Goal: Information Seeking & Learning: Learn about a topic

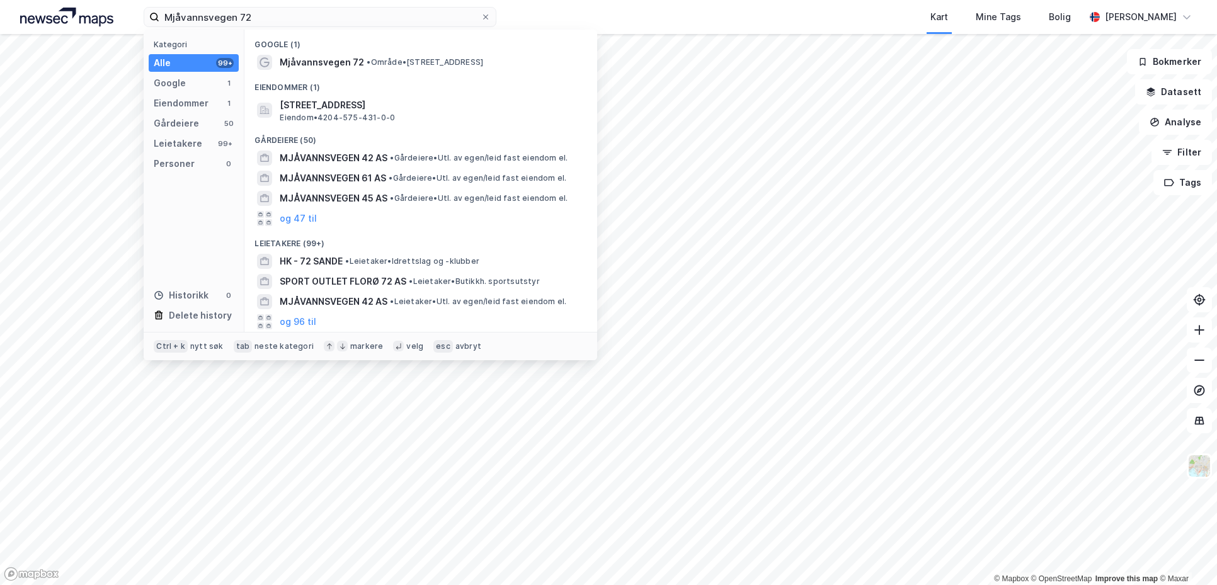
click at [649, 9] on div "Kart Mine Tags Bolig" at bounding box center [821, 17] width 528 height 34
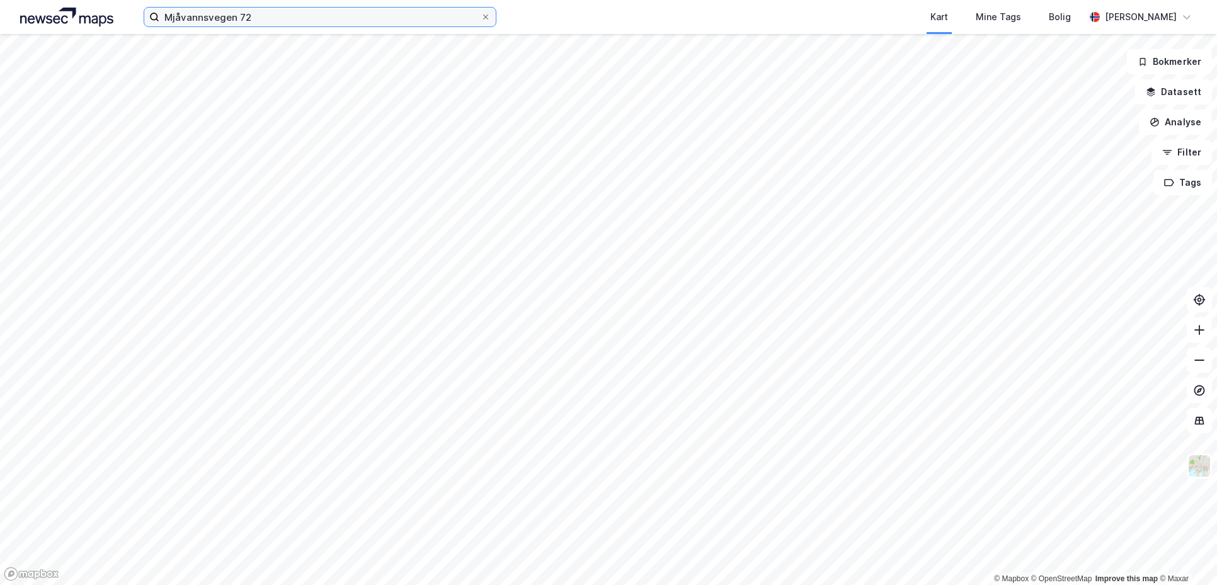
click at [302, 18] on input "Mjåvannsvegen 72" at bounding box center [319, 17] width 321 height 19
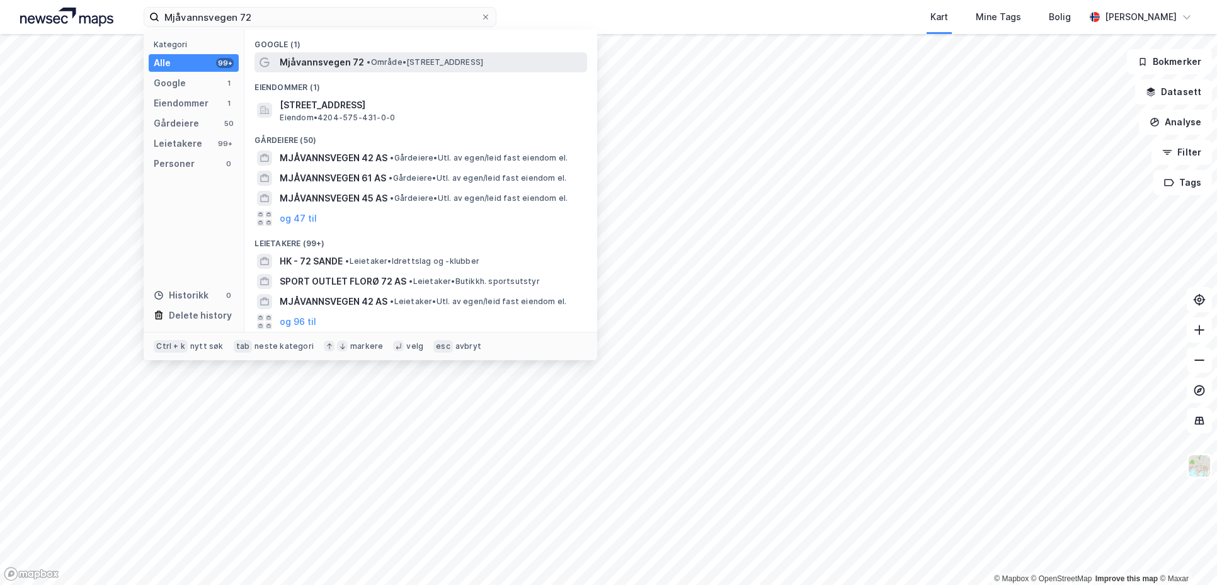
click at [324, 55] on span "Mjåvannsvegen 72" at bounding box center [322, 62] width 84 height 15
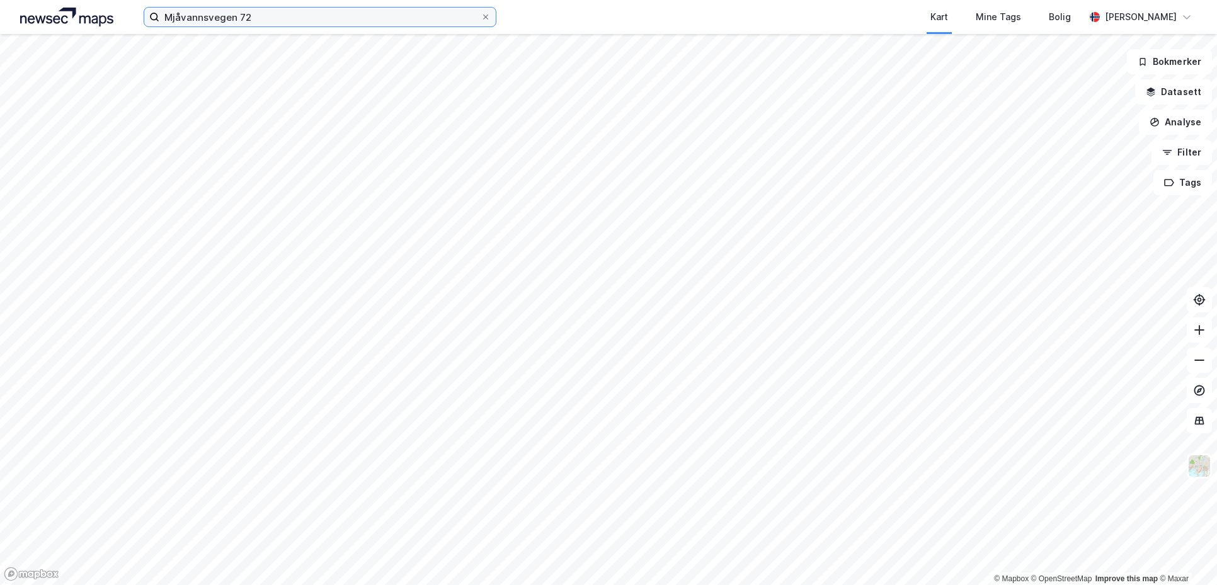
click at [261, 15] on input "Mjåvannsvegen 72" at bounding box center [319, 17] width 321 height 19
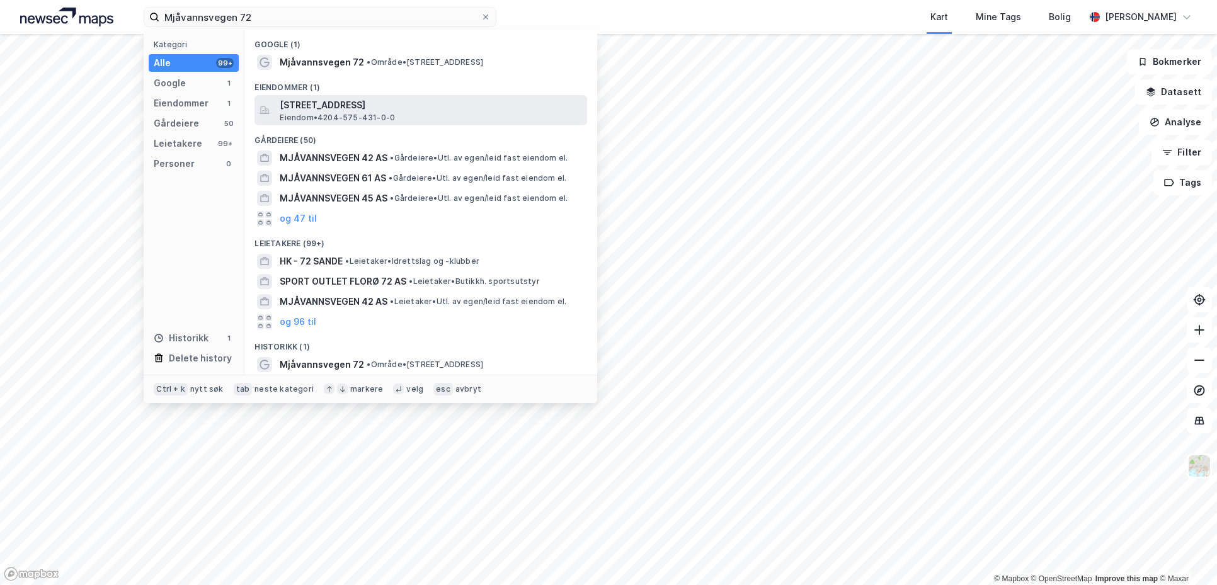
click at [397, 108] on span "[STREET_ADDRESS]" at bounding box center [431, 105] width 302 height 15
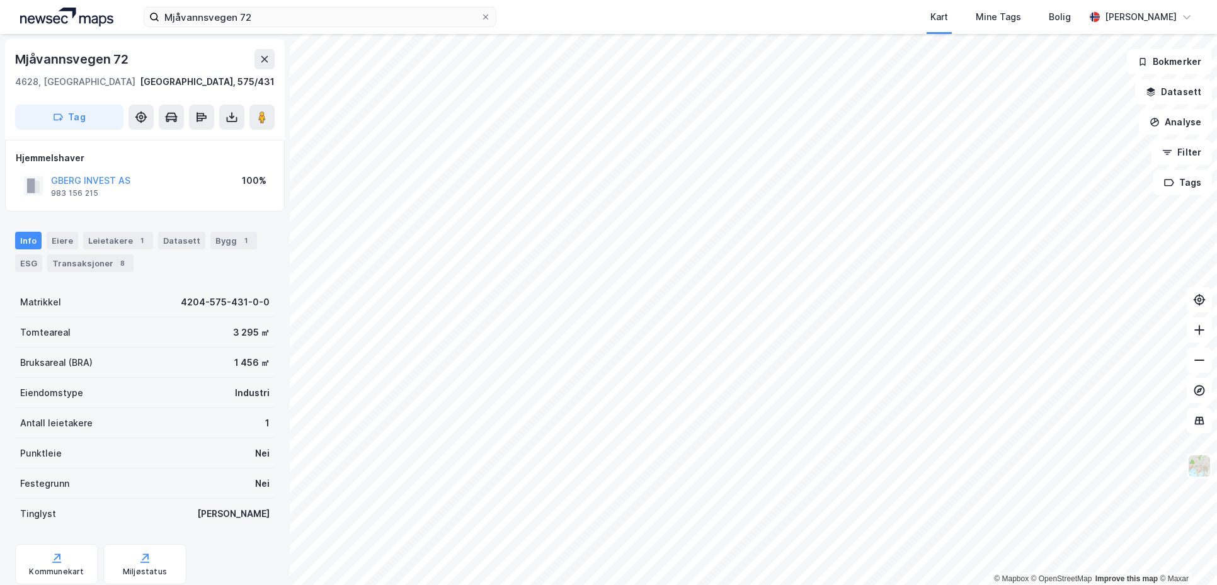
click at [156, 285] on div "Info Eiere Leietakere 1 Datasett Bygg 1 ESG Transaksjoner 8 Matrikkel 4204-575-…" at bounding box center [145, 414] width 260 height 394
drag, startPoint x: 134, startPoint y: 179, endPoint x: 46, endPoint y: 180, distance: 87.6
click at [46, 180] on div "GBERG INVEST AS 983 156 215 100%" at bounding box center [145, 186] width 258 height 30
copy button "GBERG INVEST AS"
click at [123, 251] on div "Info [PERSON_NAME] 1 Datasett Bygg 1 ESG Transaksjoner 8" at bounding box center [145, 252] width 260 height 40
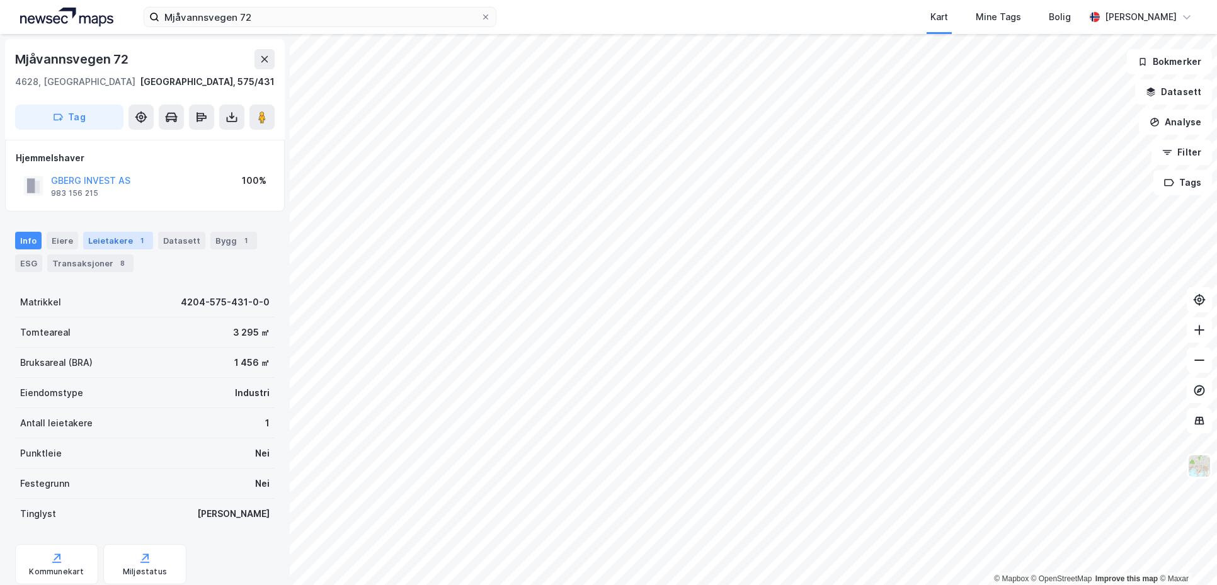
click at [123, 243] on div "Leietakere 1" at bounding box center [118, 241] width 70 height 18
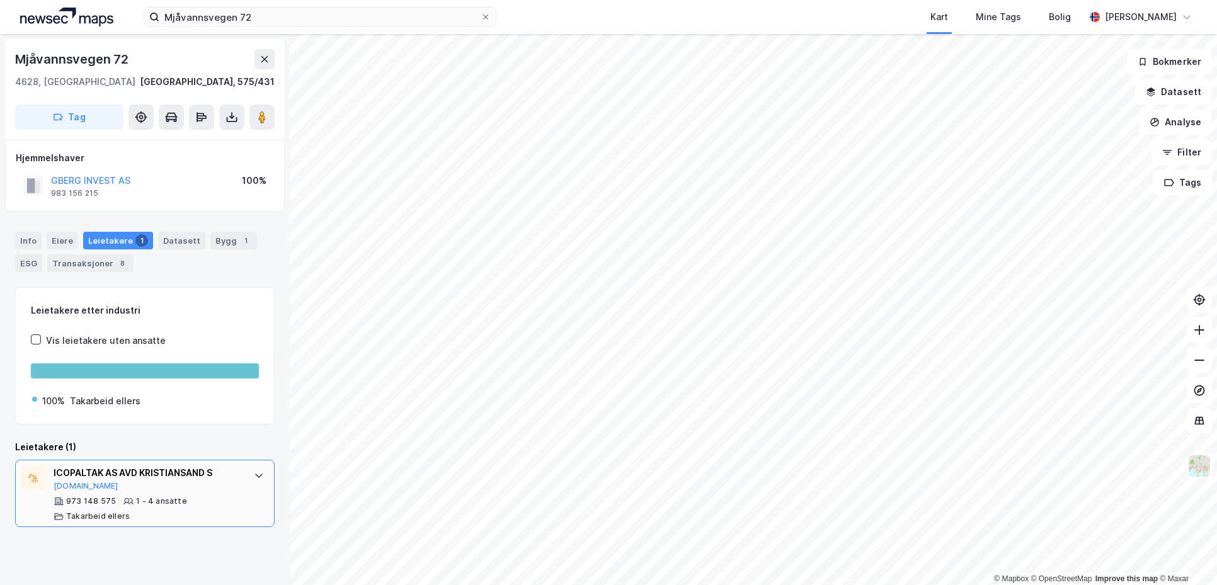
click at [183, 472] on div "ICOPALTAK AS AVD KRISTIANSAND S" at bounding box center [148, 472] width 188 height 15
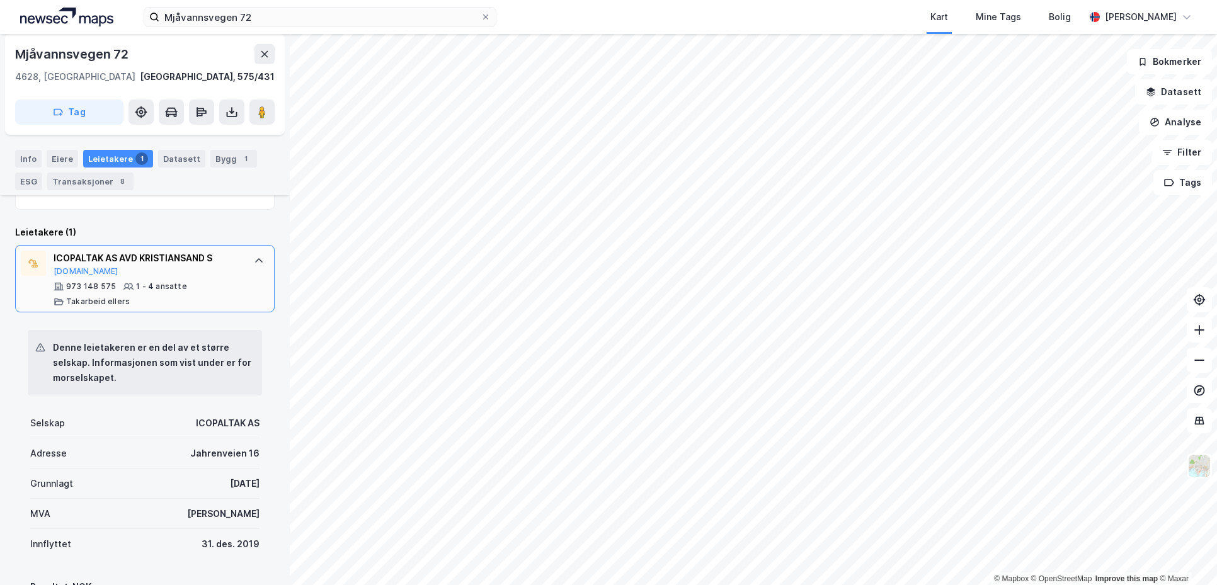
scroll to position [225, 0]
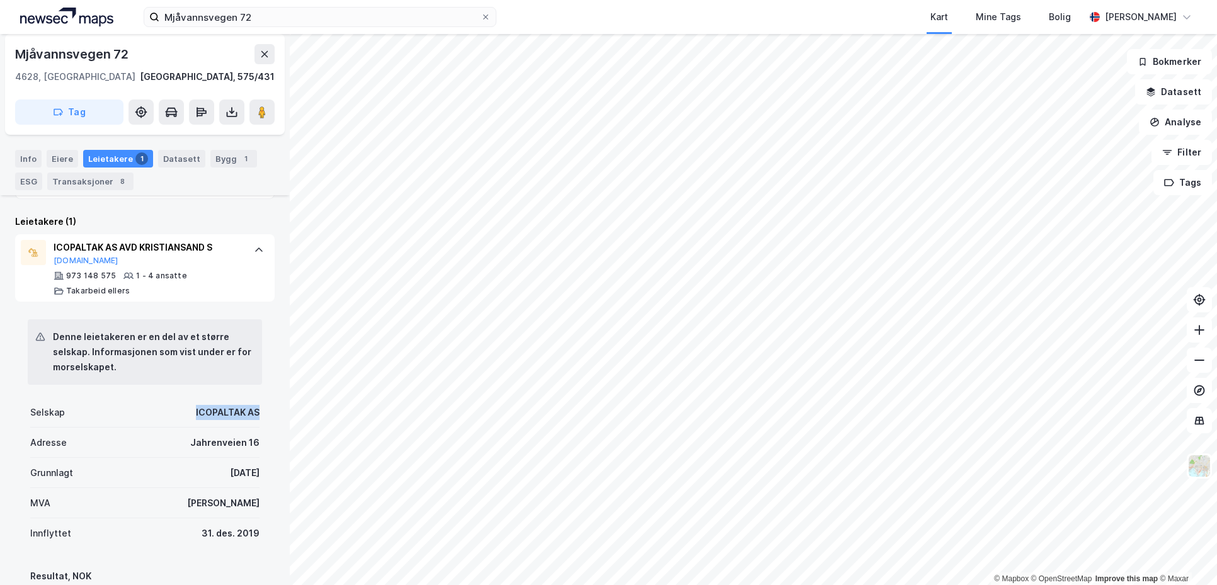
drag, startPoint x: 182, startPoint y: 416, endPoint x: 258, endPoint y: 410, distance: 76.5
copy div "ICOPALTAK AS"
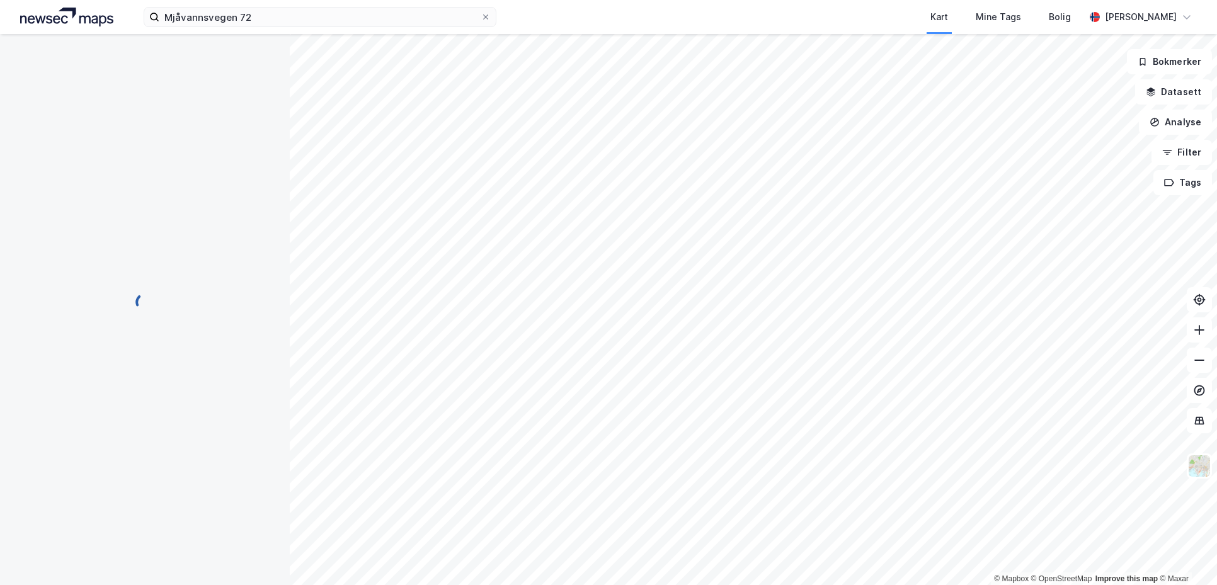
scroll to position [0, 0]
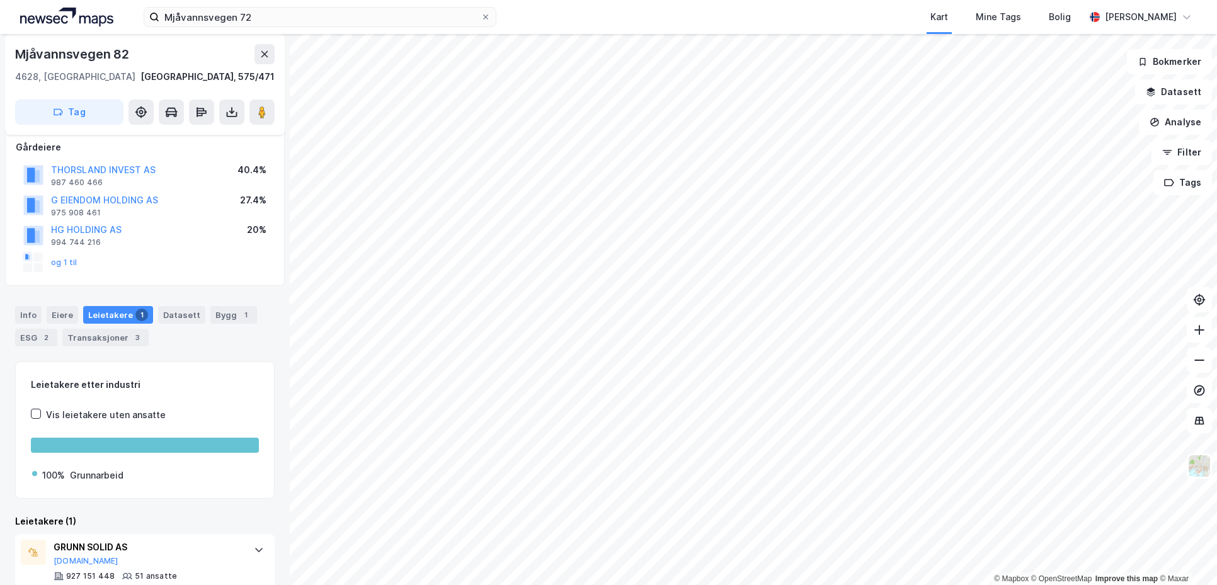
scroll to position [103, 0]
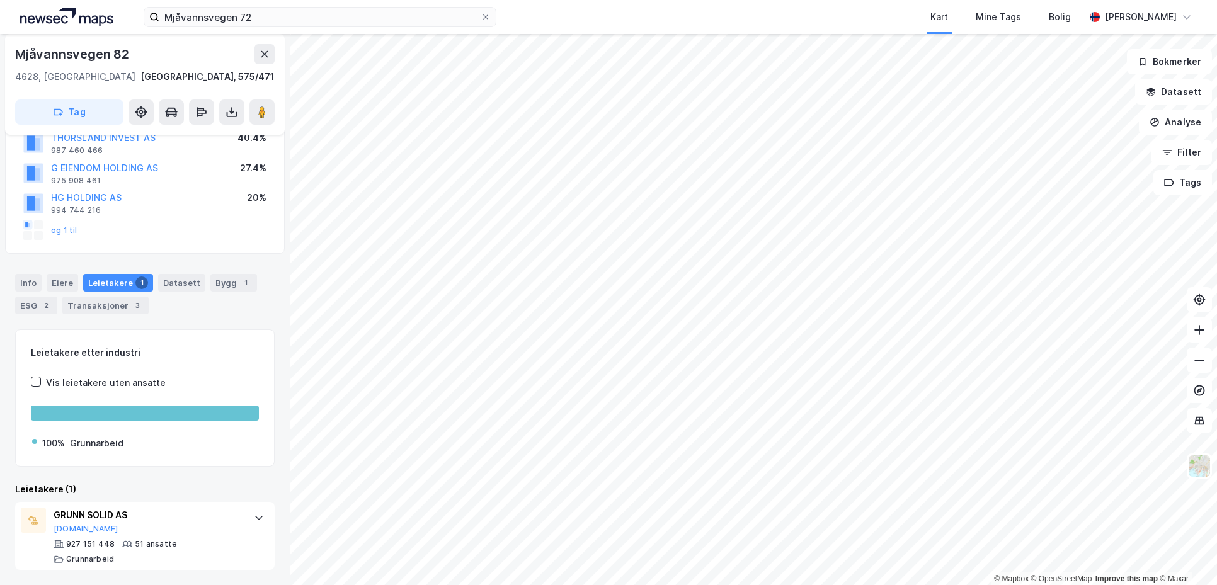
click at [193, 310] on div "Info [PERSON_NAME] 1 Datasett Bygg 1 ESG 2 Transaksjoner 3" at bounding box center [145, 294] width 260 height 40
drag, startPoint x: 96, startPoint y: 512, endPoint x: 51, endPoint y: 510, distance: 44.8
click at [51, 510] on div "GRUNN SOLID AS [DOMAIN_NAME] 927 151 448 51 ansatte Grunnarbeid" at bounding box center [145, 536] width 260 height 68
copy div "GRUNN SOLID AS"
click at [199, 314] on div "Info [PERSON_NAME] 1 Datasett Bygg 1 ESG 2 Transaksjoner 3" at bounding box center [145, 294] width 260 height 40
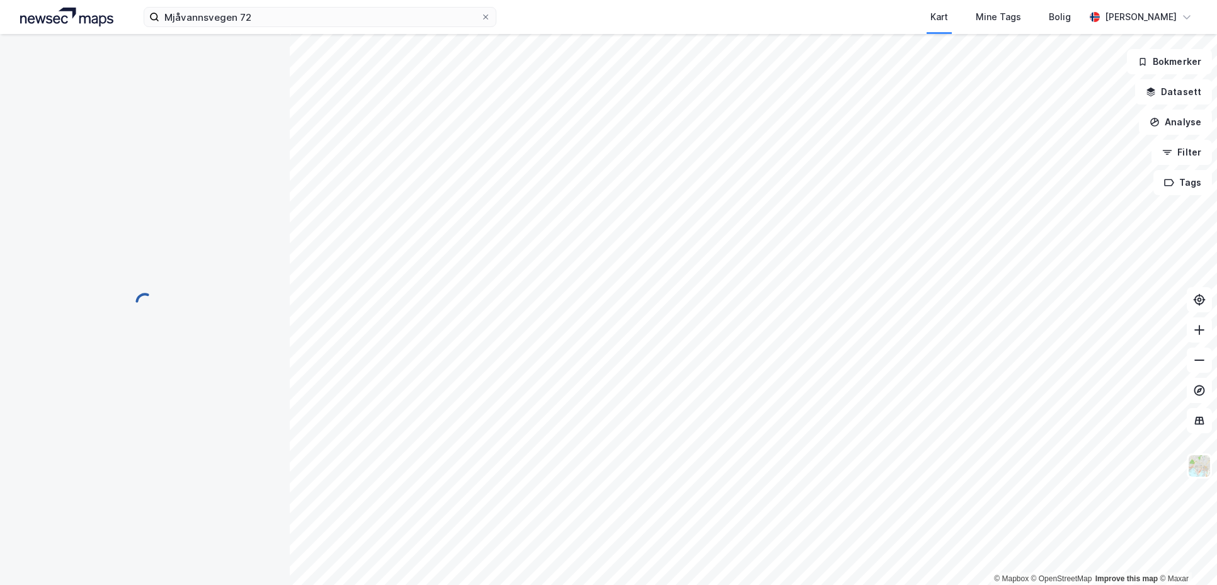
scroll to position [0, 0]
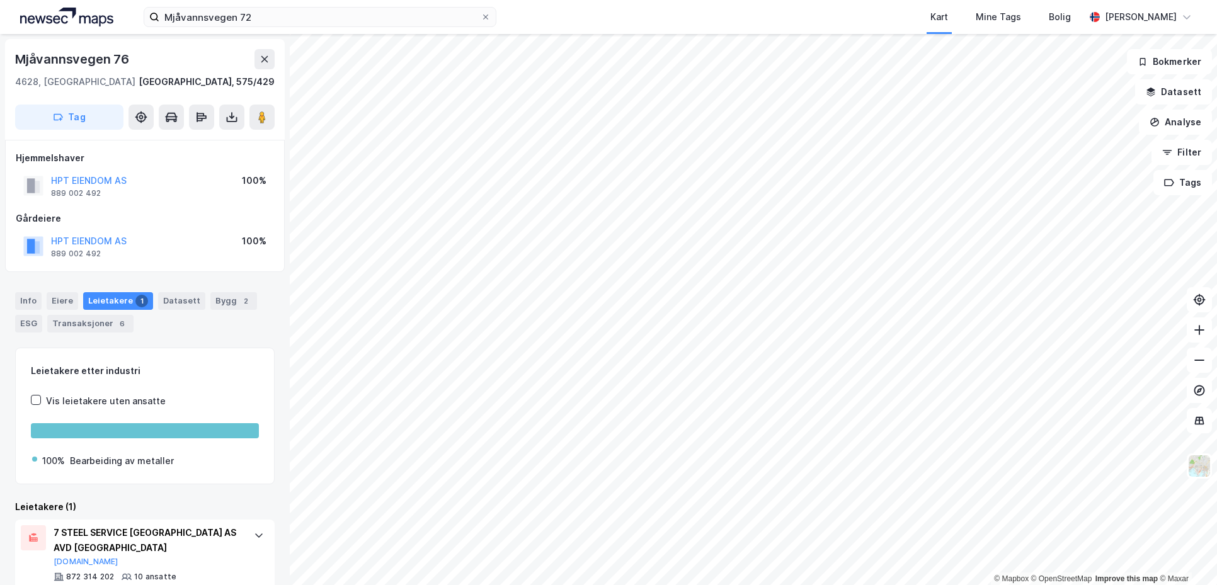
click at [218, 276] on div "[STREET_ADDRESS] S, [GEOGRAPHIC_DATA] [GEOGRAPHIC_DATA], 575/429 Tag Hjemmelsha…" at bounding box center [145, 309] width 290 height 551
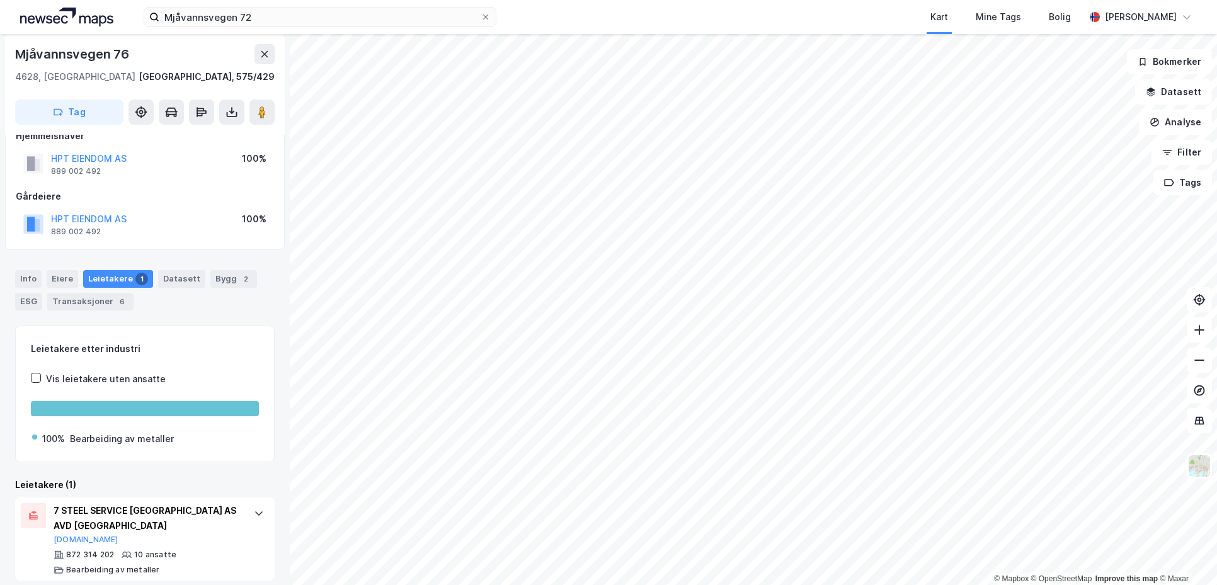
scroll to position [33, 0]
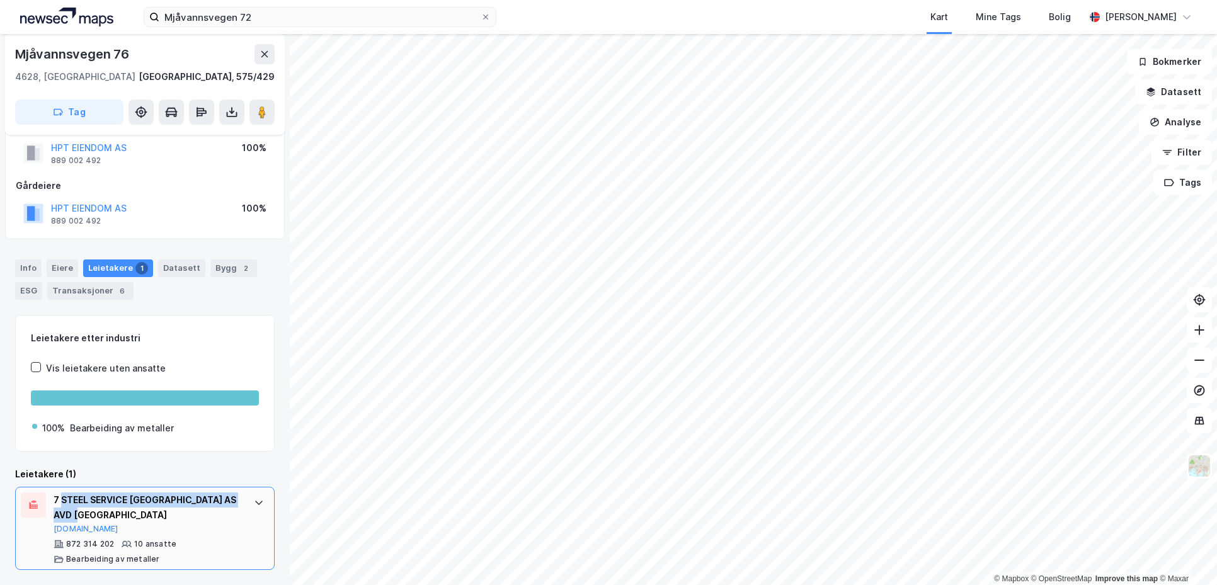
drag, startPoint x: 82, startPoint y: 498, endPoint x: 127, endPoint y: 394, distance: 113.1
click at [60, 496] on div "7 STEEL SERVICE [GEOGRAPHIC_DATA] AS AVD [GEOGRAPHIC_DATA]" at bounding box center [148, 508] width 188 height 30
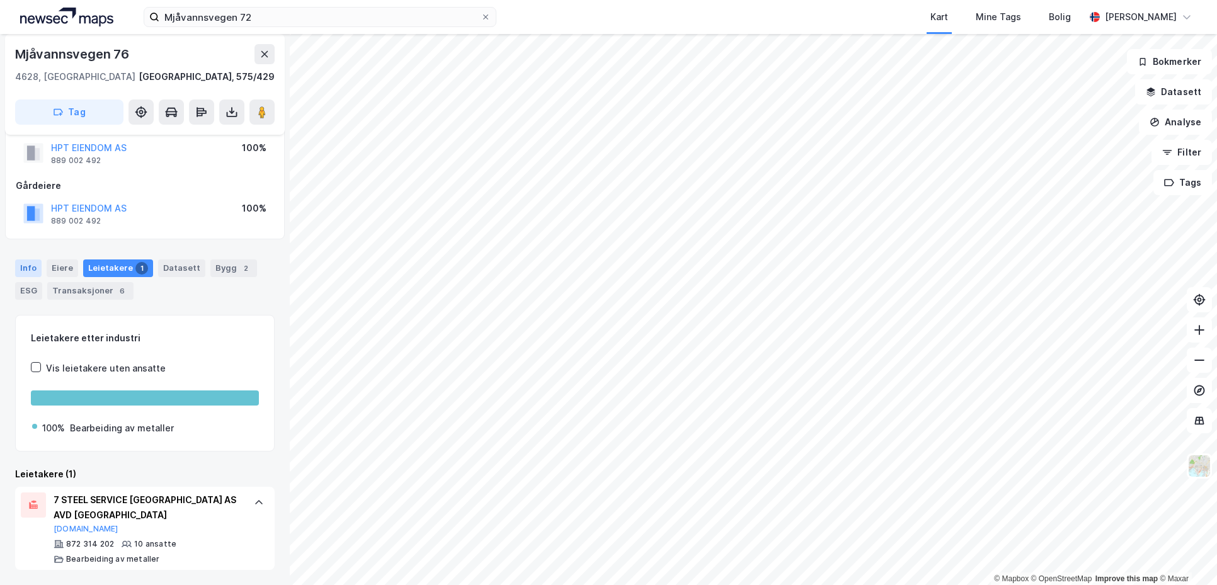
click at [23, 268] on div "Info" at bounding box center [28, 269] width 26 height 18
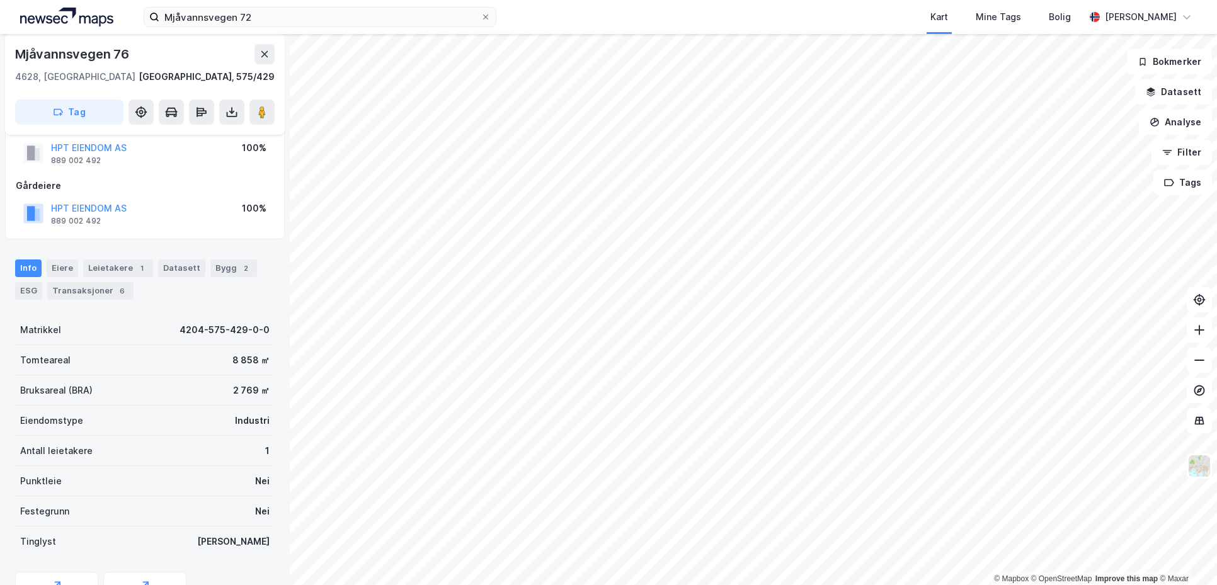
click at [202, 309] on div "Info Eiere Leietakere 1 Datasett Bygg 2 ESG Transaksjoner 6 Matrikkel 4204-575-…" at bounding box center [145, 441] width 260 height 394
click at [118, 270] on div "Leietakere 1" at bounding box center [118, 269] width 70 height 18
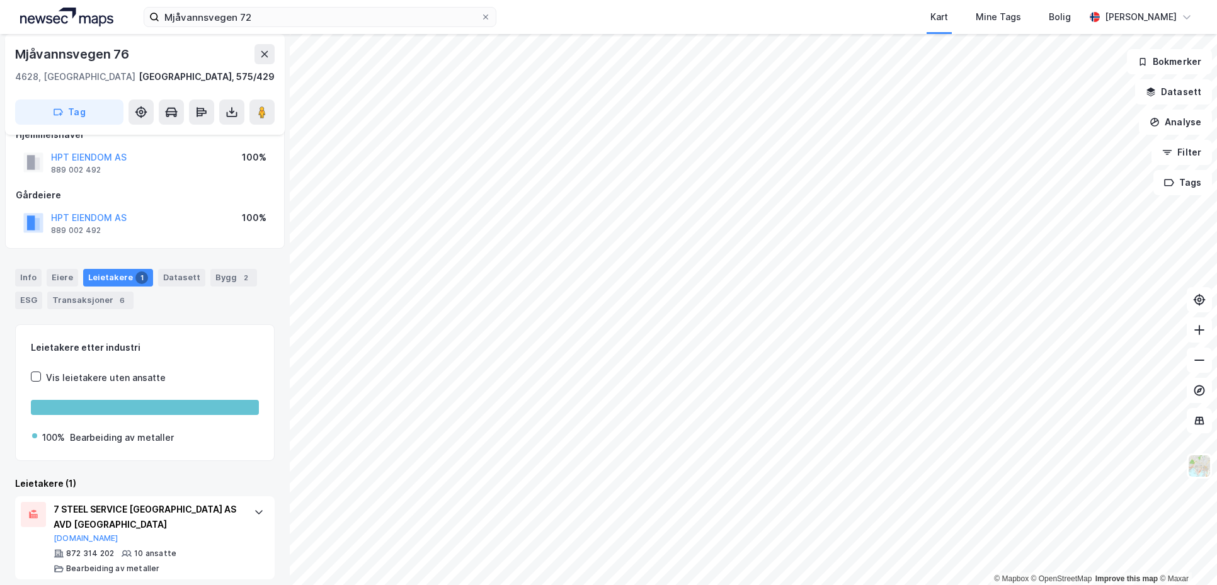
scroll to position [33, 0]
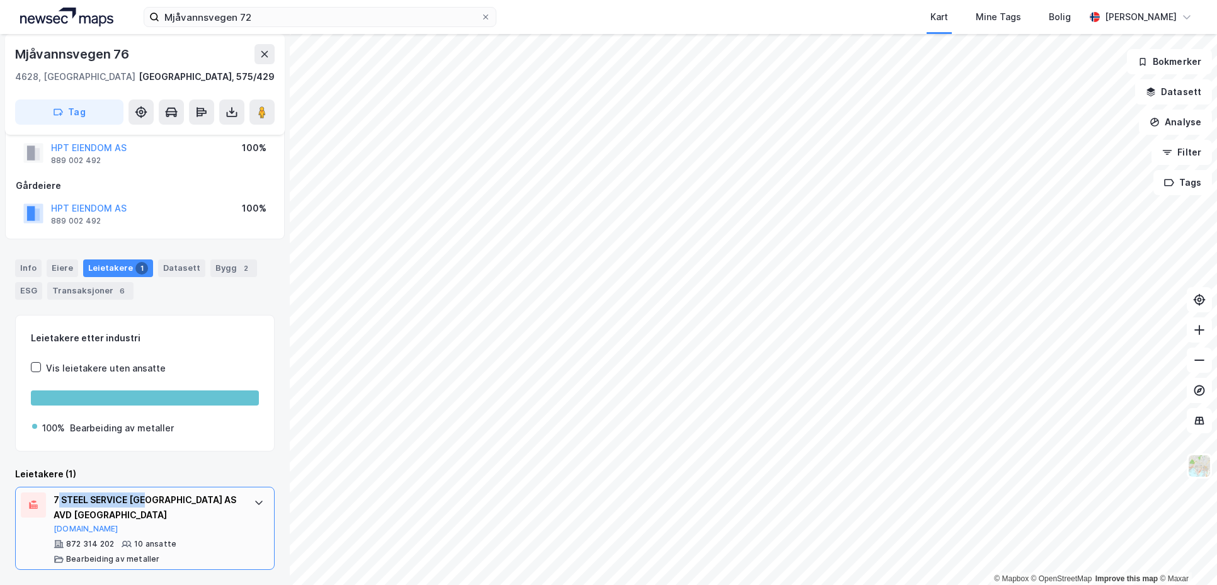
drag, startPoint x: 147, startPoint y: 506, endPoint x: 57, endPoint y: 501, distance: 90.9
click at [57, 501] on div "7 STEEL SERVICE [GEOGRAPHIC_DATA] AS AVD [GEOGRAPHIC_DATA]" at bounding box center [148, 508] width 188 height 30
drag, startPoint x: 52, startPoint y: 497, endPoint x: 118, endPoint y: 516, distance: 68.8
click at [118, 516] on div "7 STEEL SERVICE [GEOGRAPHIC_DATA] AS AVD KRISTIANSAND [DOMAIN_NAME] 872 314 202…" at bounding box center [145, 528] width 260 height 83
copy div "7 STEEL SERVICE [GEOGRAPHIC_DATA] AS AVD [GEOGRAPHIC_DATA]"
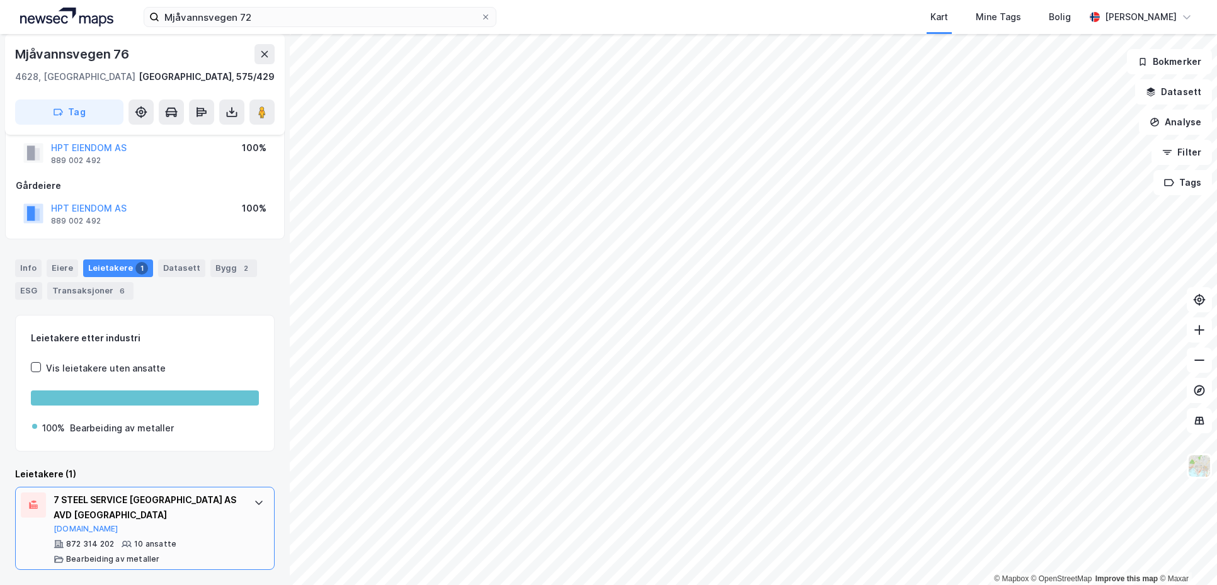
click at [249, 496] on div at bounding box center [259, 503] width 20 height 20
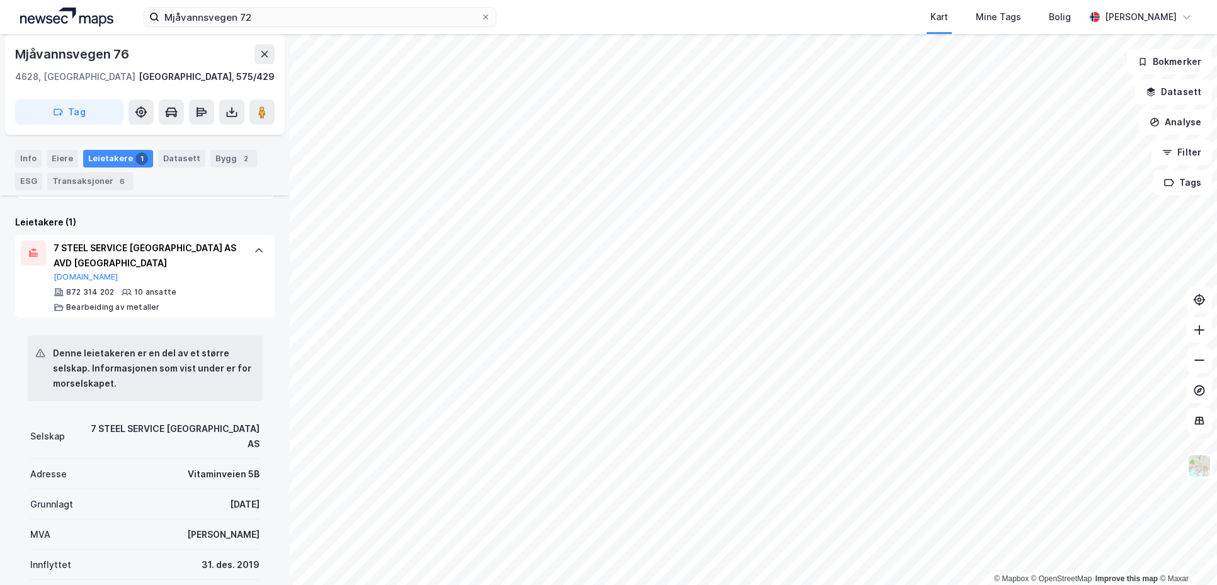
scroll to position [348, 0]
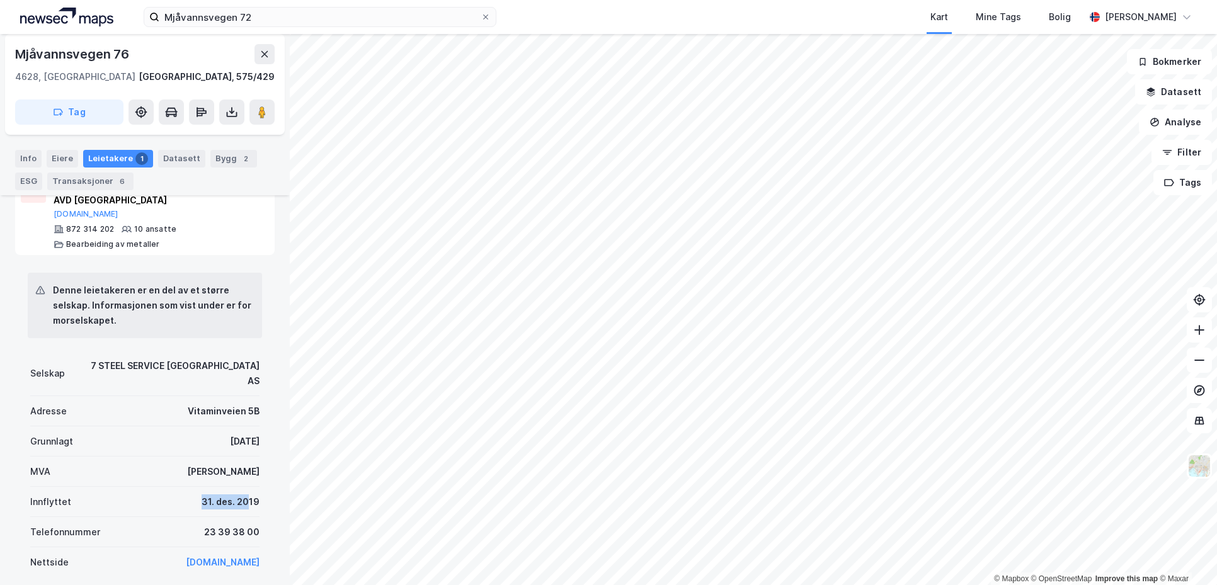
drag, startPoint x: 150, startPoint y: 480, endPoint x: 241, endPoint y: 490, distance: 91.9
click at [241, 490] on div "Innflyttet [DATE]" at bounding box center [144, 502] width 229 height 30
drag, startPoint x: 258, startPoint y: 488, endPoint x: 198, endPoint y: 483, distance: 60.7
drag, startPoint x: 198, startPoint y: 482, endPoint x: 209, endPoint y: 477, distance: 12.7
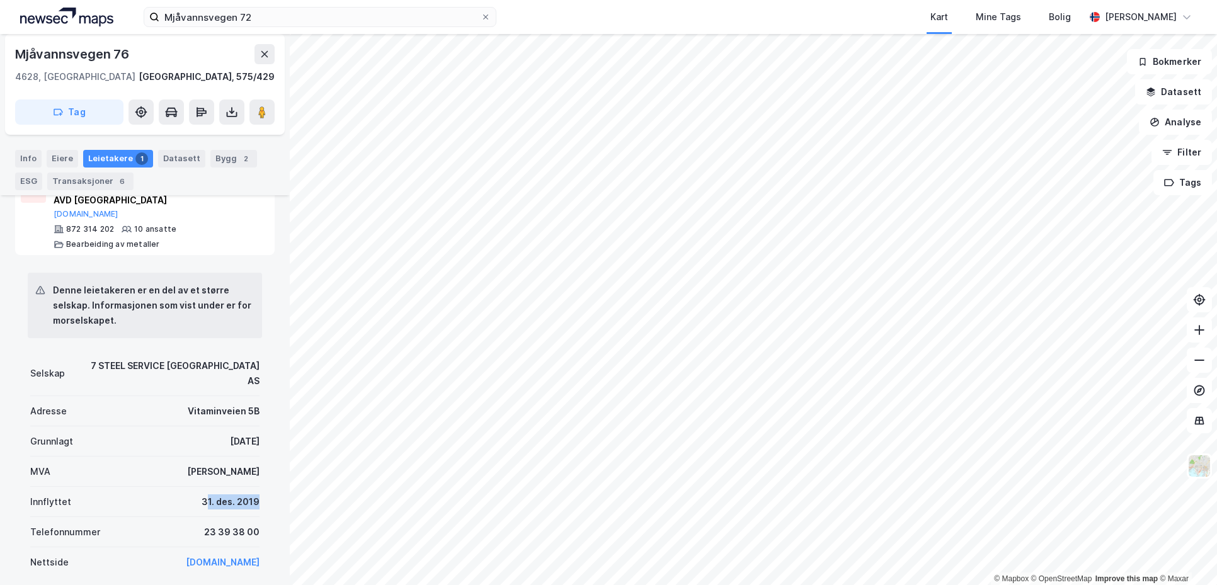
click at [202, 494] on div "31. des. 2019" at bounding box center [231, 501] width 58 height 15
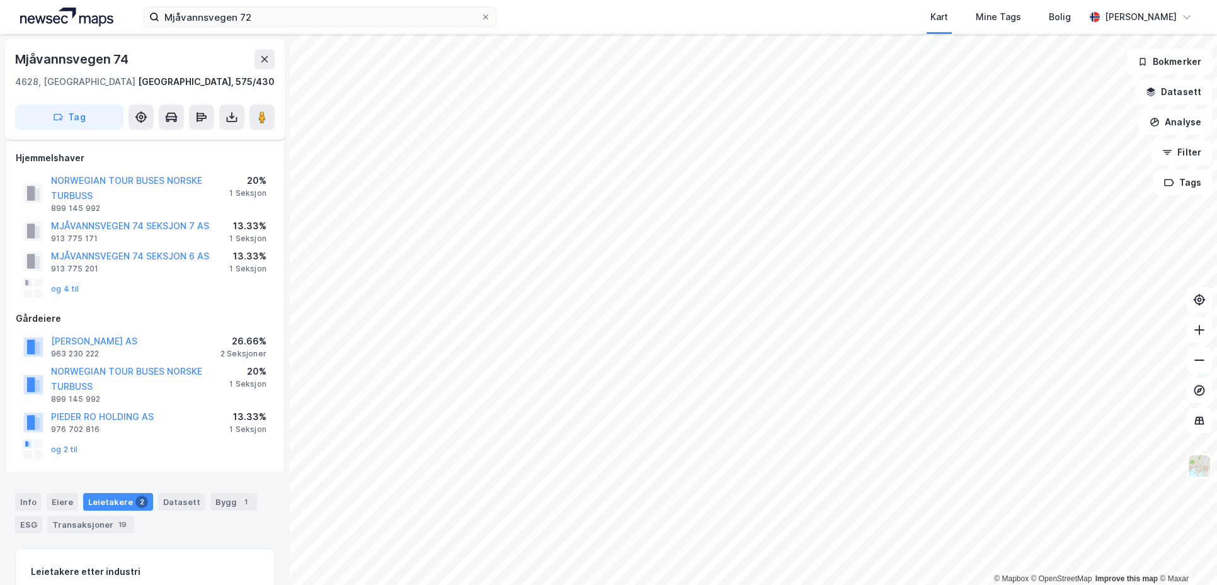
scroll to position [171, 0]
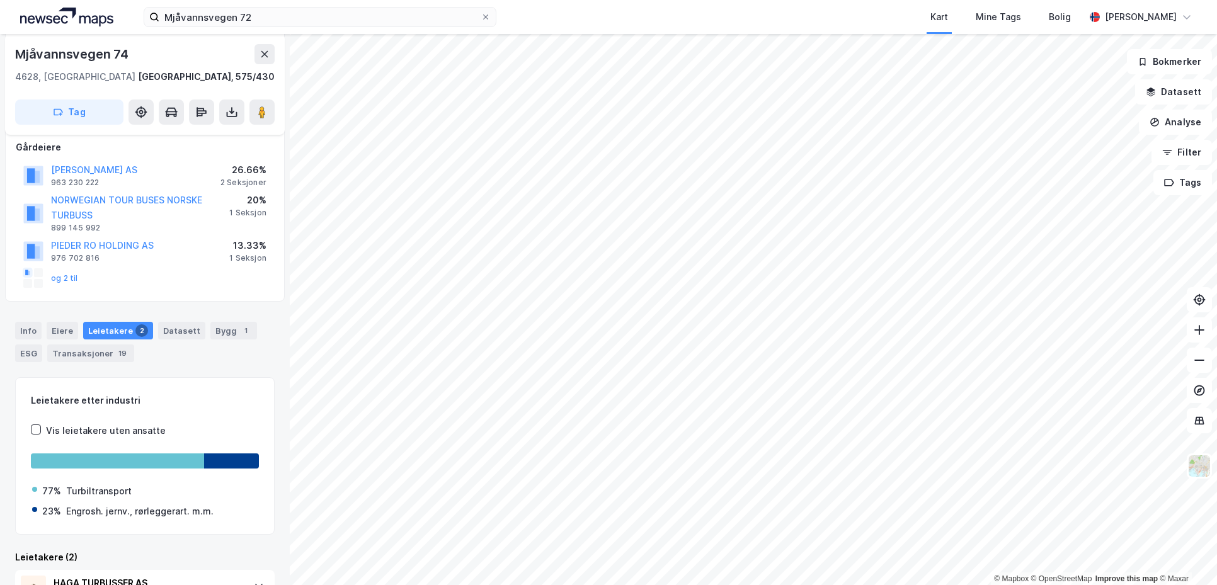
click at [128, 306] on div "Mjåvannsvegen 74 4628, [GEOGRAPHIC_DATA], [GEOGRAPHIC_DATA] [GEOGRAPHIC_DATA], …" at bounding box center [145, 309] width 290 height 551
click at [177, 302] on div "Hjemmelshaver NORWEGIAN TOUR BUSES NORSKE TURBUSS 899 145 992 20% 1 Seksjon MJÅ…" at bounding box center [145, 135] width 280 height 333
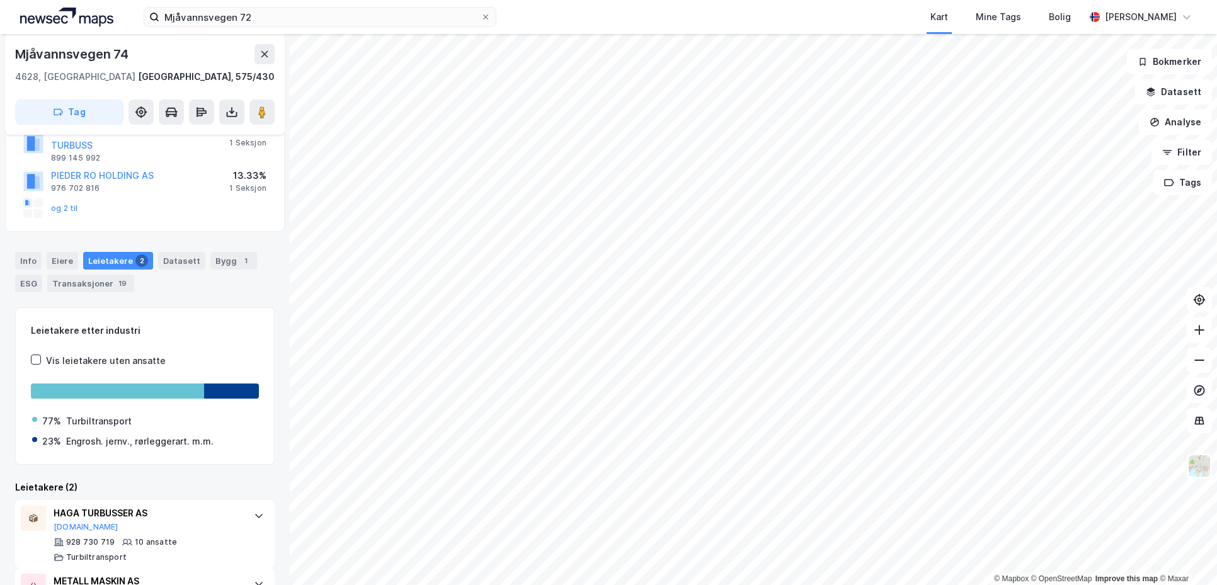
scroll to position [297, 0]
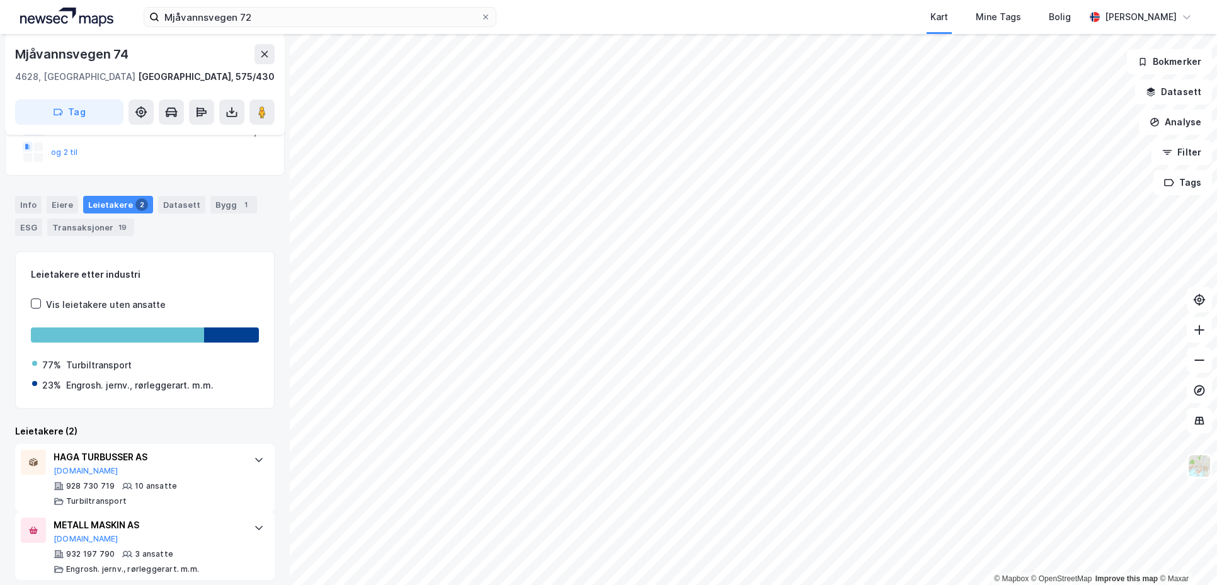
click at [176, 431] on div "Leietakere (2)" at bounding box center [145, 431] width 260 height 15
click at [187, 429] on div "Leietakere (2)" at bounding box center [145, 431] width 260 height 15
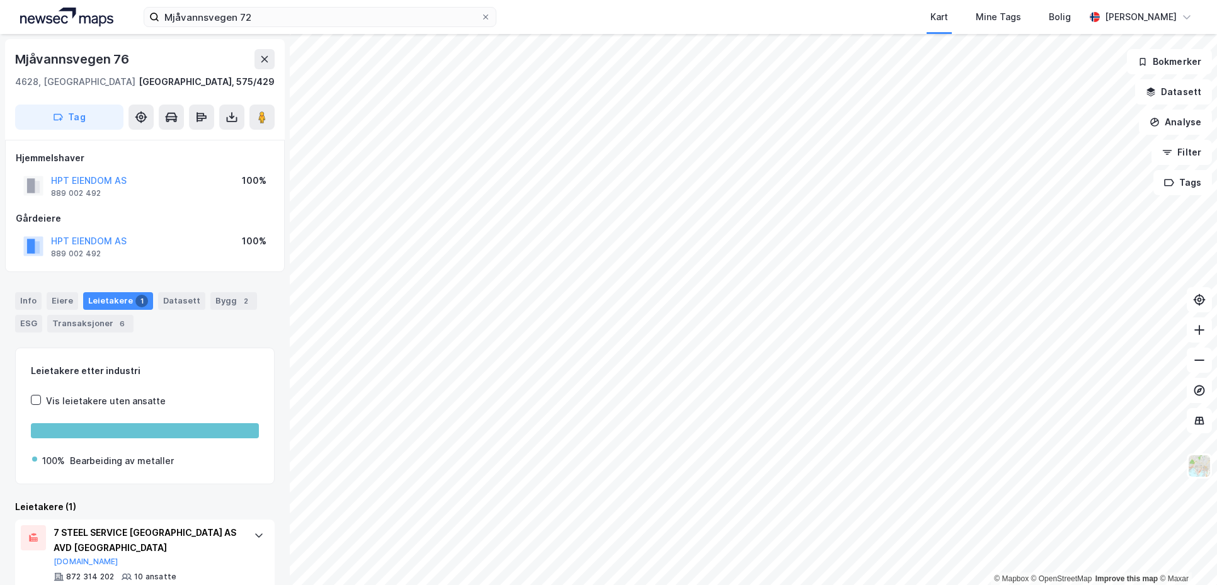
click at [185, 336] on div "Info [PERSON_NAME] 1 Datasett Bygg 2 ESG Transaksjoner 6" at bounding box center [145, 307] width 290 height 60
drag, startPoint x: 89, startPoint y: 175, endPoint x: 43, endPoint y: 170, distance: 46.3
click at [43, 171] on div "HPT EIENDOM AS 889 002 492 100%" at bounding box center [145, 186] width 258 height 30
copy button "HPT EIENDOM AS"
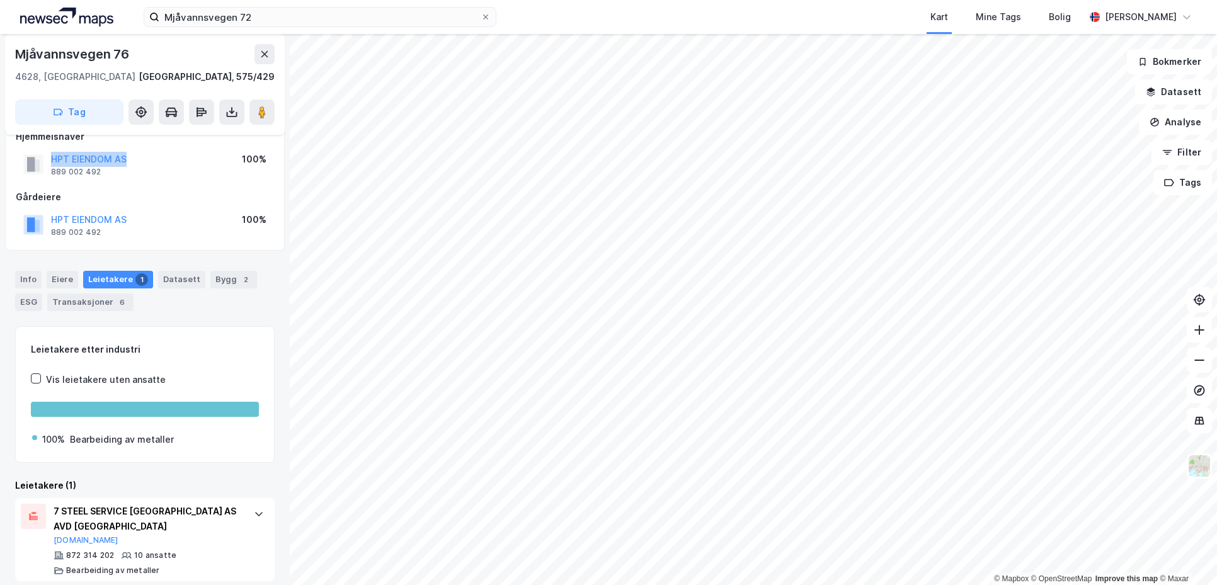
scroll to position [33, 0]
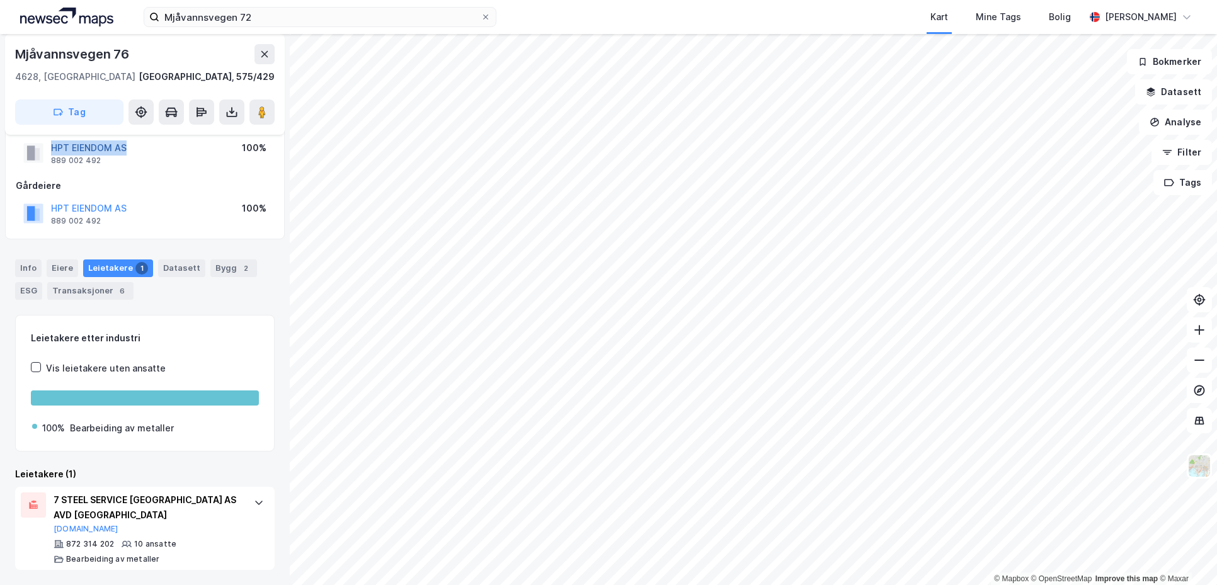
click at [0, 0] on button "HPT EIENDOM AS" at bounding box center [0, 0] width 0 height 0
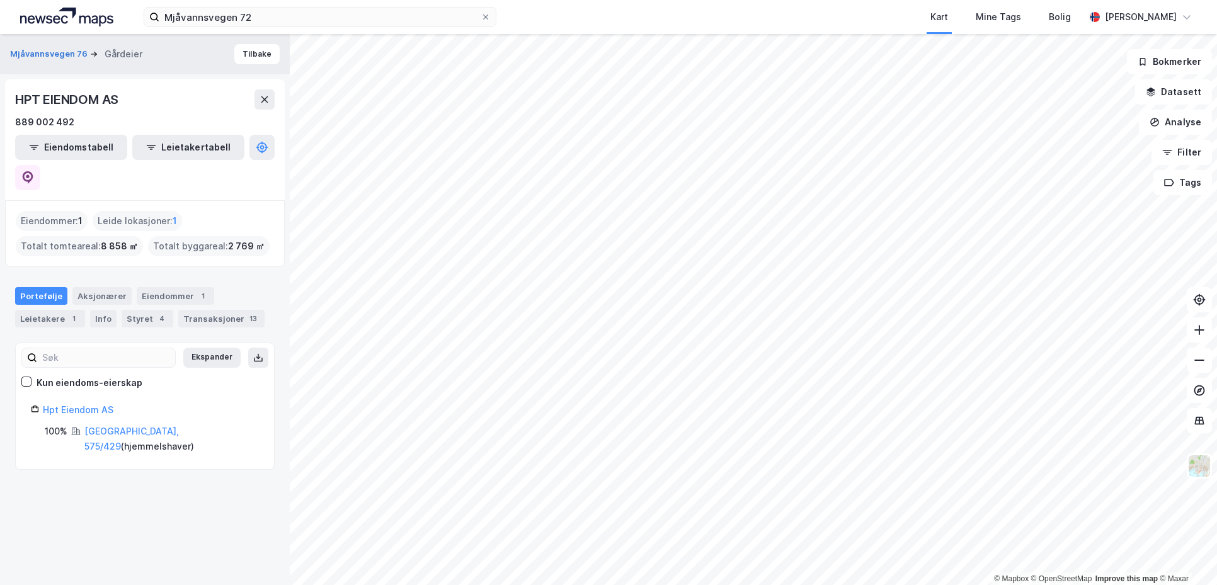
click at [231, 272] on div "Portefølje Aksjonærer Eiendommer 1 Leietakere 1 Info Styret 4 Transaksjoner 13" at bounding box center [145, 302] width 290 height 60
click at [174, 214] on span "1" at bounding box center [175, 221] width 4 height 15
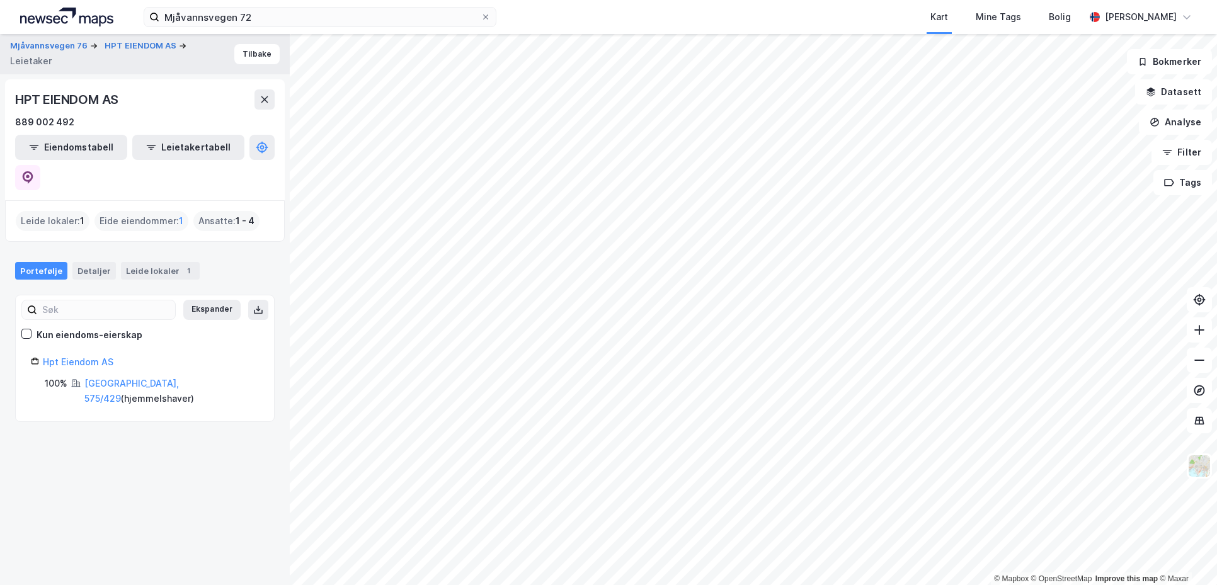
click at [195, 262] on div "Portefølje Detaljer Leide lokaler 1" at bounding box center [145, 271] width 260 height 18
click at [57, 211] on div "Leide lokaler : 1" at bounding box center [53, 221] width 74 height 20
click at [156, 262] on div "Leide lokaler 1" at bounding box center [160, 271] width 79 height 18
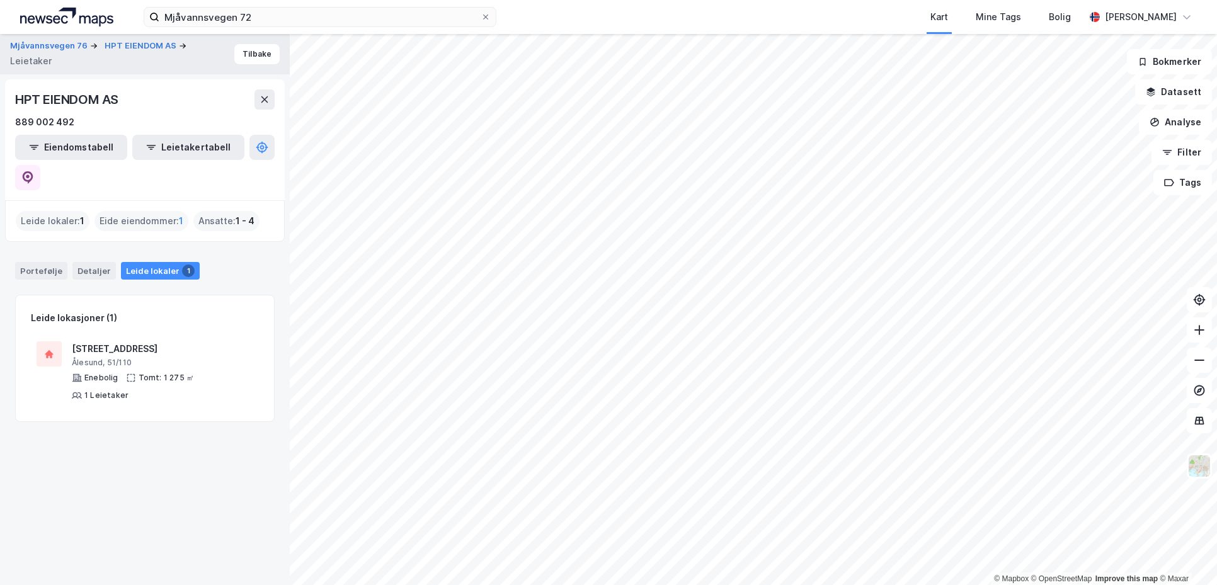
drag, startPoint x: 159, startPoint y: 437, endPoint x: 103, endPoint y: 297, distance: 150.6
click at [157, 433] on div "Mjåvannsvegen 76 HPT EIENDOM AS Leietaker Tilbake HPT EIENDOM AS 889 002 492 Ei…" at bounding box center [145, 309] width 290 height 551
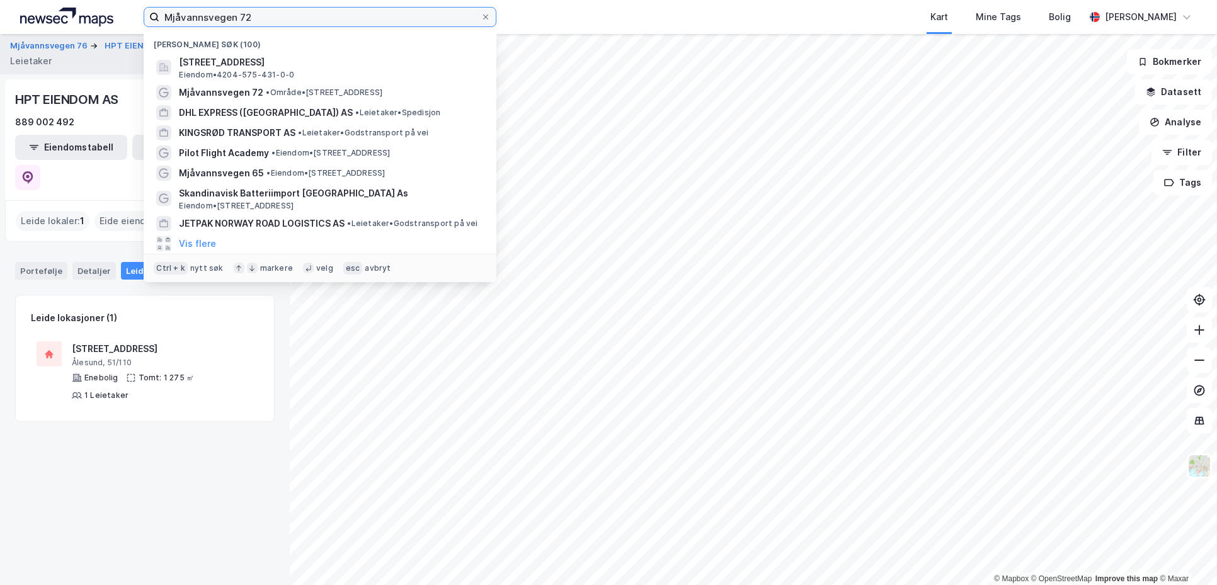
click at [234, 20] on input "Mjåvannsvegen 72" at bounding box center [319, 17] width 321 height 19
click at [121, 69] on div "Mjåvannsvegen 76 HPT EIENDOM AS Leietaker Tilbake" at bounding box center [145, 54] width 290 height 40
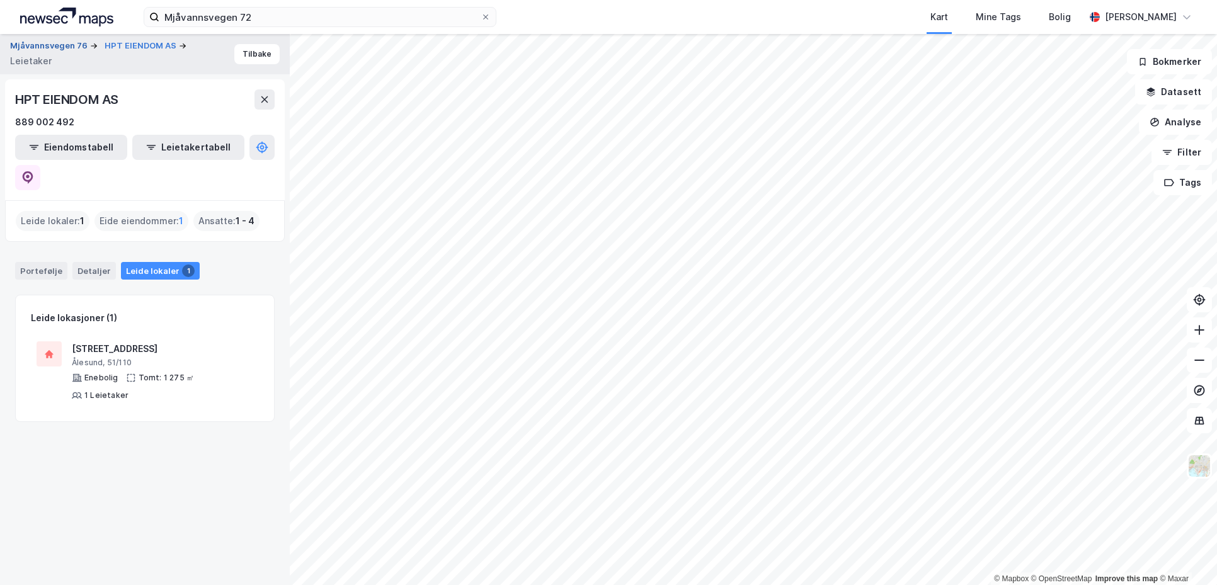
click at [54, 46] on button "Mjåvannsvegen 76" at bounding box center [50, 46] width 80 height 13
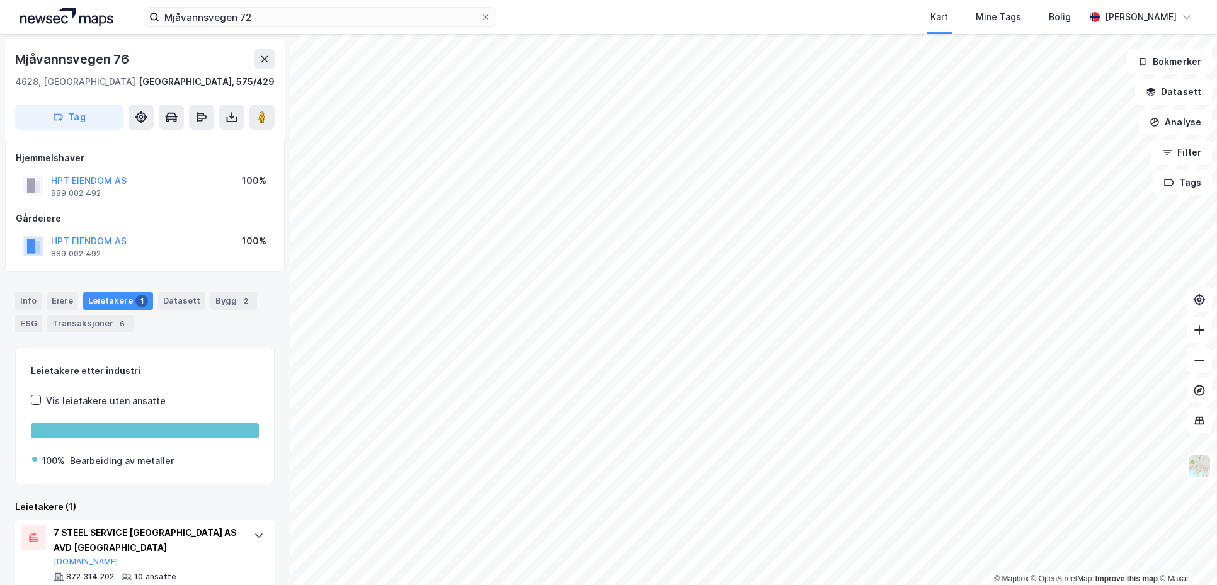
click at [166, 270] on div "Hjemmelshaver HPT EIENDOM AS 889 002 492 100% Gårdeiere HPT EIENDOM AS 889 002 …" at bounding box center [145, 206] width 280 height 132
click at [220, 300] on div "Bygg 2" at bounding box center [233, 301] width 47 height 18
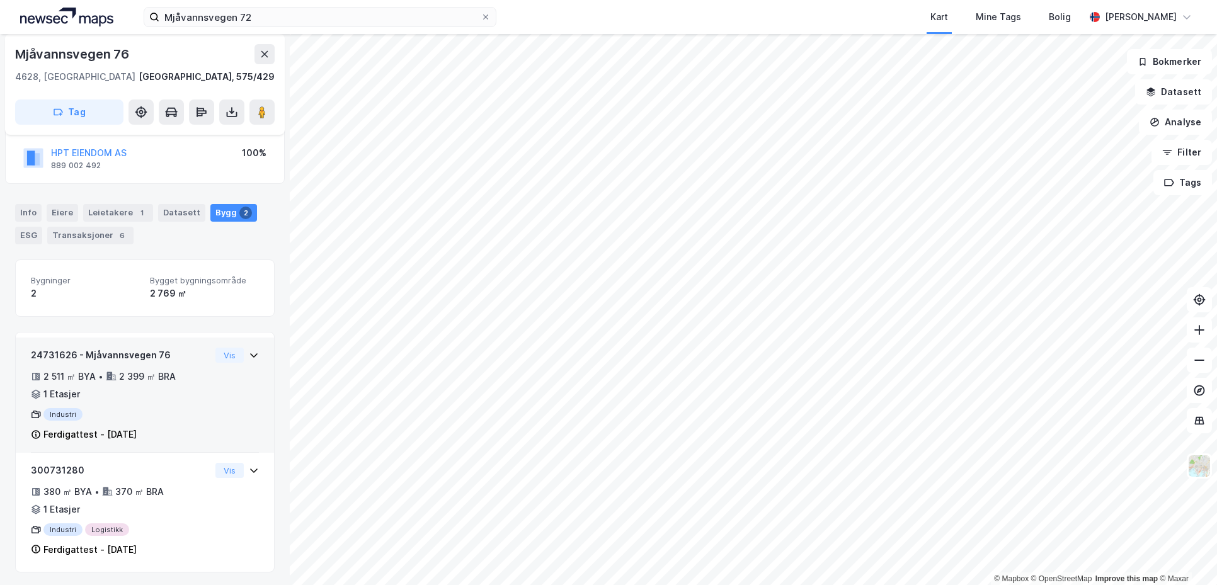
scroll to position [91, 0]
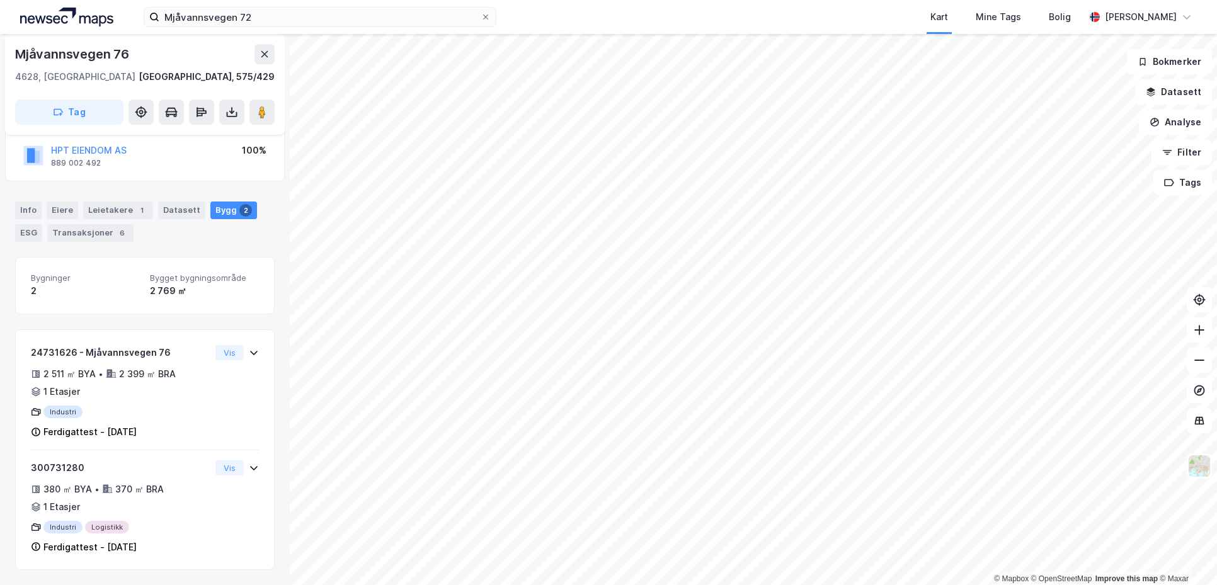
click at [192, 324] on div "Bygninger 2 Bygget bygningsområde 2 769 ㎡ 24731626 - Mjåvannsvegen 76 2 511 ㎡ B…" at bounding box center [145, 414] width 260 height 314
click at [131, 204] on div "Leietakere 1" at bounding box center [118, 211] width 70 height 18
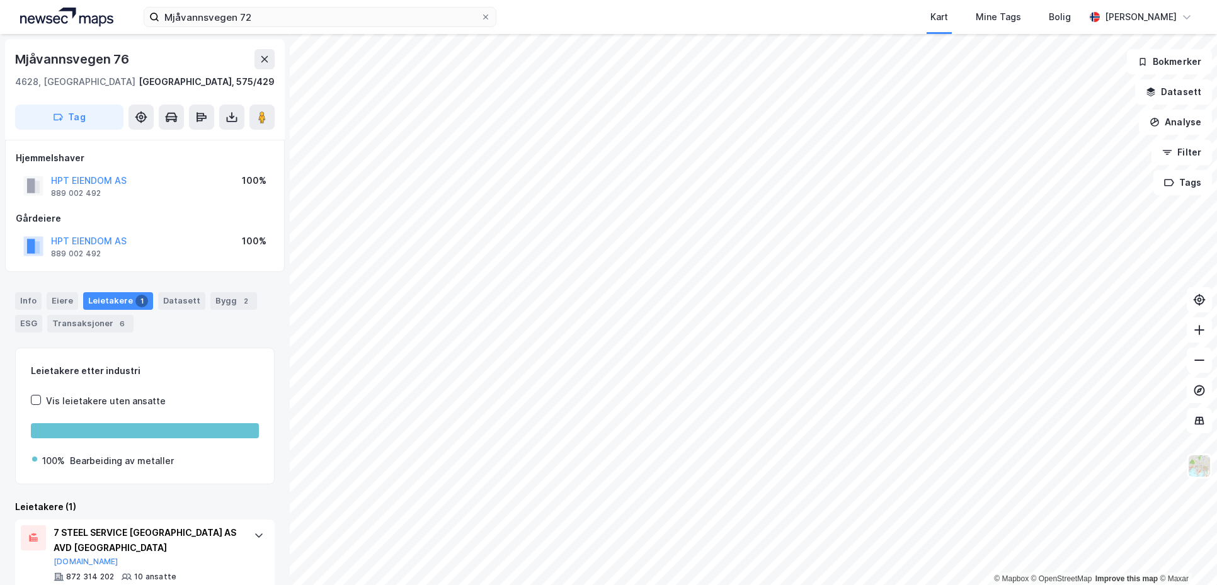
click at [202, 271] on div "Hjemmelshaver HPT EIENDOM AS 889 002 492 100% Gårdeiere HPT EIENDOM AS 889 002 …" at bounding box center [145, 206] width 280 height 132
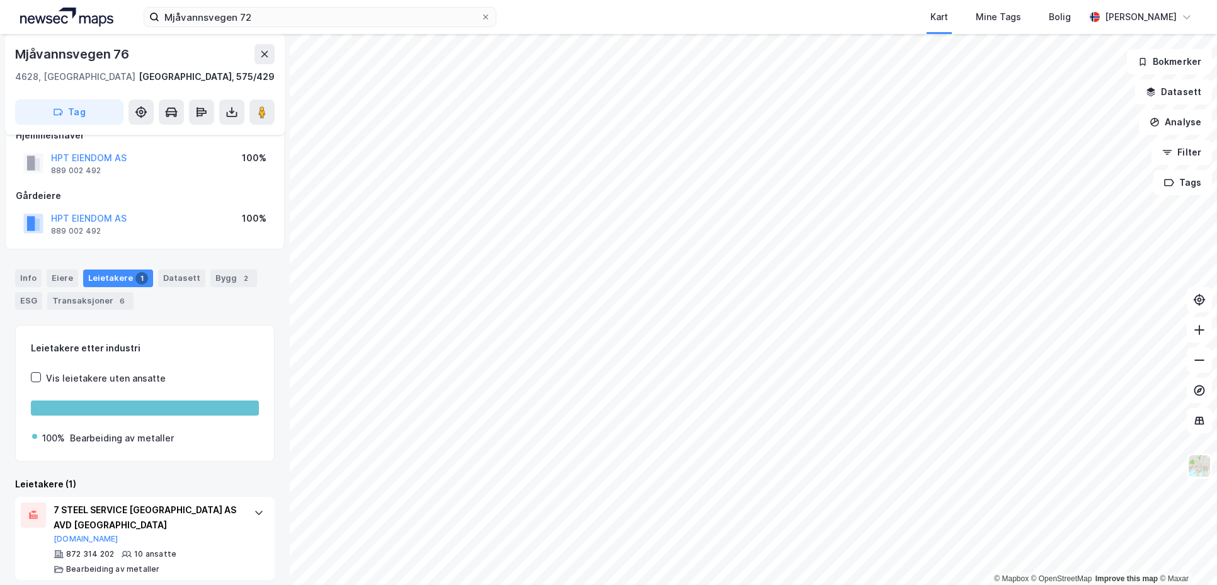
scroll to position [33, 0]
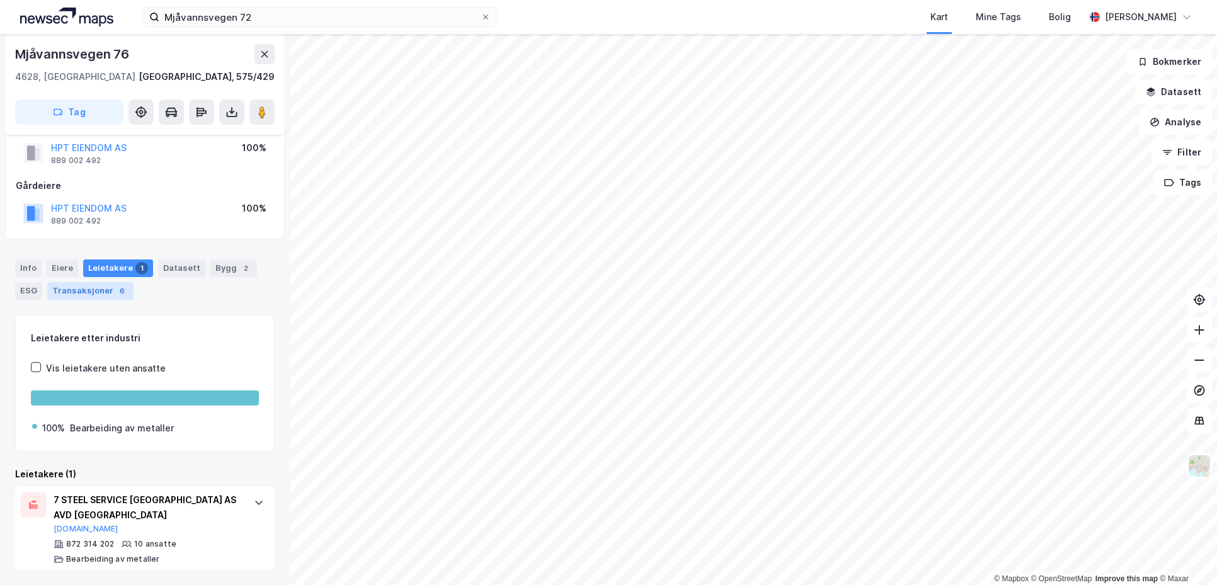
click at [105, 285] on div "Transaksjoner 6" at bounding box center [90, 291] width 86 height 18
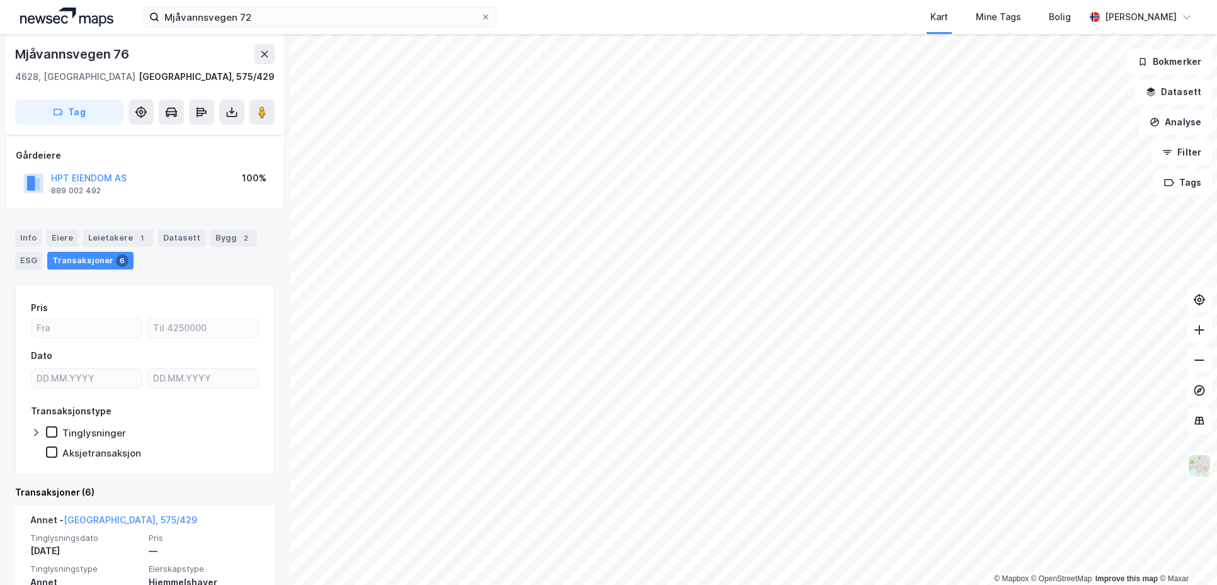
click at [215, 260] on div "Info [PERSON_NAME] 1 Datasett Bygg 2 ESG Transaksjoner 6" at bounding box center [145, 249] width 260 height 40
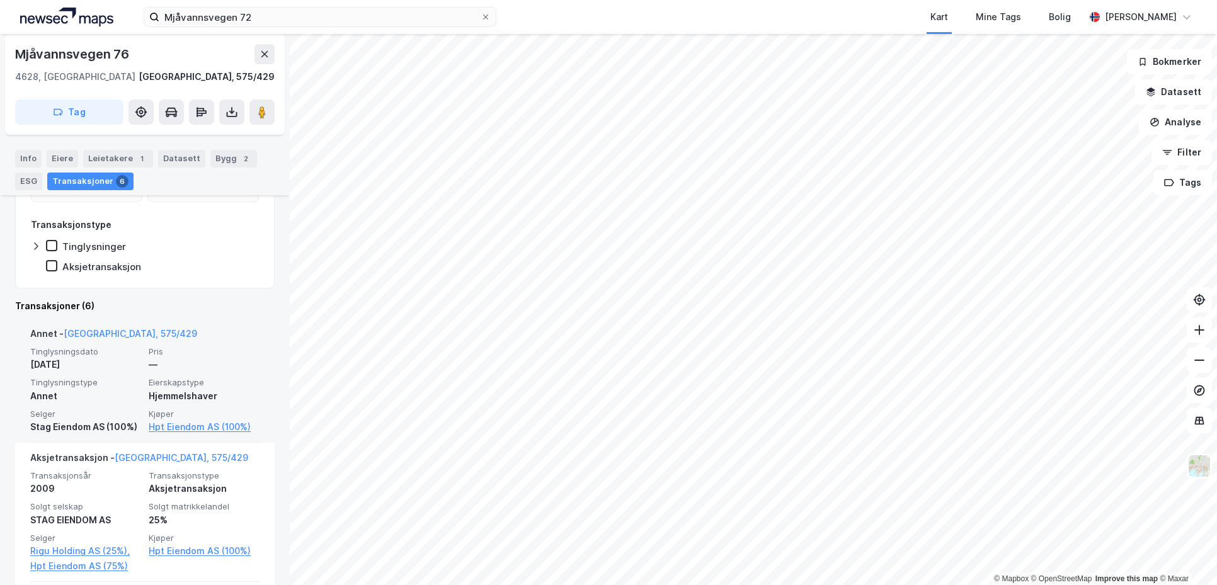
scroll to position [252, 0]
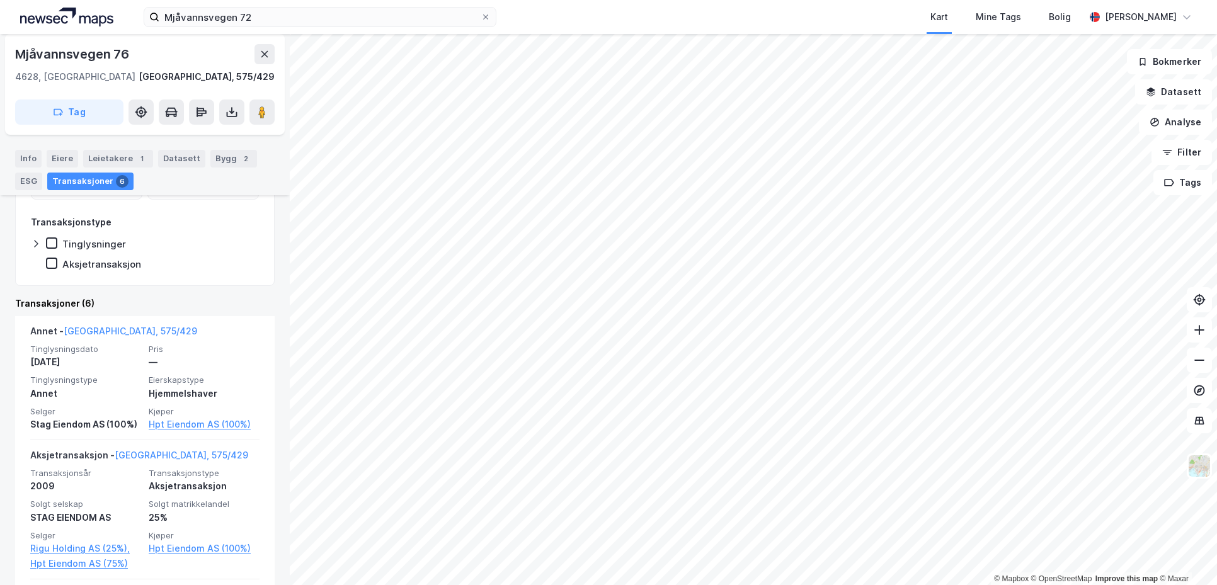
click at [206, 309] on div "Transaksjoner (6)" at bounding box center [145, 303] width 260 height 15
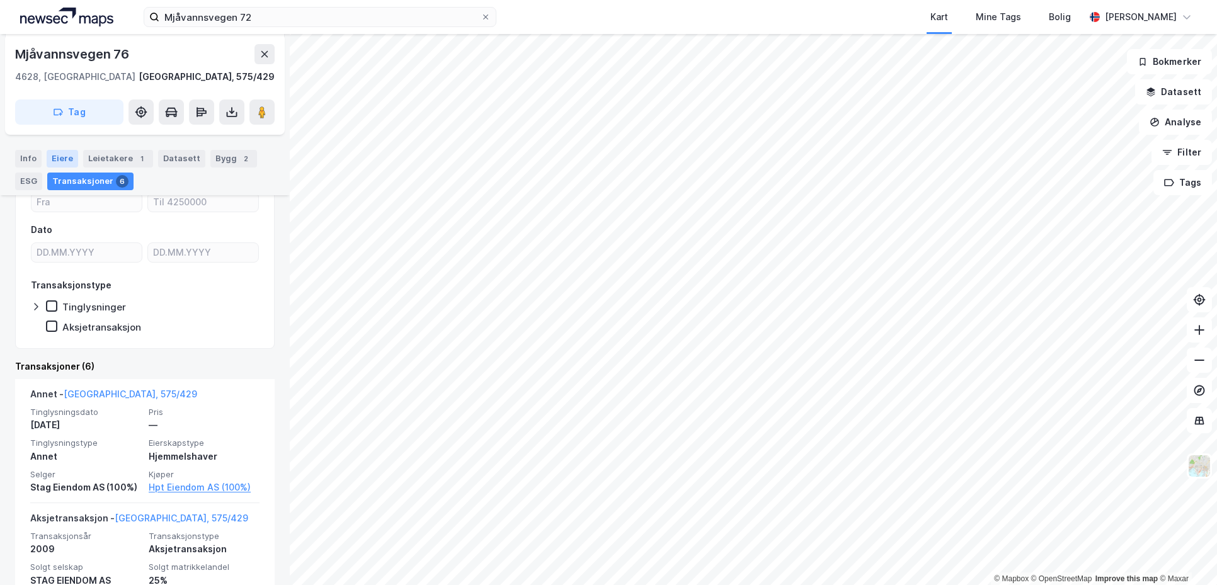
click at [60, 154] on div "Eiere" at bounding box center [62, 159] width 31 height 18
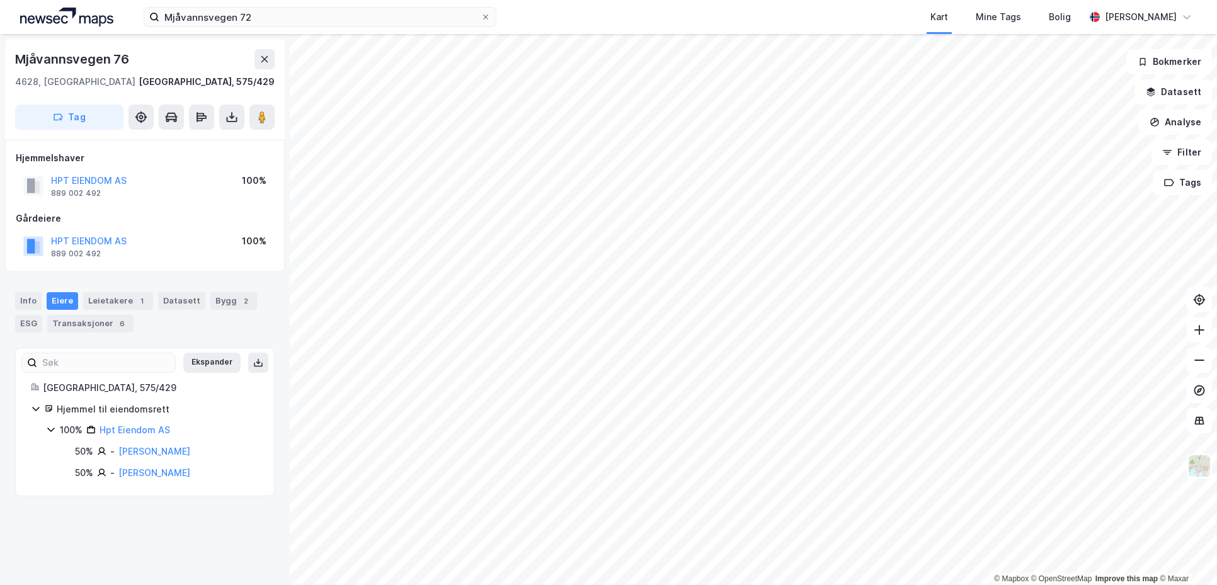
click at [180, 277] on div "Info [PERSON_NAME] 1 Datasett Bygg 2 ESG Transaksjoner 6" at bounding box center [145, 307] width 290 height 60
click at [135, 302] on div "1" at bounding box center [141, 301] width 13 height 13
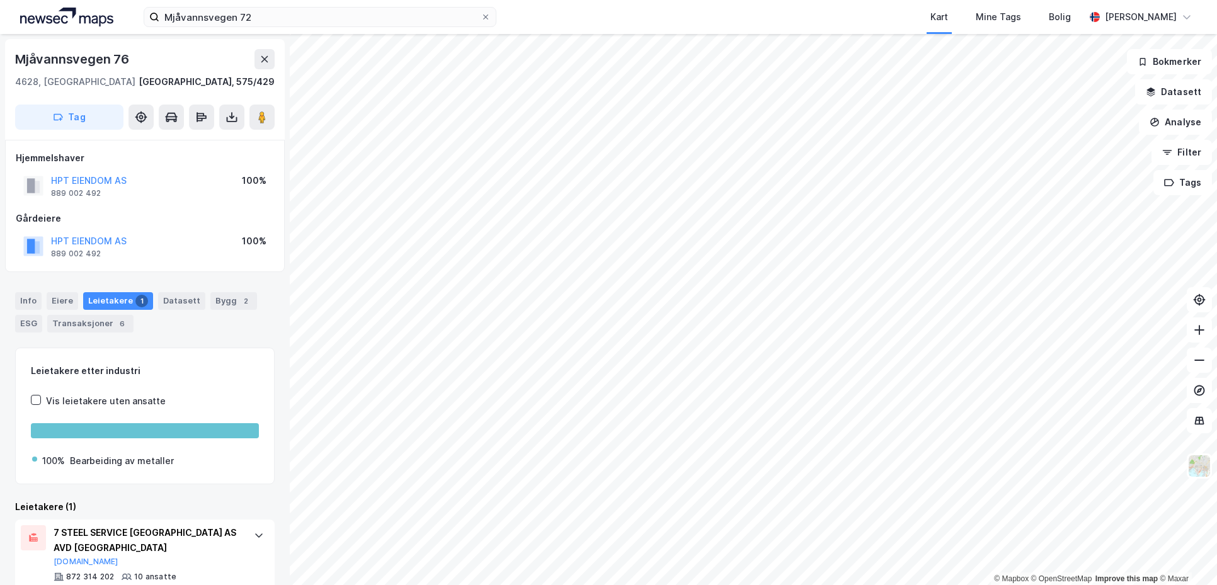
scroll to position [33, 0]
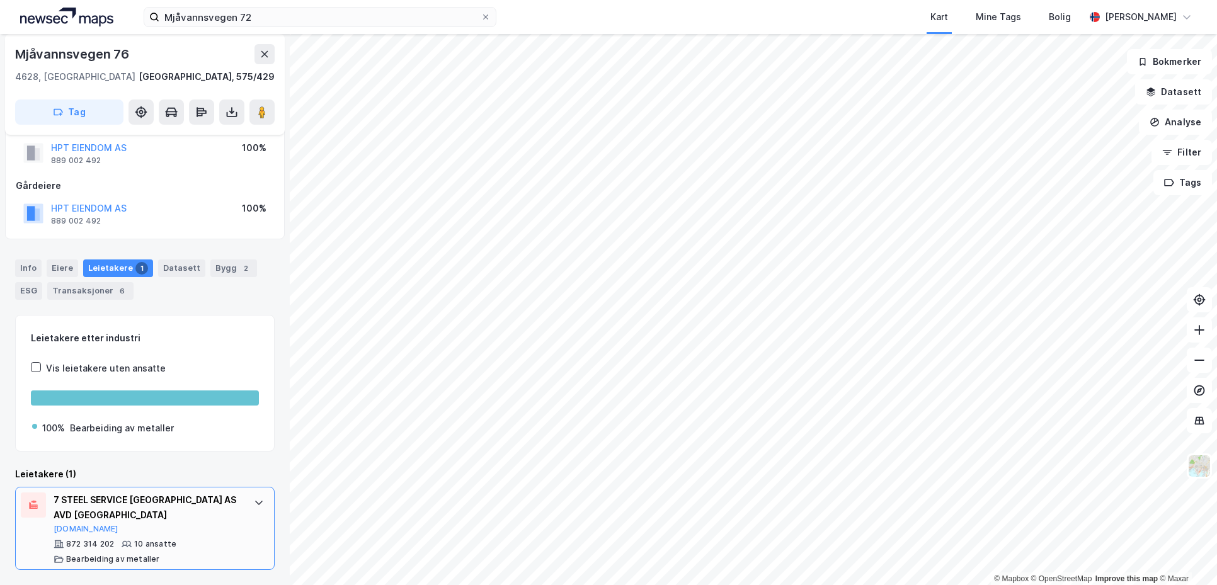
click at [149, 499] on div "7 STEEL SERVICE [GEOGRAPHIC_DATA] AS AVD [GEOGRAPHIC_DATA]" at bounding box center [148, 508] width 188 height 30
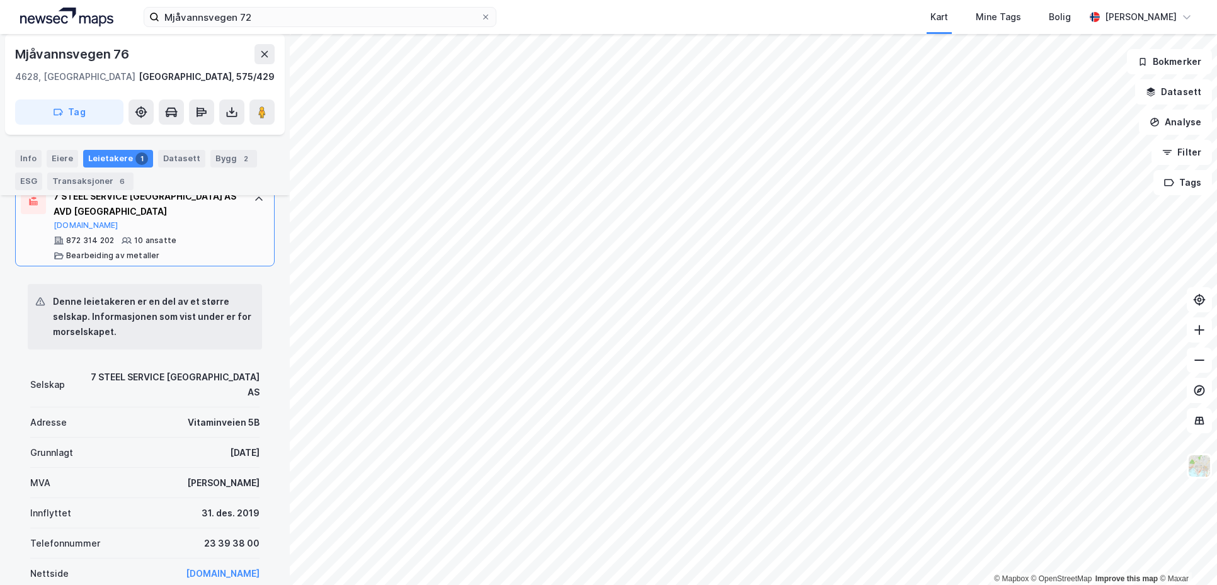
scroll to position [348, 0]
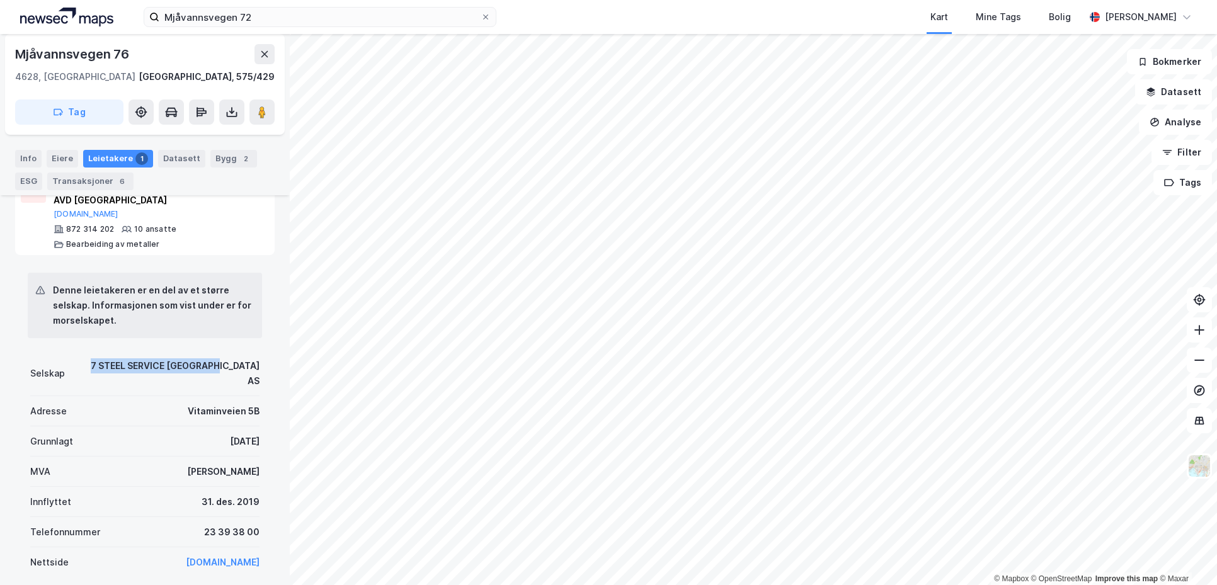
drag, startPoint x: 253, startPoint y: 362, endPoint x: 113, endPoint y: 377, distance: 140.0
copy div "7 STEEL SERVICE [GEOGRAPHIC_DATA] AS"
click at [122, 404] on div "Adresse Vitaminveien 5B" at bounding box center [144, 411] width 229 height 30
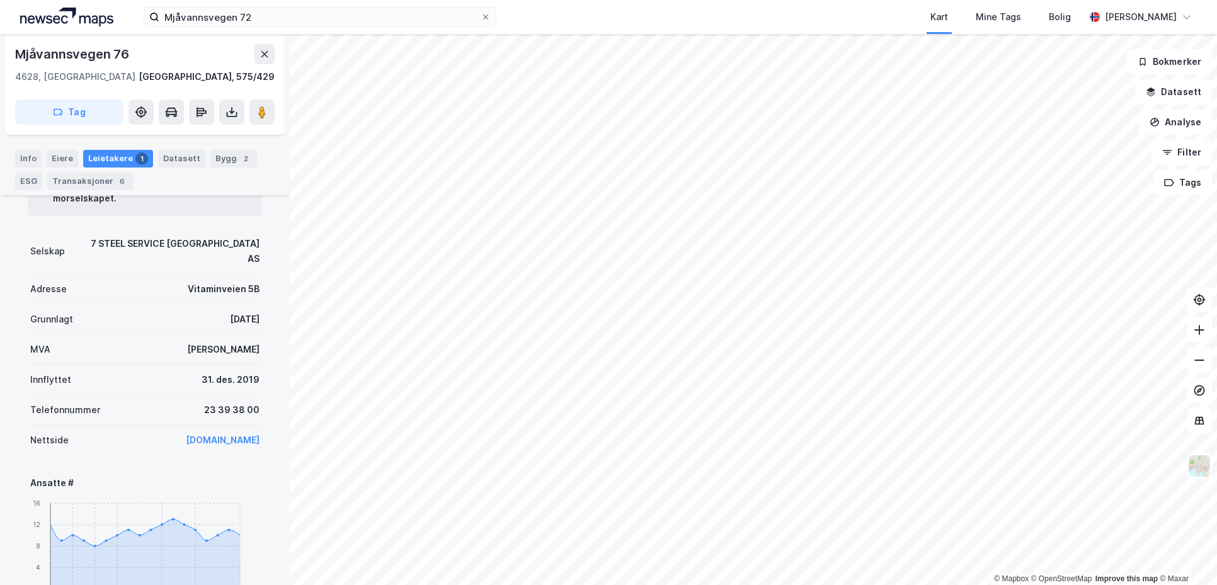
scroll to position [474, 0]
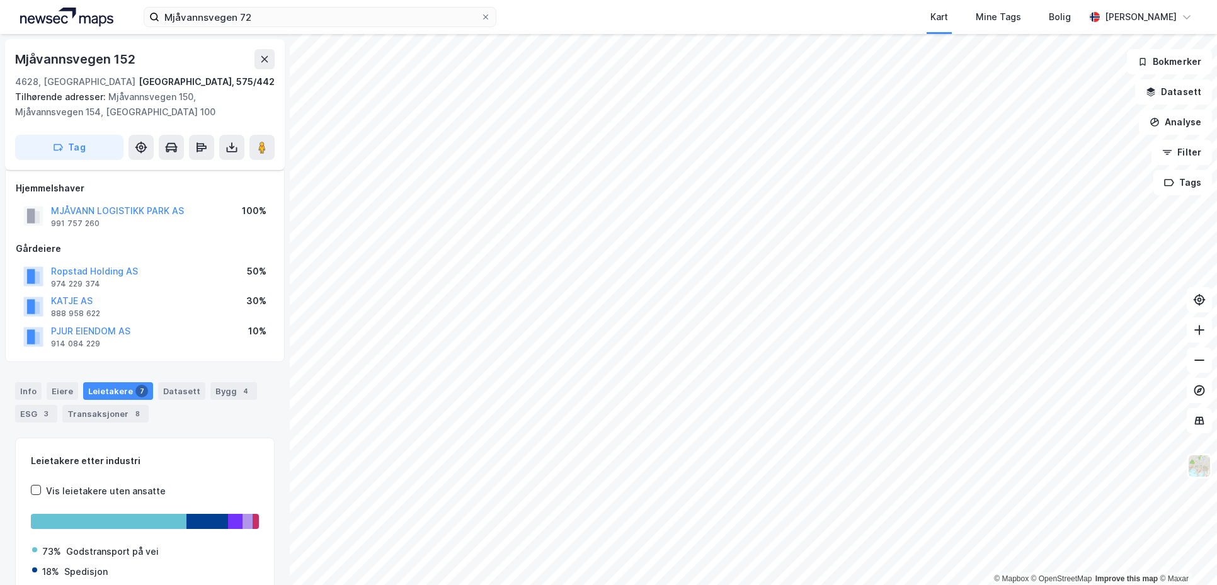
scroll to position [96, 0]
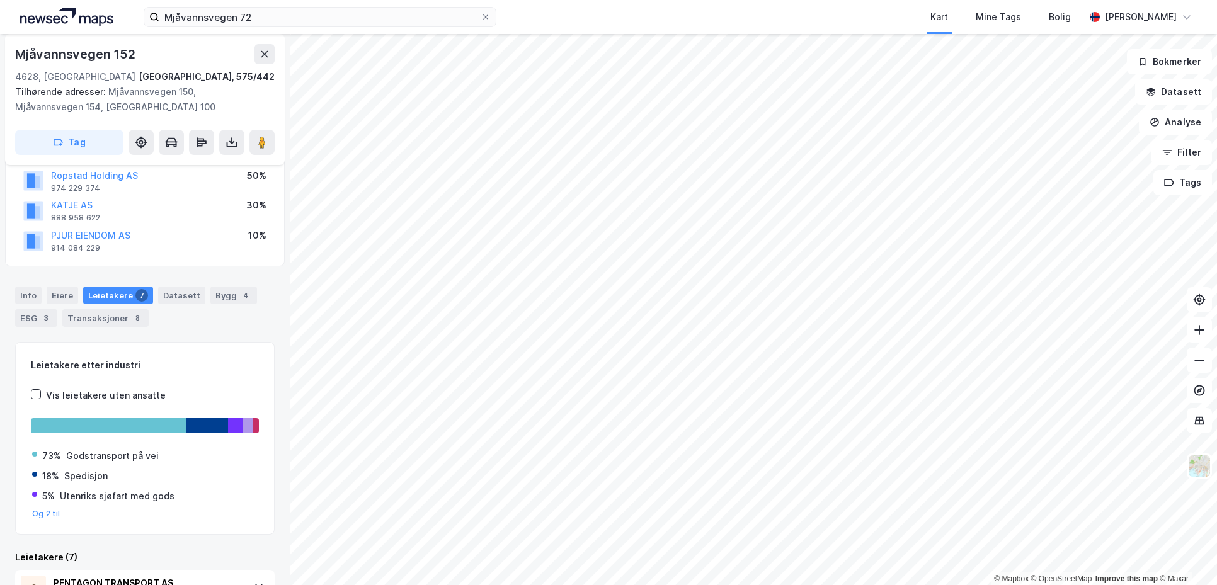
click at [195, 331] on div "Info [PERSON_NAME] 7 Datasett Bygg 4 ESG 3 Transaksjoner 8" at bounding box center [145, 301] width 290 height 60
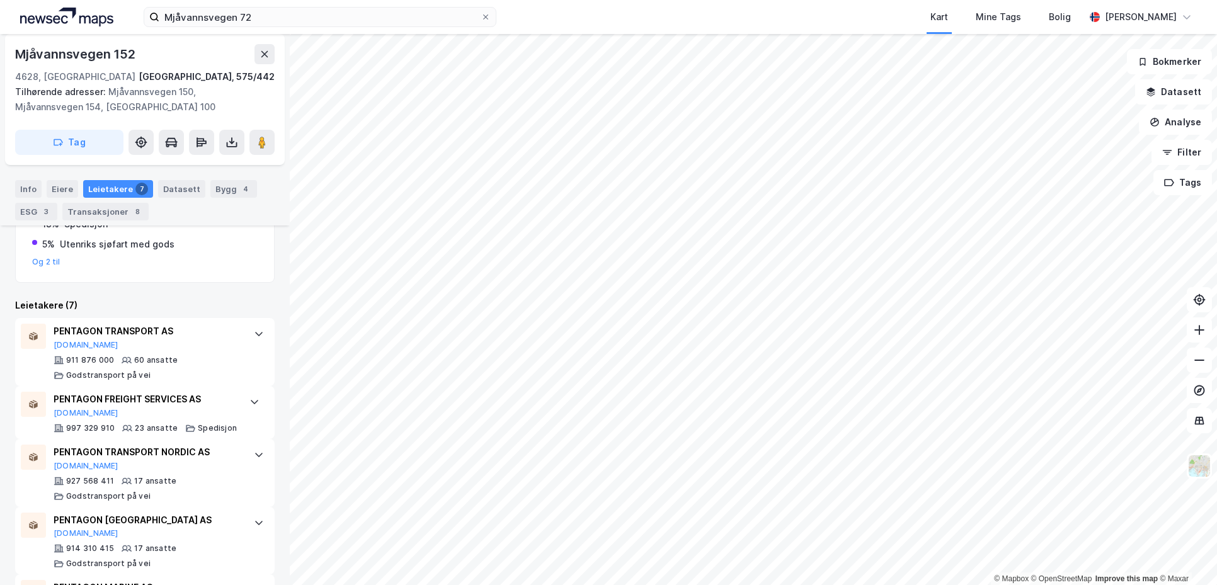
click at [193, 301] on div "Leietakere (7)" at bounding box center [145, 305] width 260 height 15
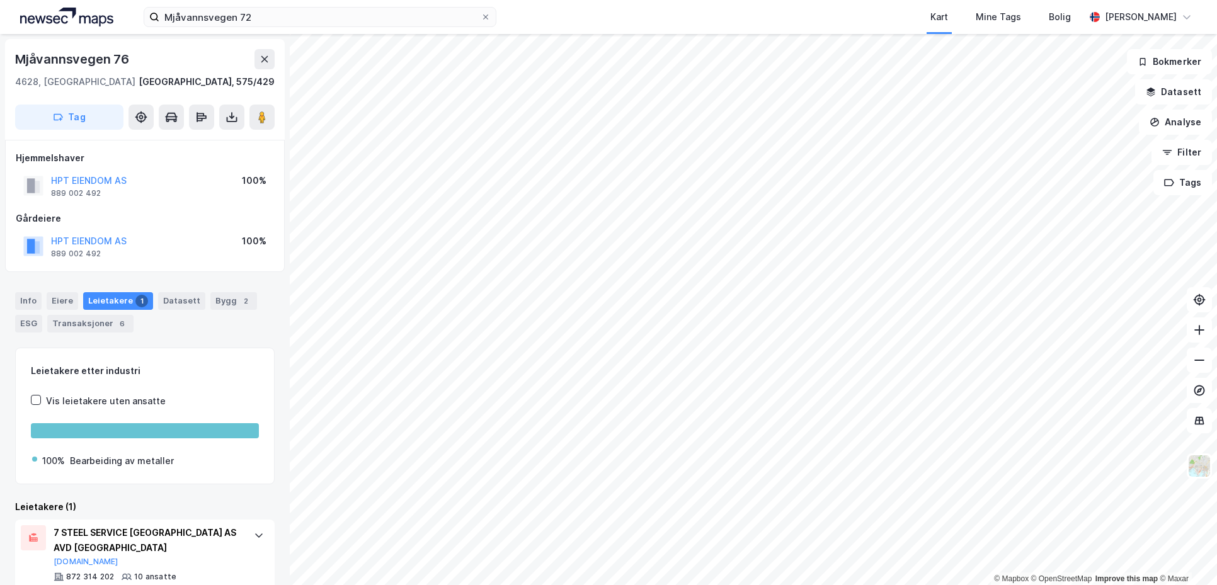
scroll to position [61, 0]
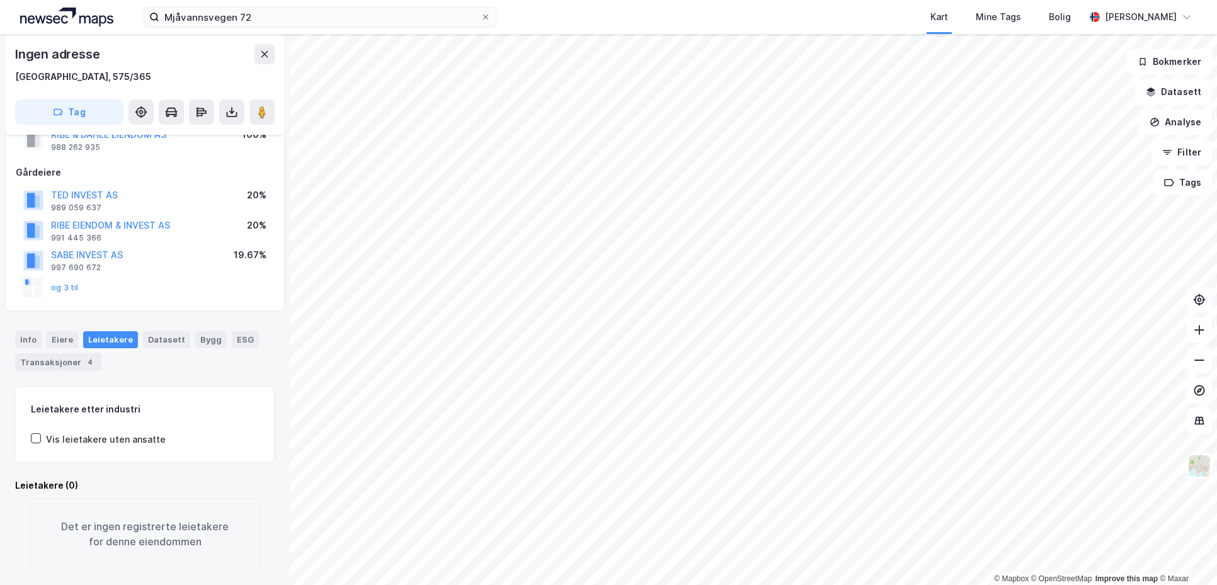
click at [208, 356] on div "Info [PERSON_NAME] Datasett Bygg ESG Transaksjoner 4" at bounding box center [145, 345] width 290 height 59
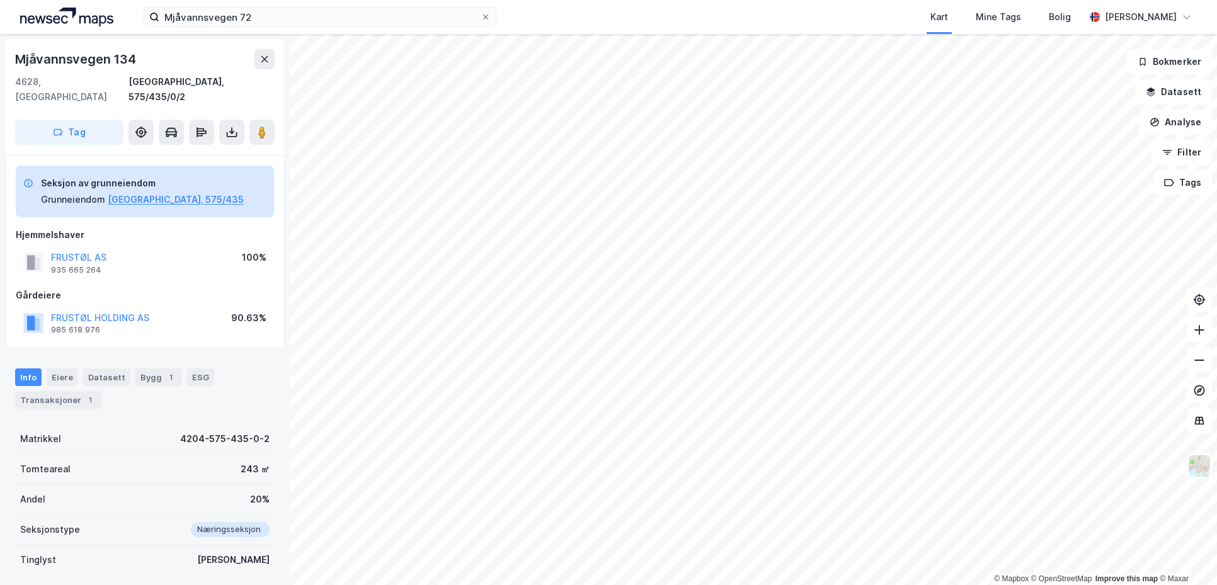
click at [234, 333] on div "Seksjon av grunneiendom Grunneiendom [GEOGRAPHIC_DATA], 575/435 Hjemmelshaver F…" at bounding box center [145, 252] width 280 height 194
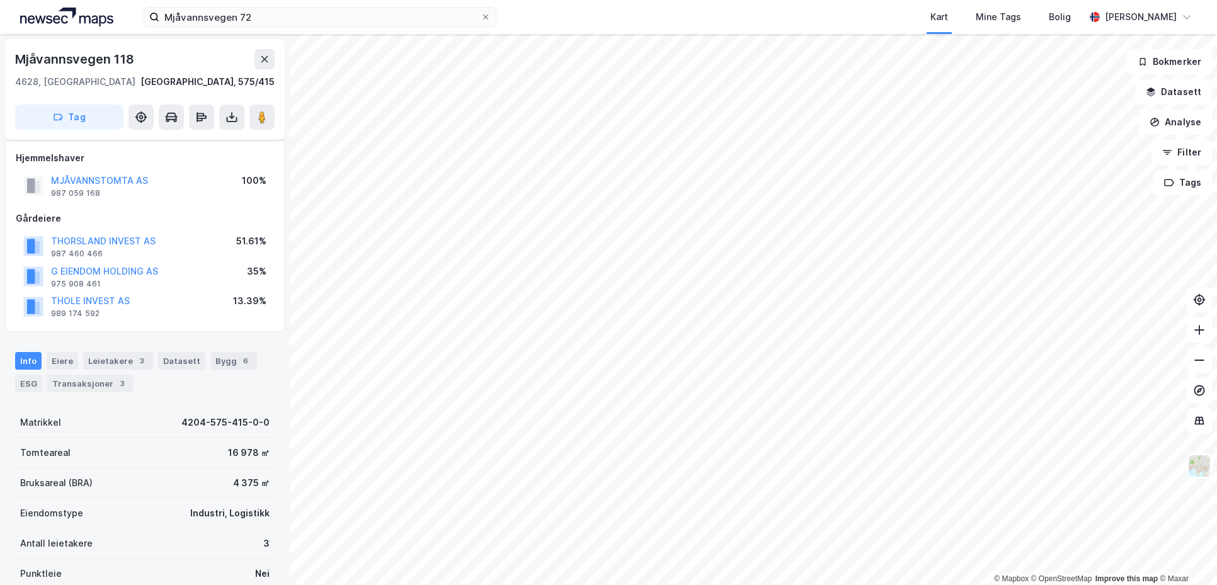
scroll to position [71, 0]
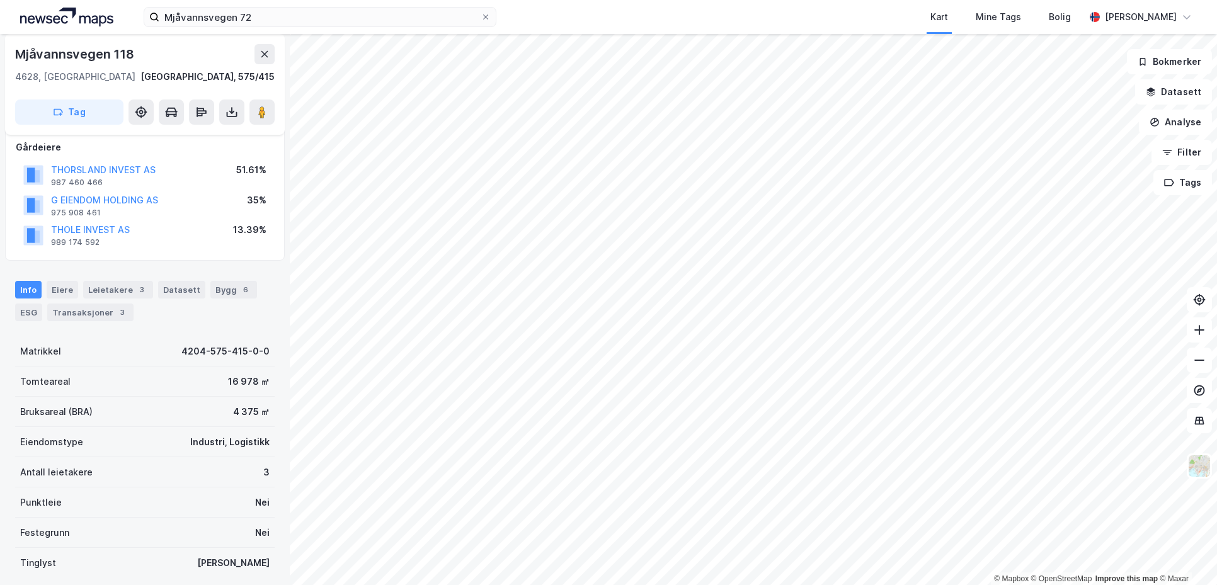
click at [231, 316] on div "Info [PERSON_NAME] 3 Datasett Bygg 6 ESG Transaksjoner 3" at bounding box center [145, 301] width 260 height 40
click at [140, 292] on div "3" at bounding box center [141, 289] width 13 height 13
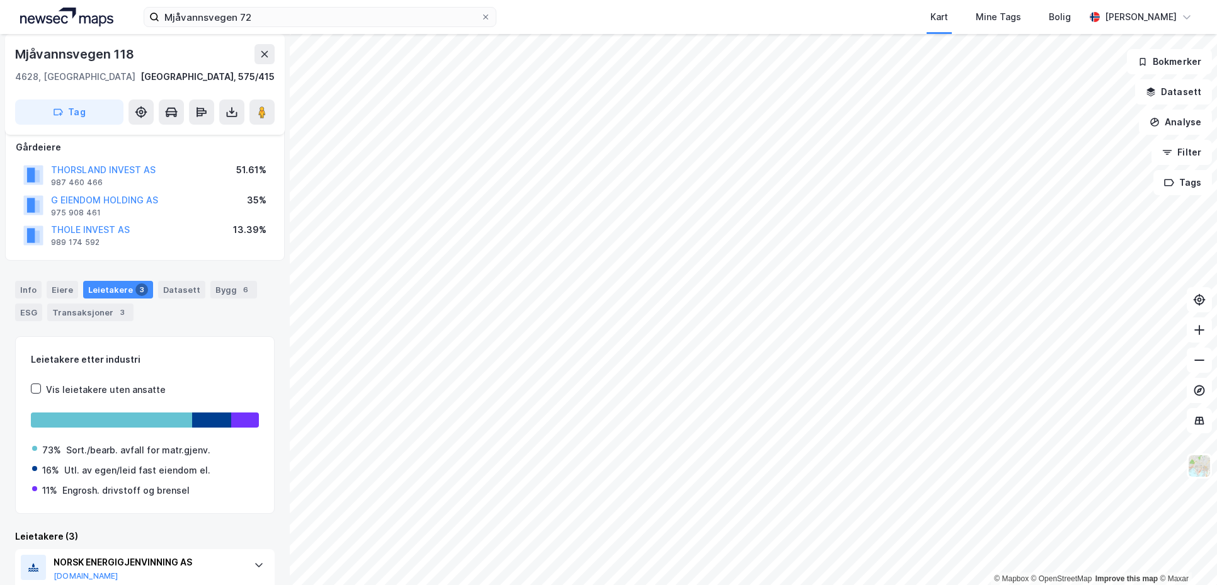
click at [205, 315] on div "Info [PERSON_NAME] 3 Datasett Bygg 6 ESG Transaksjoner 3" at bounding box center [145, 301] width 260 height 40
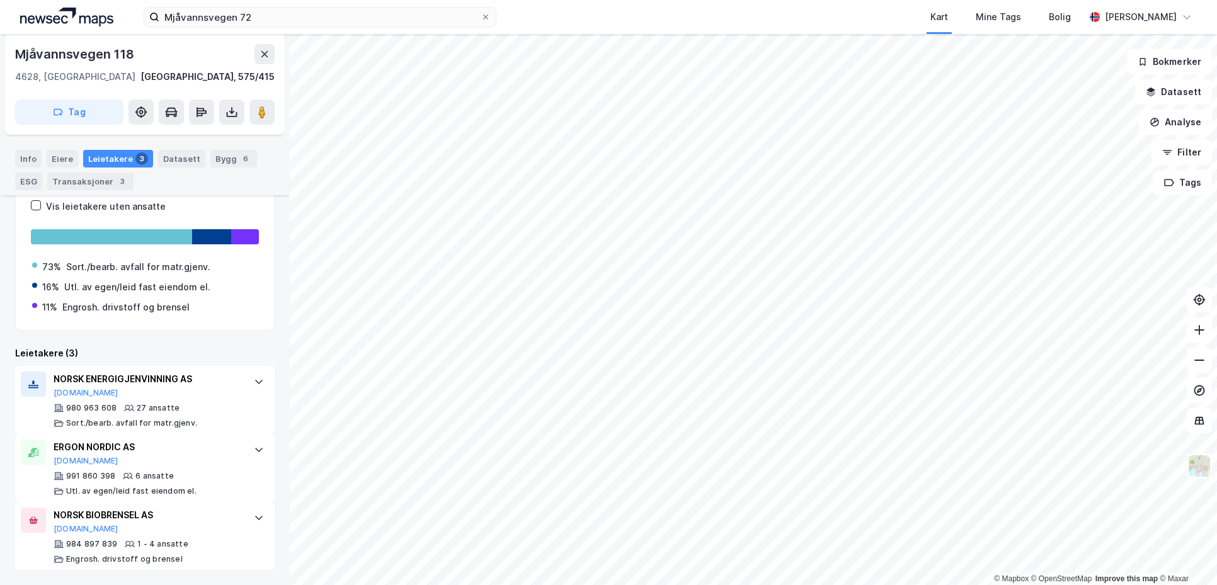
click at [198, 346] on div "Leietakere (3)" at bounding box center [145, 353] width 260 height 15
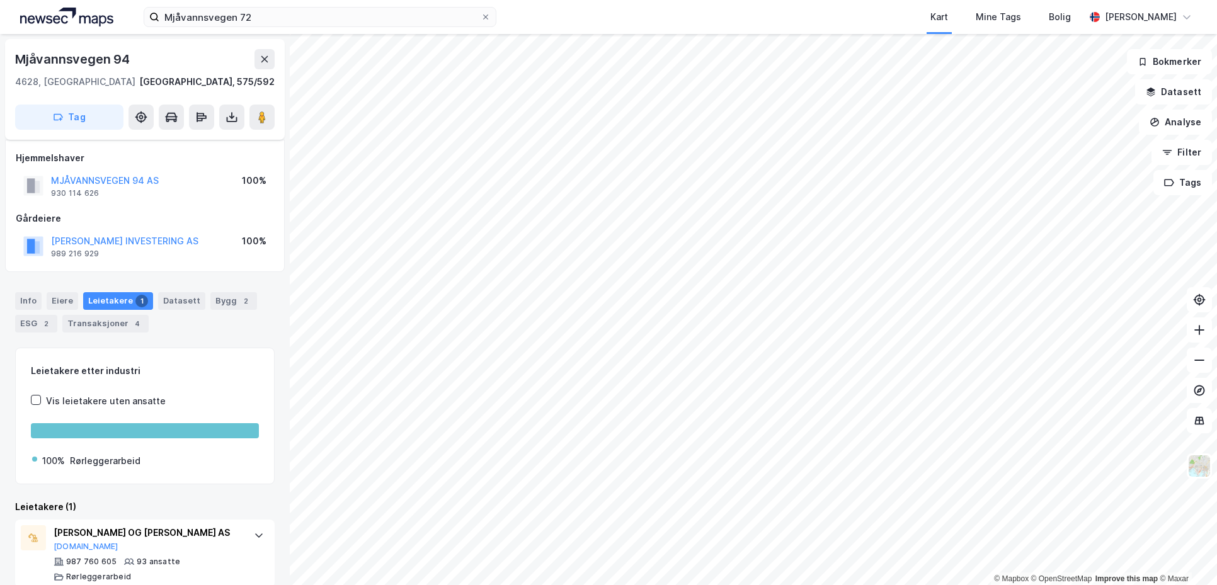
scroll to position [18, 0]
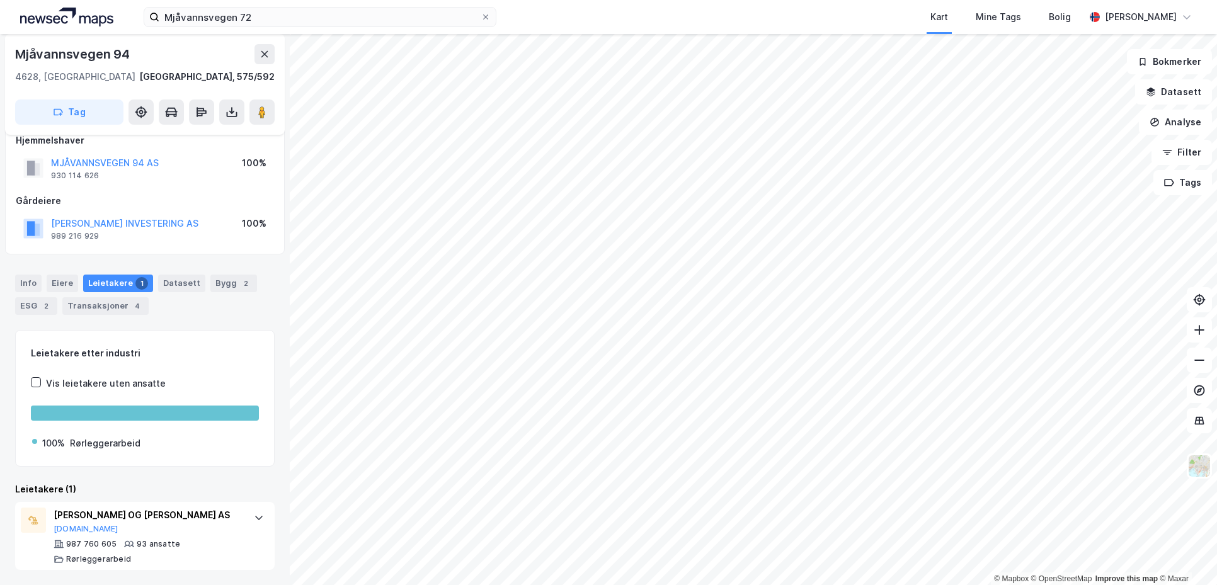
click at [220, 331] on div "Leietakere etter industri Vis leietakere uten ansatte 100% Rørleggerarbeid" at bounding box center [145, 398] width 260 height 137
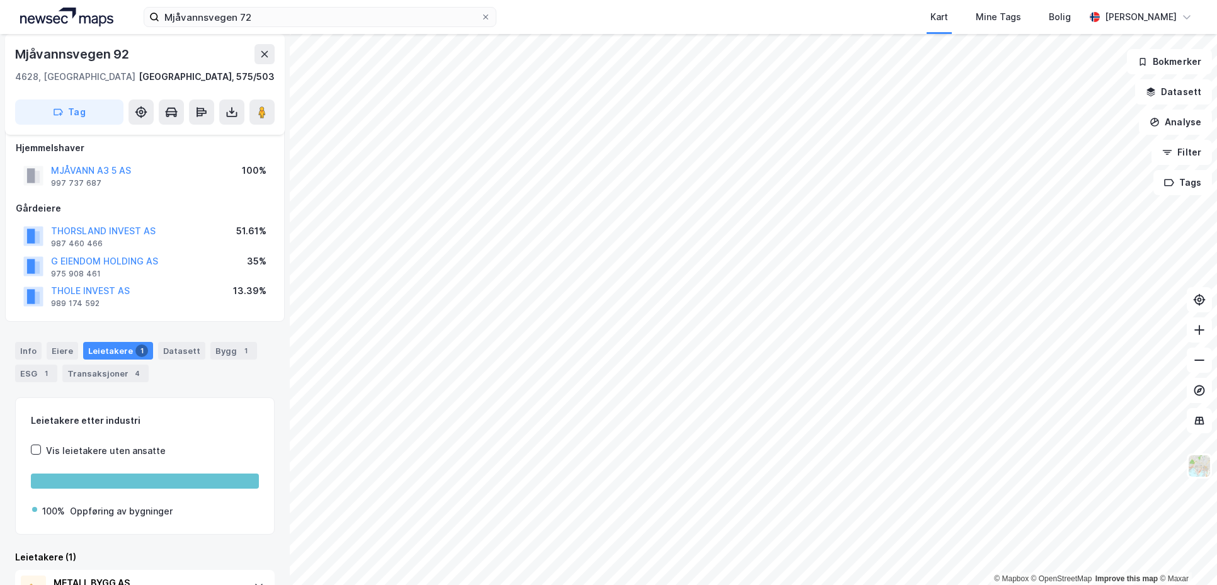
scroll to position [78, 0]
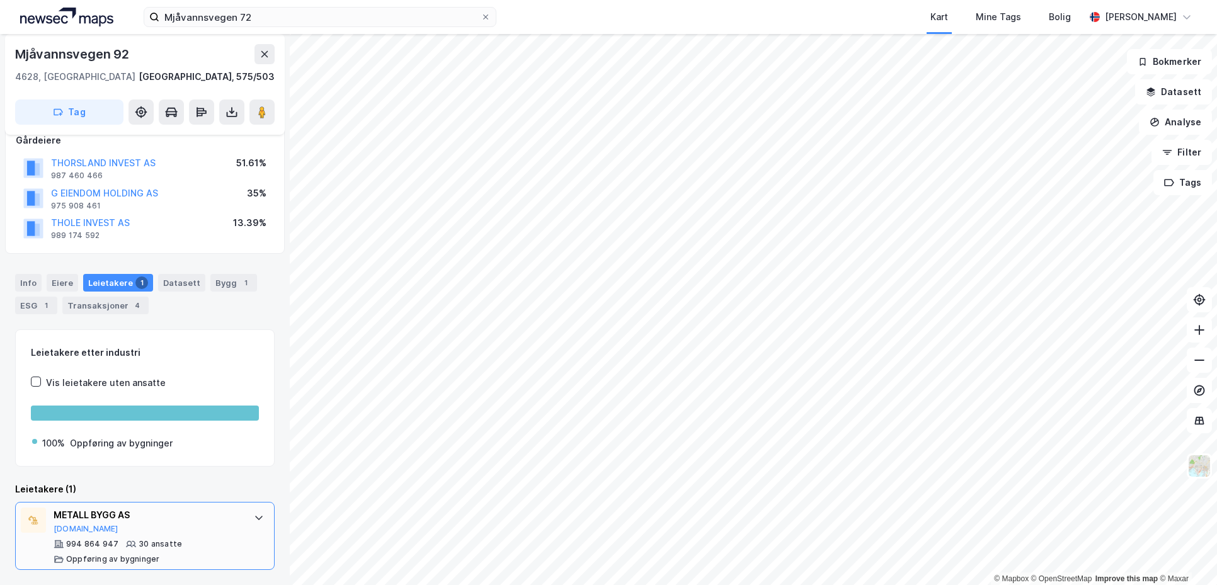
click at [197, 523] on div "METALL BYGG AS" at bounding box center [148, 515] width 188 height 15
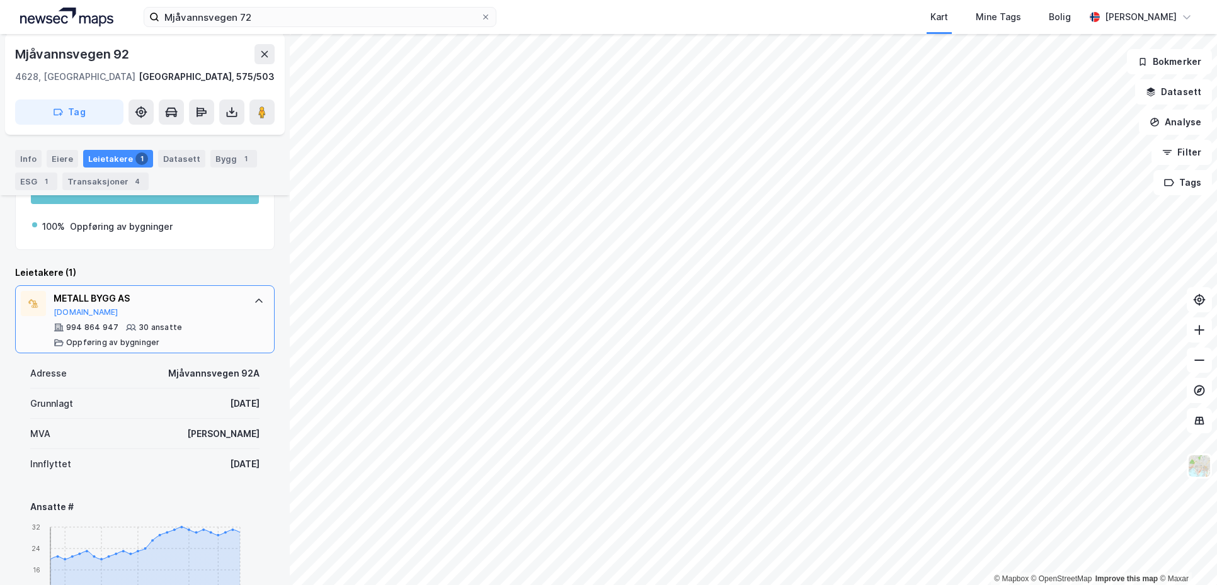
scroll to position [295, 0]
drag, startPoint x: 145, startPoint y: 460, endPoint x: 166, endPoint y: 461, distance: 20.2
click at [166, 461] on div "Innflyttet [DATE]" at bounding box center [144, 463] width 229 height 30
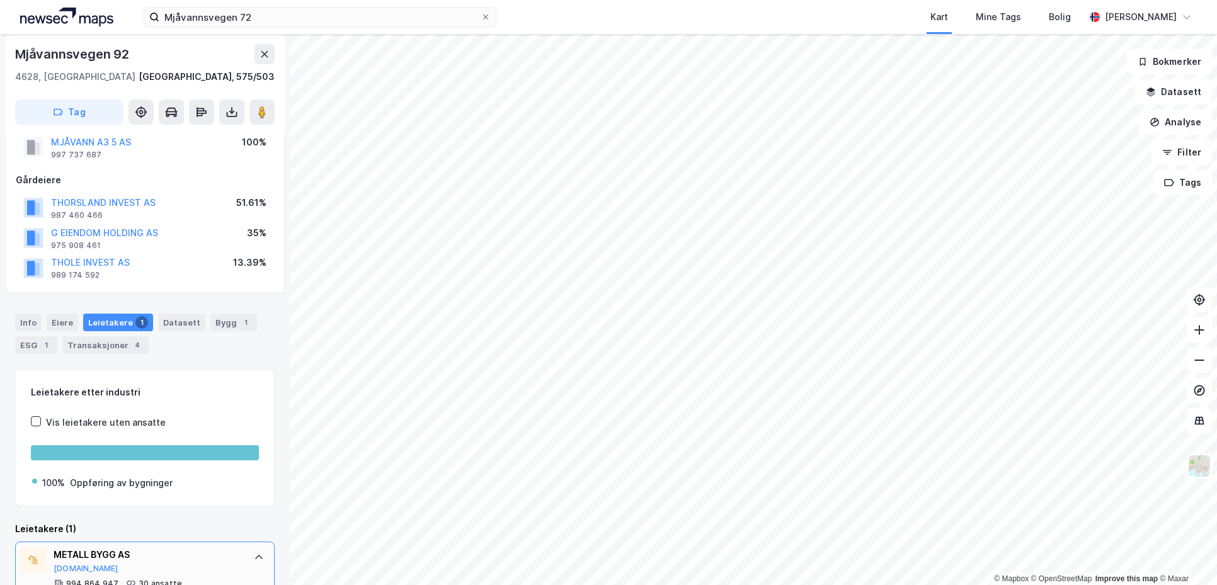
scroll to position [0, 0]
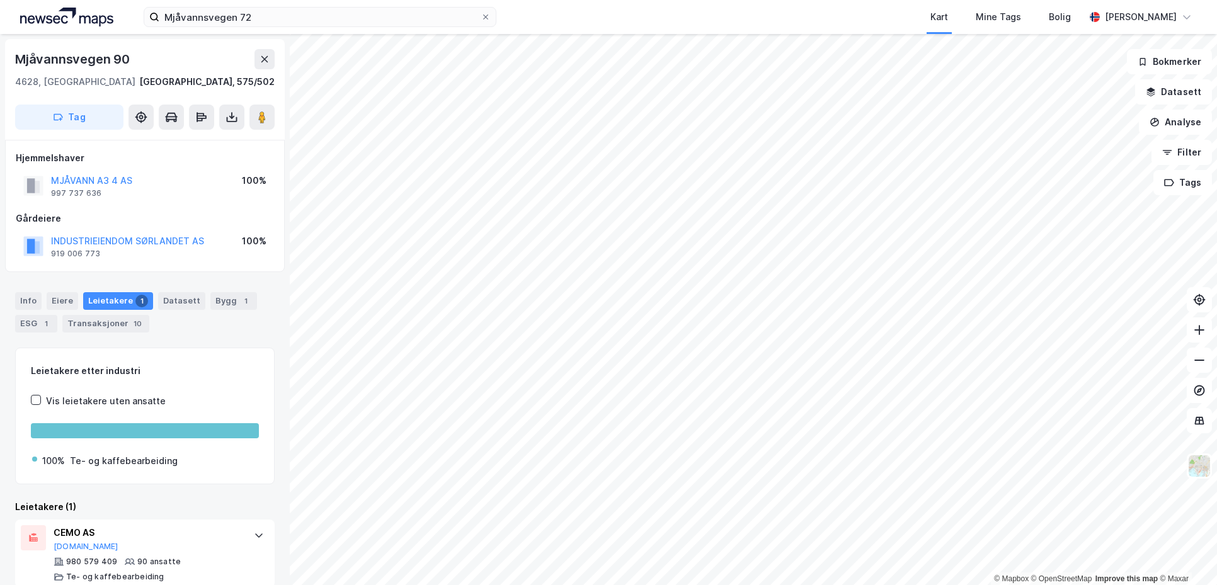
click at [149, 266] on div "Hjemmelshaver MJÅVANN A3 4 AS 997 737 636 100% Gårdeiere INDUSTRIEIENDOM SØRLAN…" at bounding box center [145, 206] width 280 height 132
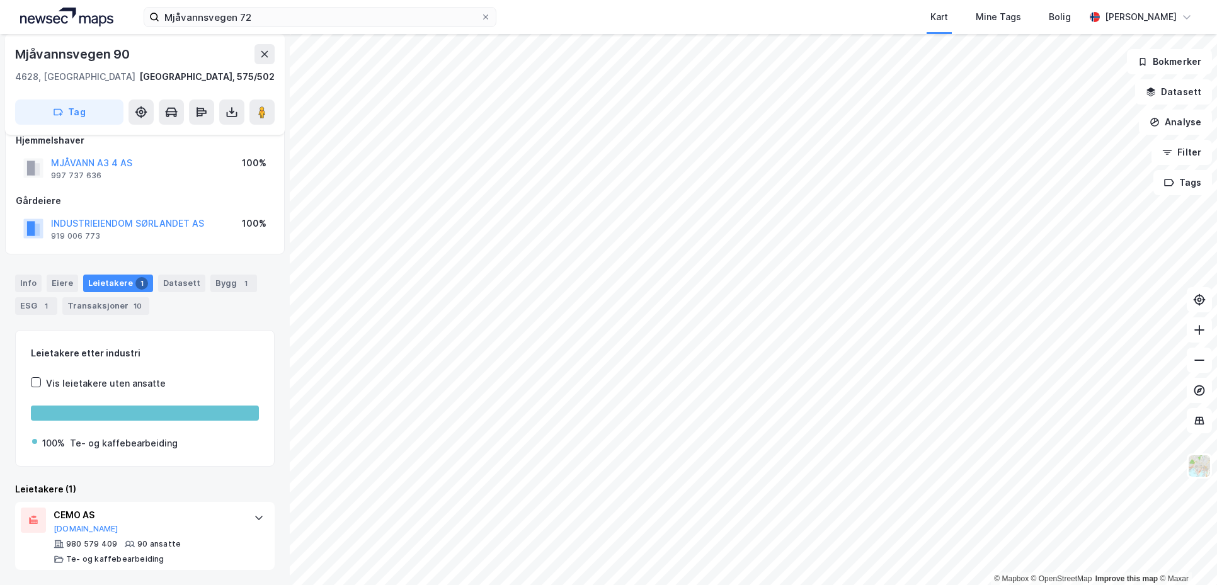
click at [168, 339] on div "Leietakere etter industri Vis leietakere uten ansatte 100% Te- og kaffebearbeid…" at bounding box center [145, 398] width 260 height 137
drag, startPoint x: 142, startPoint y: 169, endPoint x: 53, endPoint y: 162, distance: 89.1
click at [53, 162] on div "MJÅVANN A3 4 AS 997 737 636 100%" at bounding box center [145, 168] width 258 height 30
copy button "MJÅVANN A3 4 AS"
click at [224, 317] on div "Info [PERSON_NAME] 1 Datasett Bygg 1 ESG 1 Transaksjoner 10" at bounding box center [145, 290] width 290 height 60
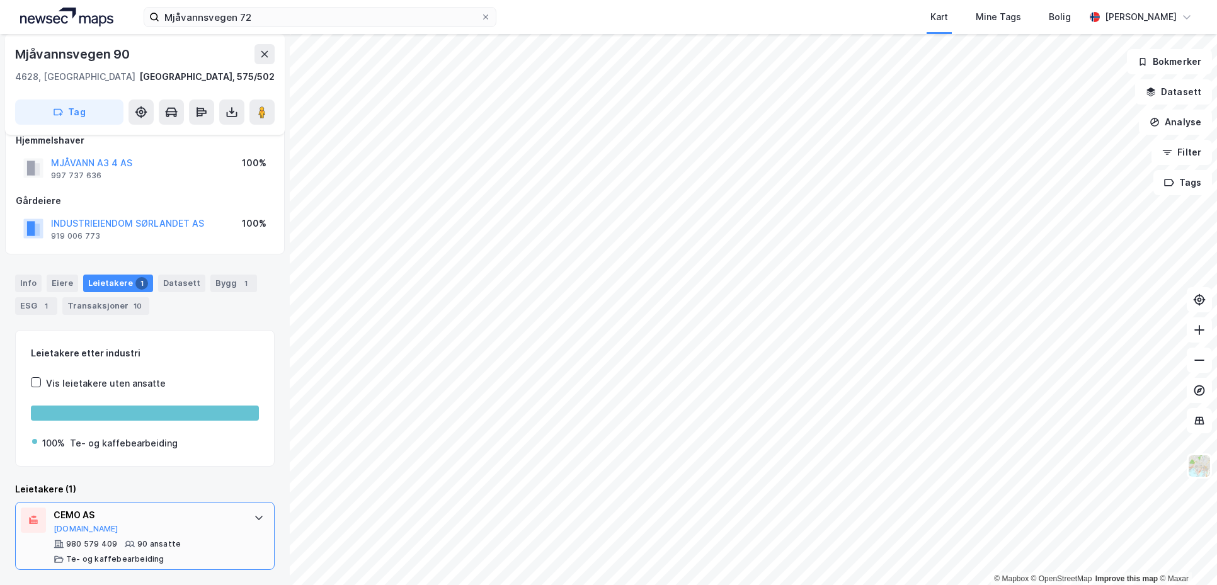
click at [215, 537] on div "CEMO AS [DOMAIN_NAME] 980 579 409 90 ansatte Te- og kaffebearbeiding" at bounding box center [148, 536] width 188 height 57
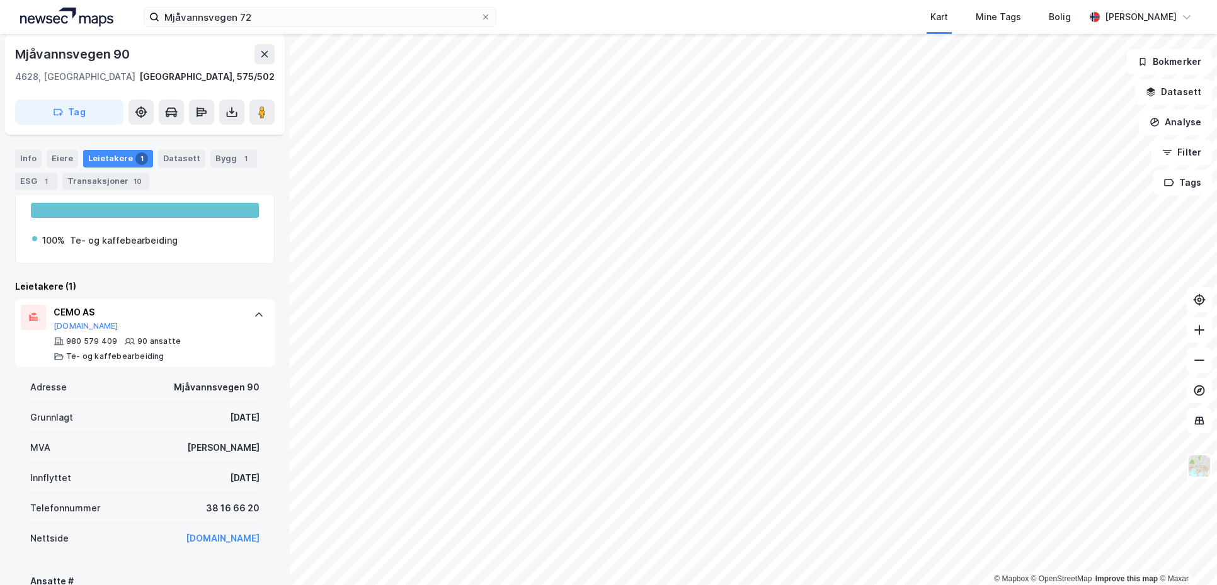
scroll to position [270, 0]
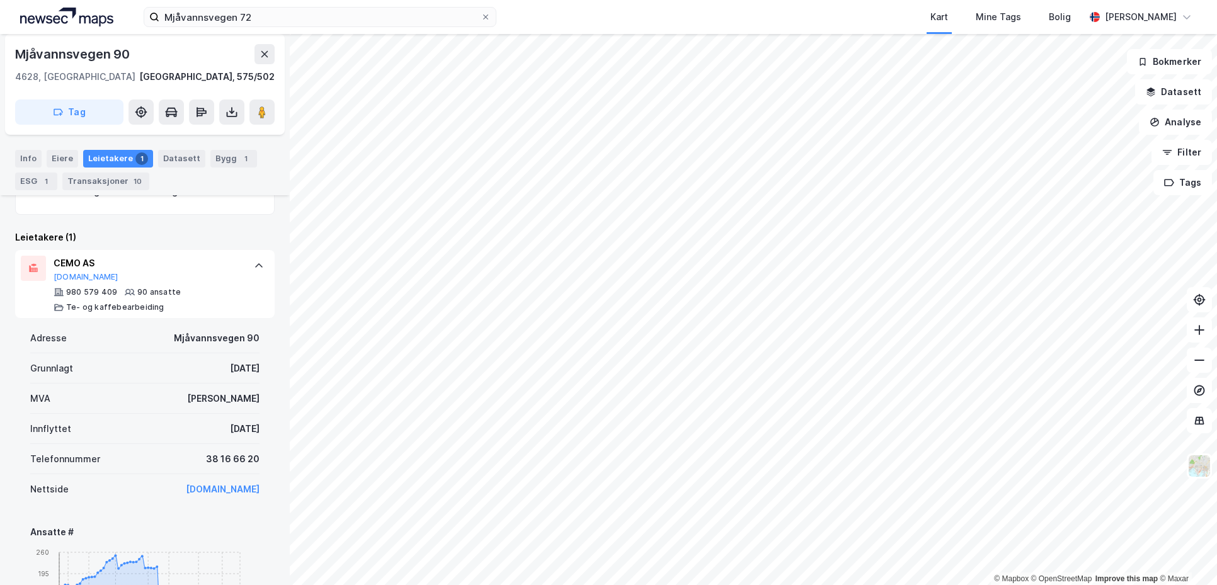
drag, startPoint x: 195, startPoint y: 419, endPoint x: 242, endPoint y: 432, distance: 49.1
click at [242, 432] on div "Innflyttet [DATE]" at bounding box center [144, 429] width 229 height 30
click at [242, 432] on div "[DATE]" at bounding box center [245, 428] width 30 height 15
drag, startPoint x: 242, startPoint y: 424, endPoint x: 189, endPoint y: 428, distance: 53.7
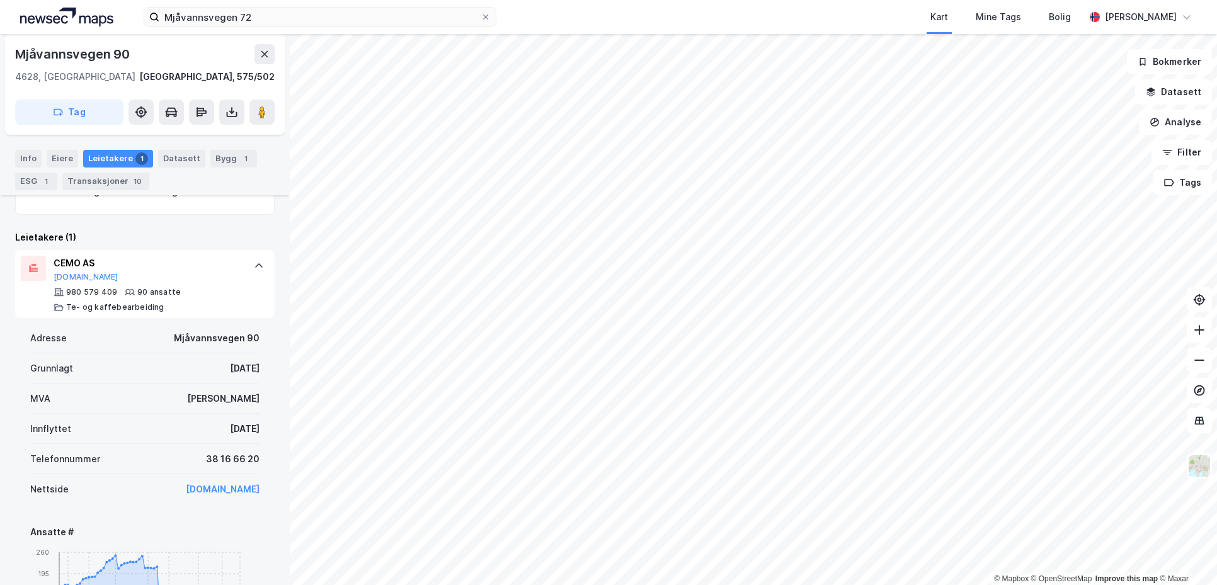
click at [189, 428] on div "Innflyttet [DATE]" at bounding box center [144, 429] width 229 height 30
drag, startPoint x: 256, startPoint y: 332, endPoint x: 159, endPoint y: 338, distance: 97.2
click at [159, 338] on div "Adresse [STREET_ADDRESS]" at bounding box center [144, 338] width 229 height 30
drag, startPoint x: 186, startPoint y: 337, endPoint x: 275, endPoint y: 345, distance: 89.2
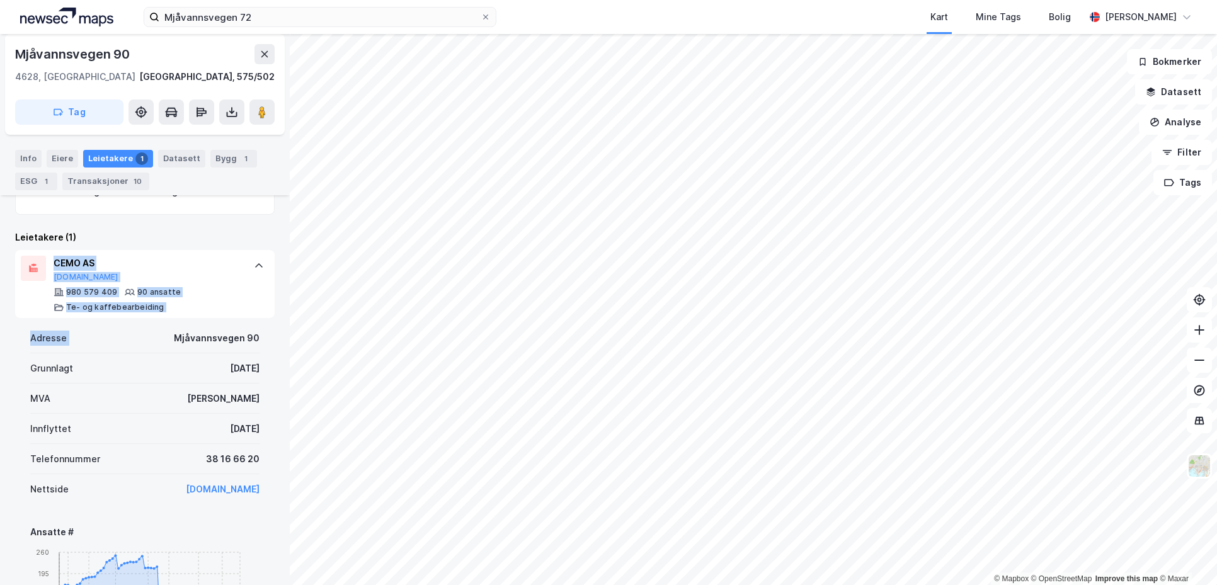
click at [275, 345] on div "Mjåvannsvegen 90 4628, [GEOGRAPHIC_DATA], [GEOGRAPHIC_DATA] [GEOGRAPHIC_DATA], …" at bounding box center [145, 309] width 290 height 551
drag, startPoint x: 229, startPoint y: 340, endPoint x: 172, endPoint y: 341, distance: 57.3
click at [174, 341] on div "Mjåvannsvegen 90" at bounding box center [217, 338] width 86 height 15
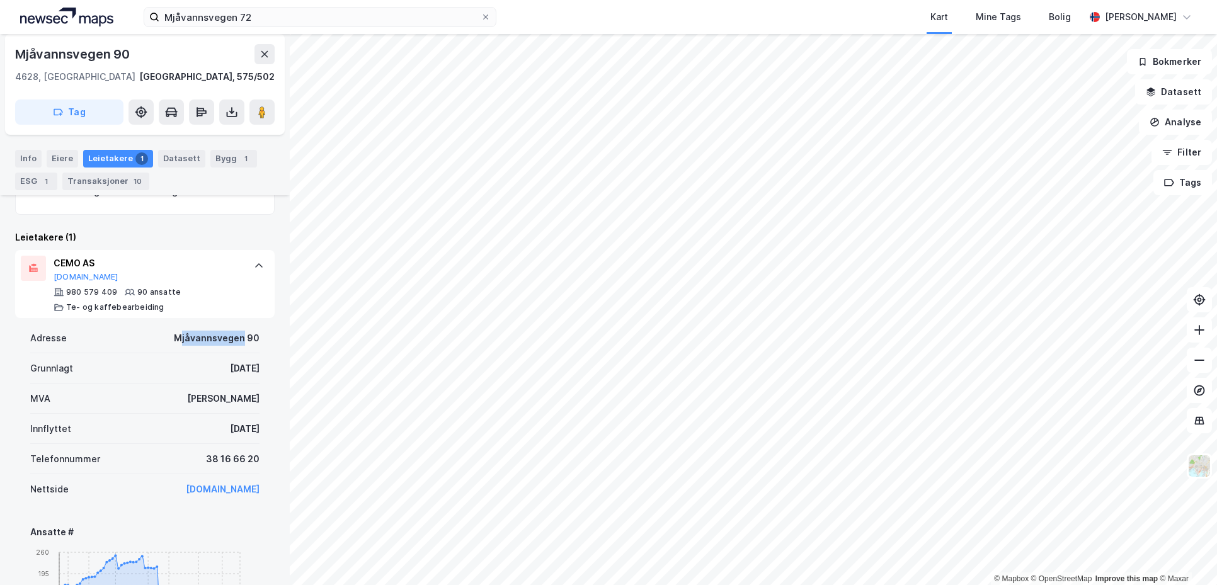
drag, startPoint x: 219, startPoint y: 341, endPoint x: 235, endPoint y: 341, distance: 16.4
click at [235, 341] on div "Mjåvannsvegen 90" at bounding box center [217, 338] width 86 height 15
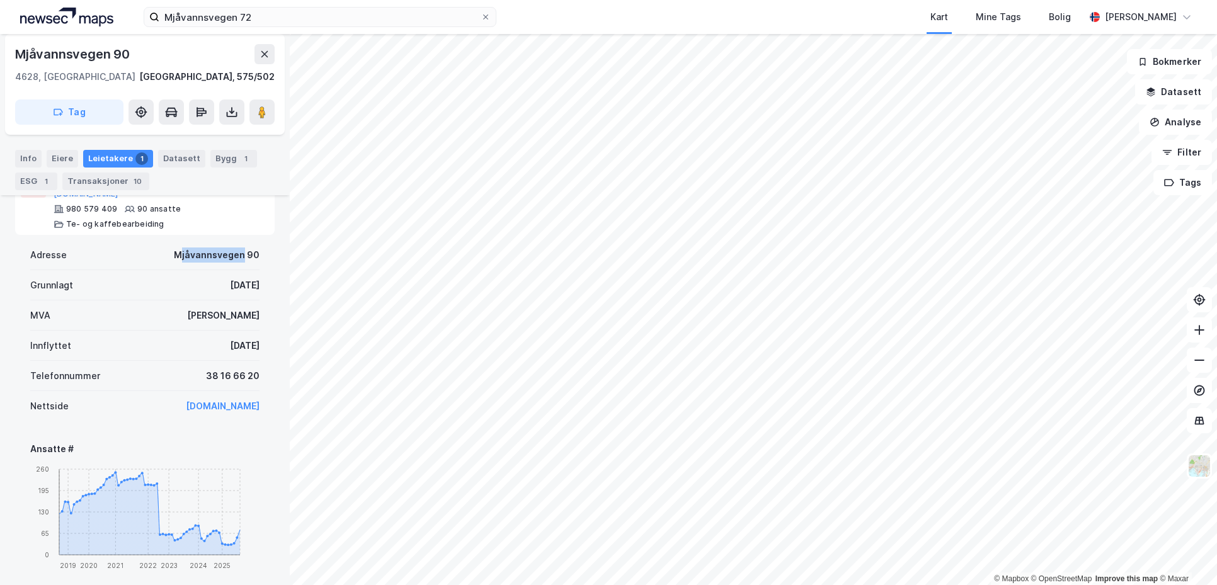
scroll to position [459, 0]
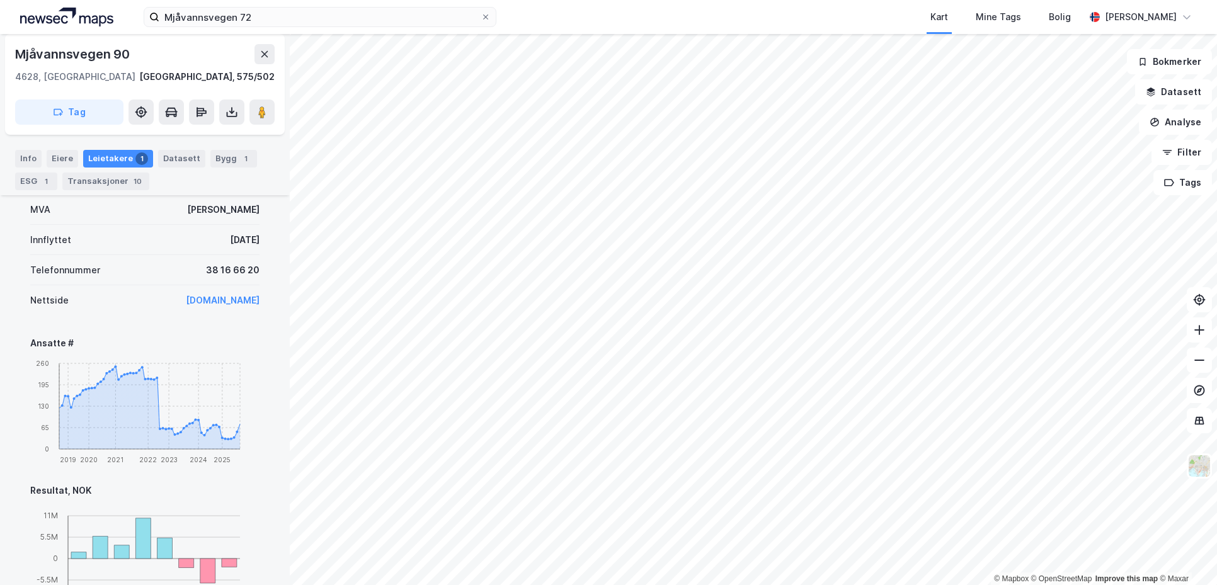
click at [151, 336] on div "Ansatte #" at bounding box center [144, 343] width 229 height 15
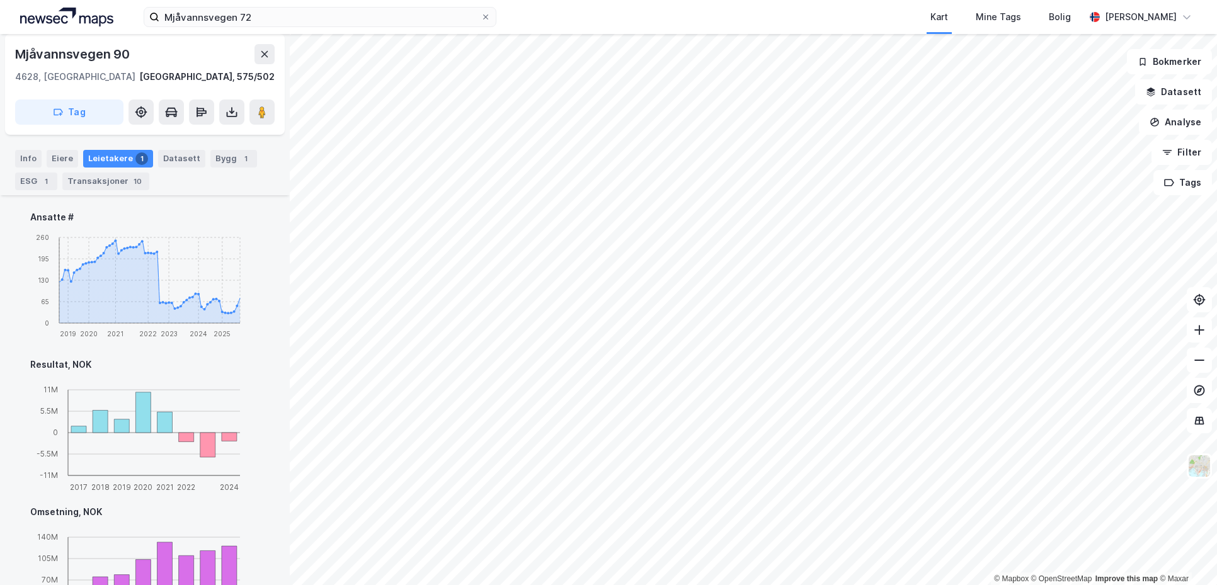
click at [254, 358] on div "Adresse Mjåvannsvegen 90 Grunnlagt [DATE] MVA Ja Innflyttet [DATE] Telefonnumme…" at bounding box center [145, 354] width 260 height 702
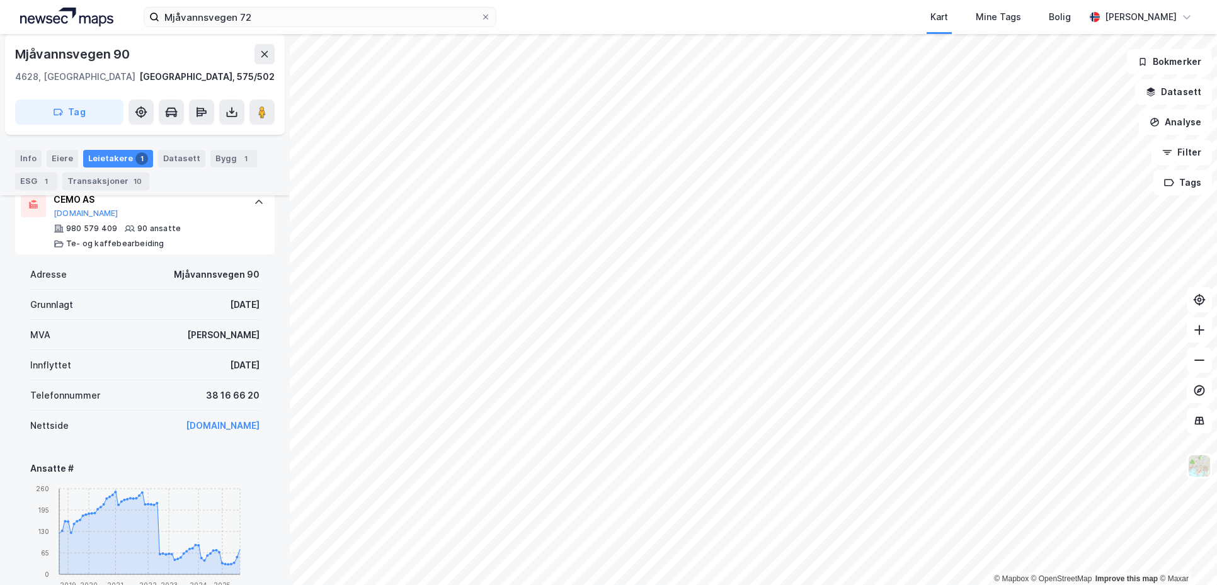
scroll to position [333, 0]
drag, startPoint x: 232, startPoint y: 368, endPoint x: 193, endPoint y: 368, distance: 39.1
click at [230, 368] on div "[DATE]" at bounding box center [245, 365] width 30 height 15
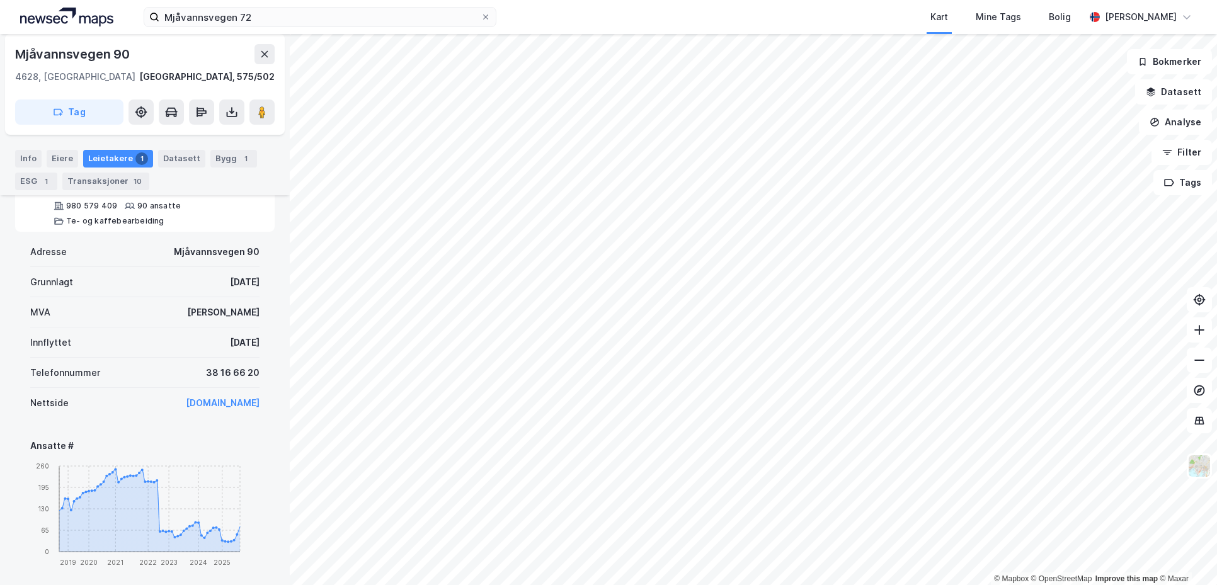
scroll to position [356, 0]
click at [195, 354] on div "Innflyttet [DATE]" at bounding box center [144, 342] width 229 height 30
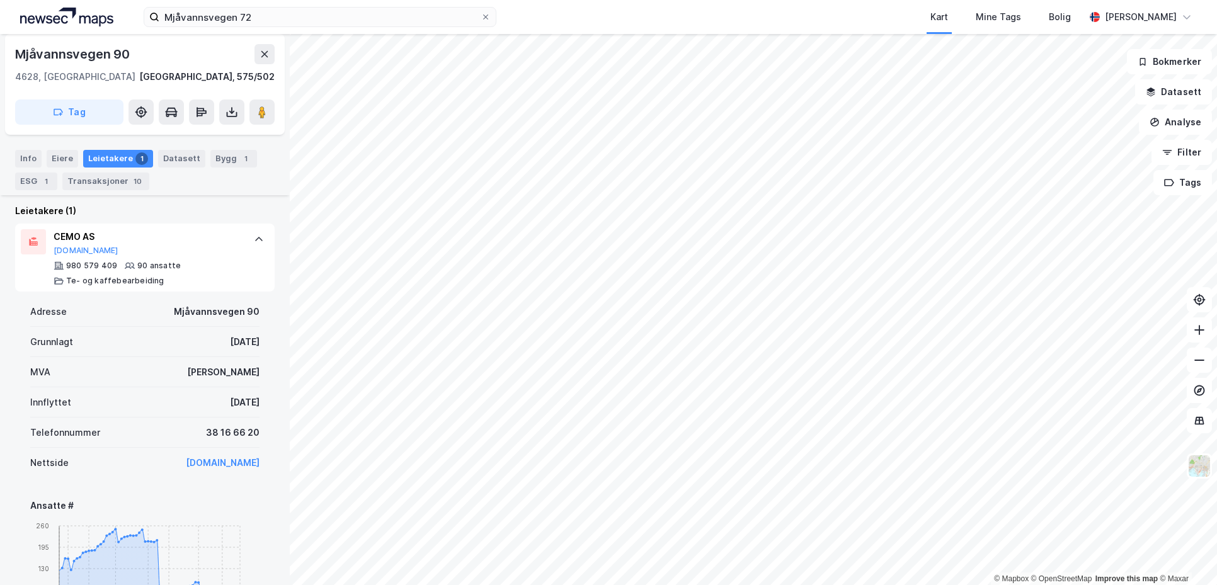
scroll to position [231, 0]
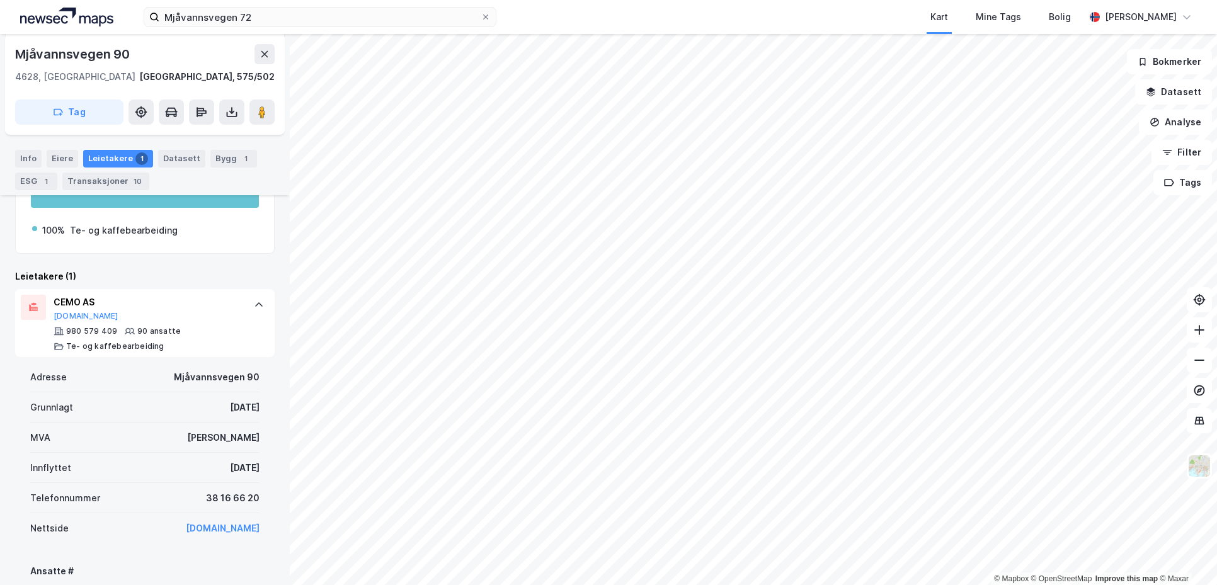
click at [182, 272] on div "Leietakere (1)" at bounding box center [145, 276] width 260 height 15
drag, startPoint x: 181, startPoint y: 379, endPoint x: 234, endPoint y: 378, distance: 53.5
click at [234, 378] on div "Mjåvannsvegen 90" at bounding box center [217, 377] width 86 height 15
drag, startPoint x: 234, startPoint y: 378, endPoint x: 250, endPoint y: 377, distance: 15.8
click at [236, 378] on div "Mjåvannsvegen 90" at bounding box center [217, 377] width 86 height 15
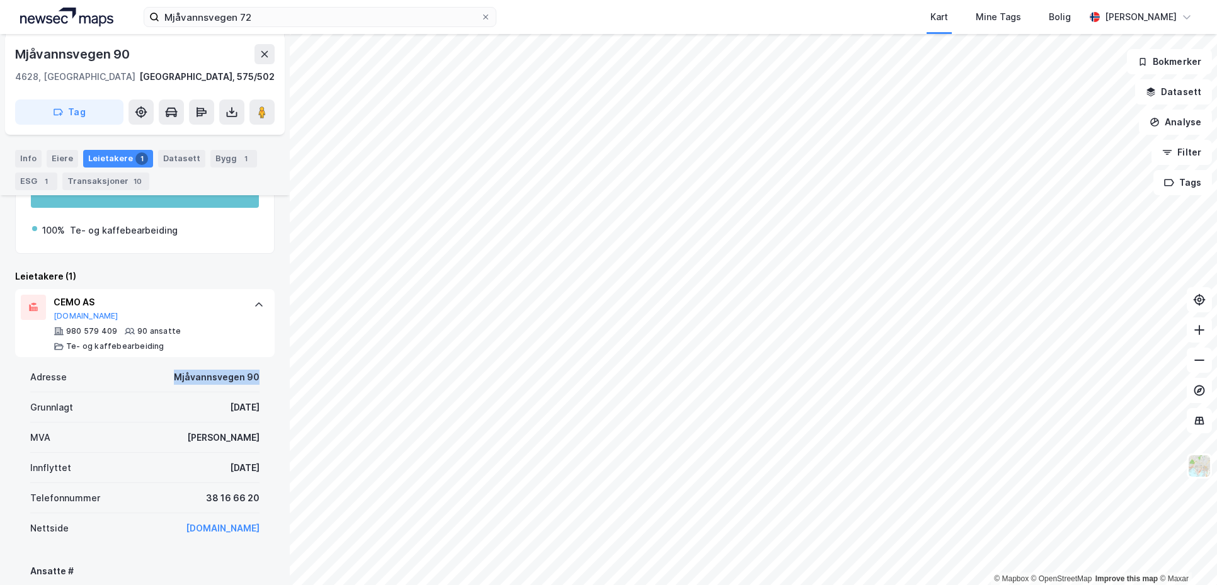
drag, startPoint x: 250, startPoint y: 377, endPoint x: 161, endPoint y: 372, distance: 89.5
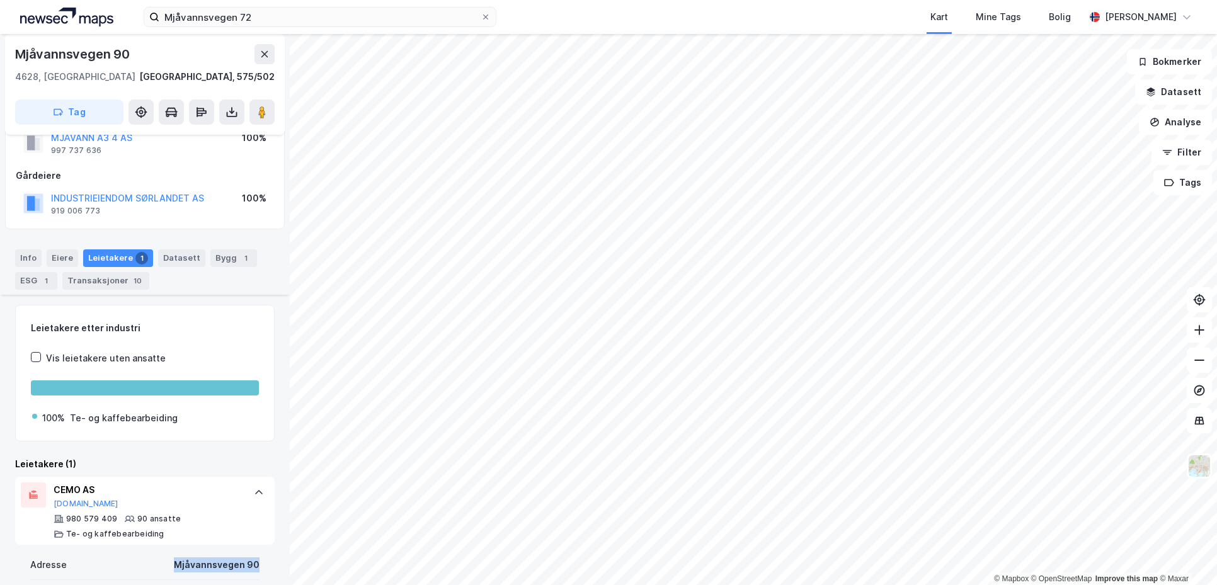
scroll to position [0, 0]
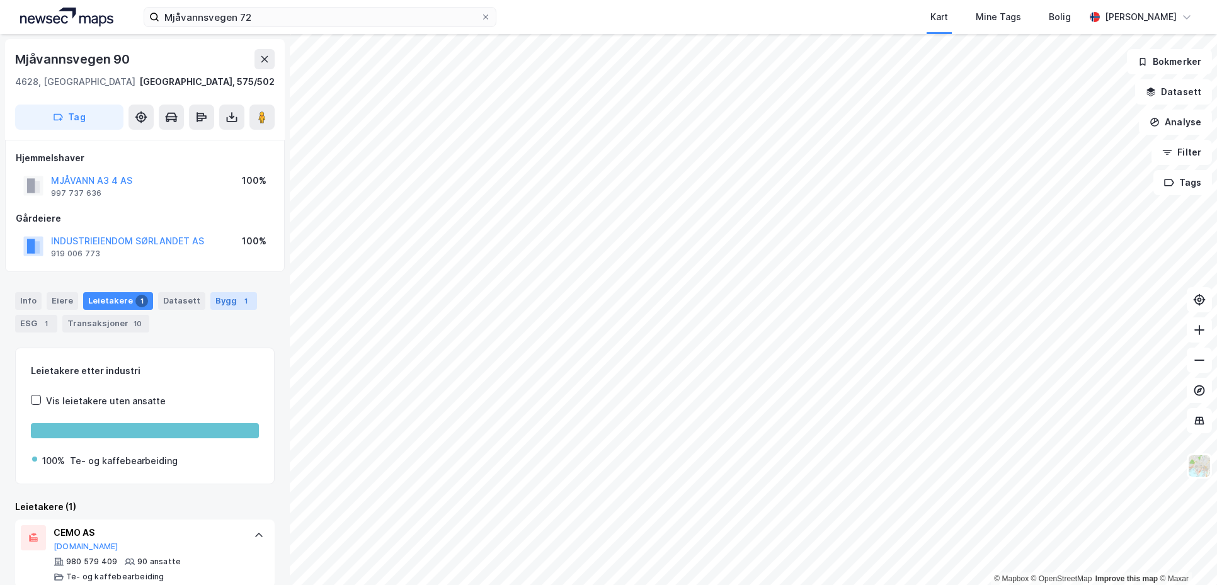
click at [222, 305] on div "Bygg 1" at bounding box center [233, 301] width 47 height 18
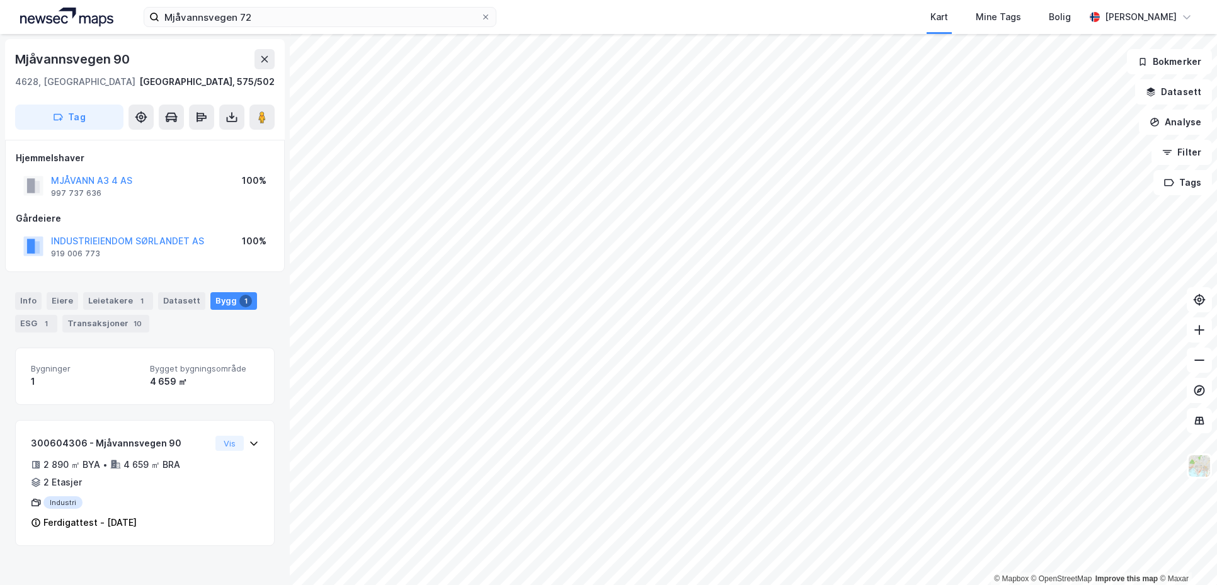
click at [200, 414] on div "Bygninger 1 Bygget bygningsområde 4 659 ㎡ 300604306 - Mjåvannsvegen 90 2 890 ㎡ …" at bounding box center [145, 447] width 260 height 198
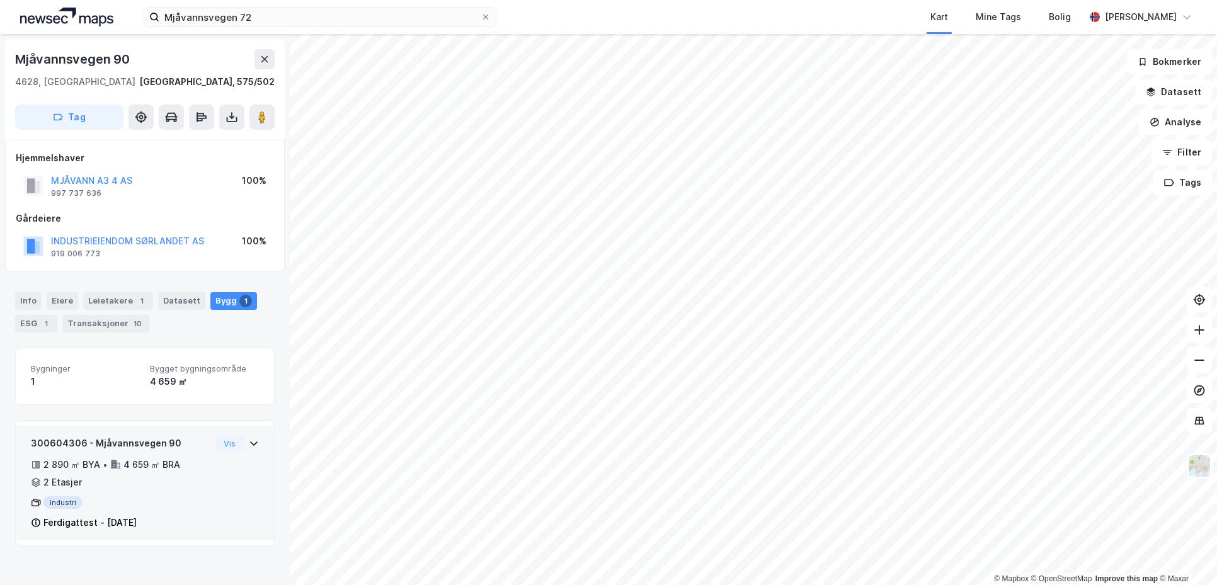
click at [190, 459] on div "2 890 ㎡ BYA • 4 659 ㎡ BRA • 2 Etasjer" at bounding box center [121, 473] width 180 height 33
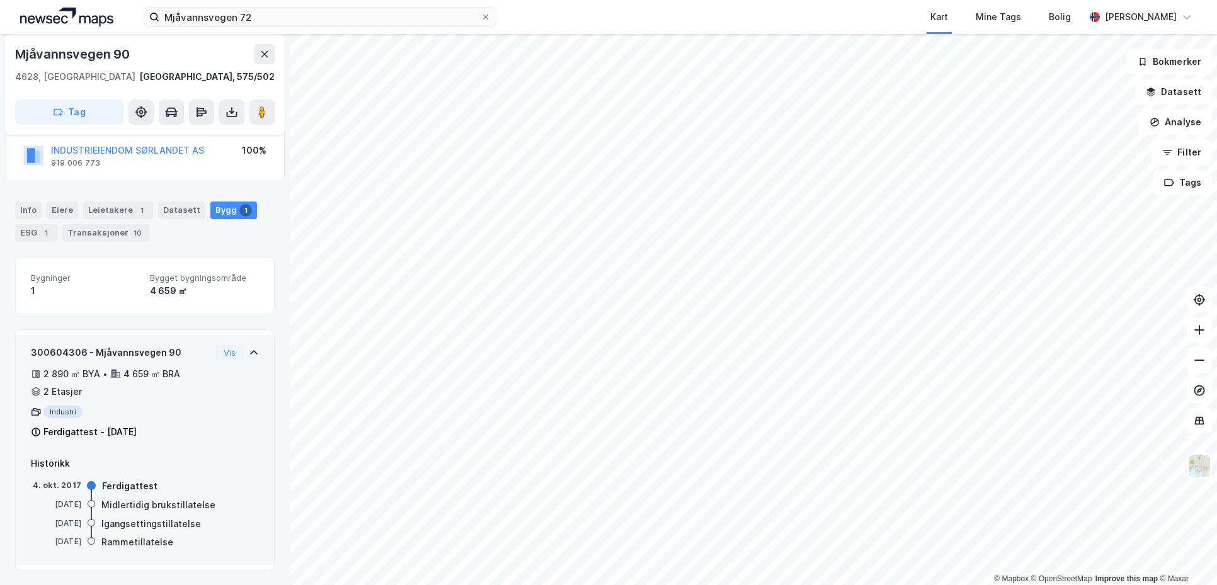
scroll to position [91, 0]
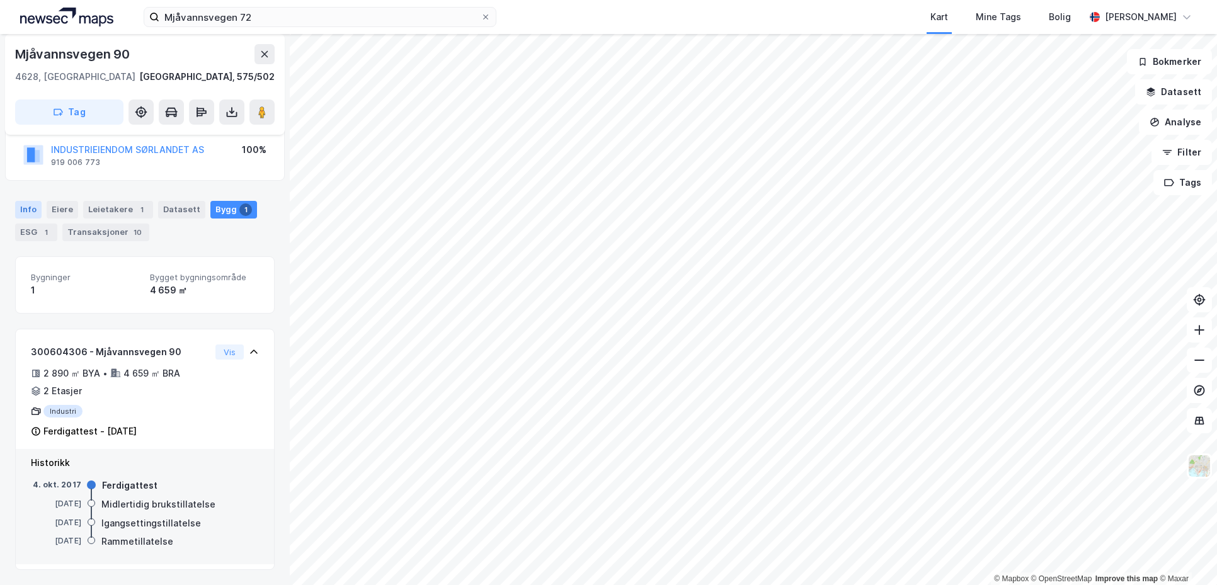
click at [30, 208] on div "Info" at bounding box center [28, 210] width 26 height 18
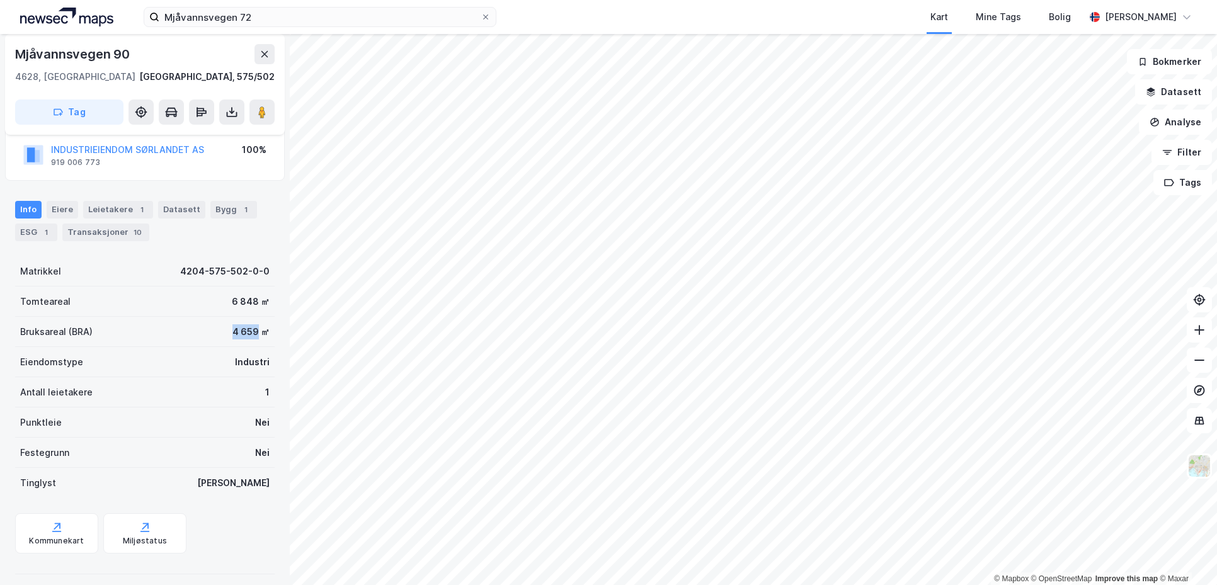
drag, startPoint x: 159, startPoint y: 335, endPoint x: 249, endPoint y: 342, distance: 90.3
click at [249, 342] on div "Bruksareal (BRA) 4 659 ㎡" at bounding box center [145, 332] width 260 height 30
drag, startPoint x: 263, startPoint y: 324, endPoint x: 220, endPoint y: 331, distance: 43.4
click at [220, 331] on div "Bruksareal (BRA) 4 659 ㎡" at bounding box center [145, 332] width 260 height 30
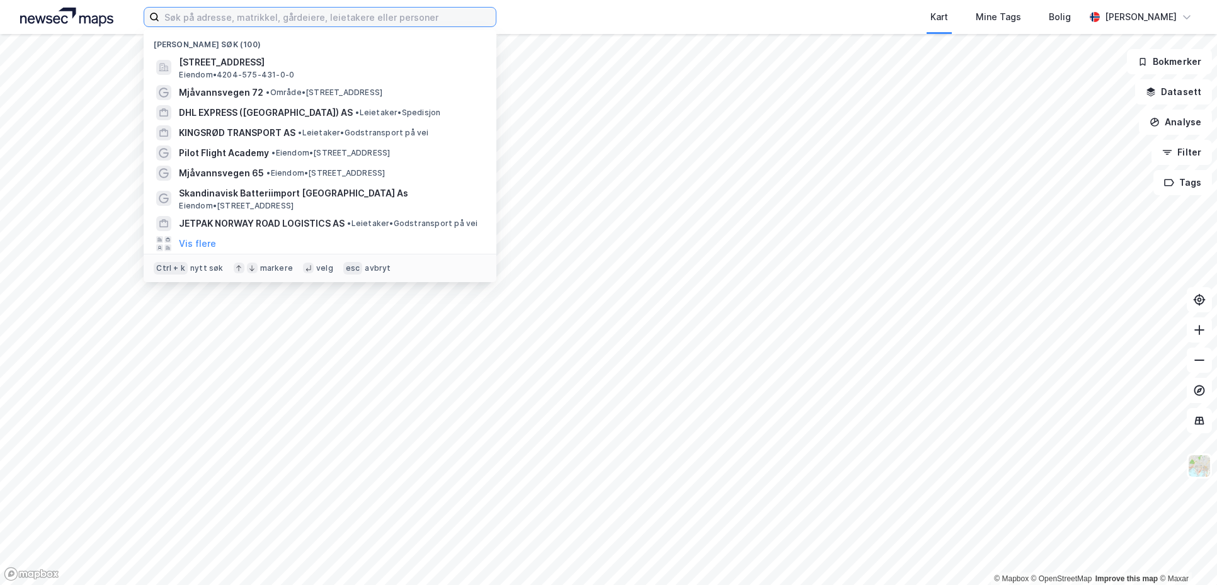
click at [409, 13] on input at bounding box center [327, 17] width 336 height 19
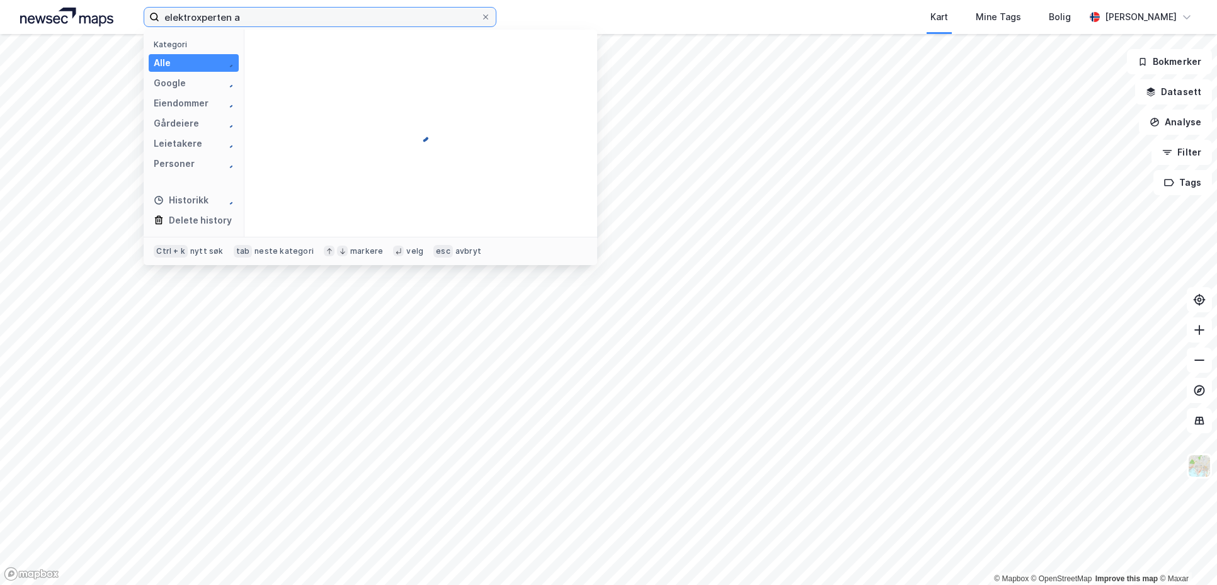
type input "elektroxperten as"
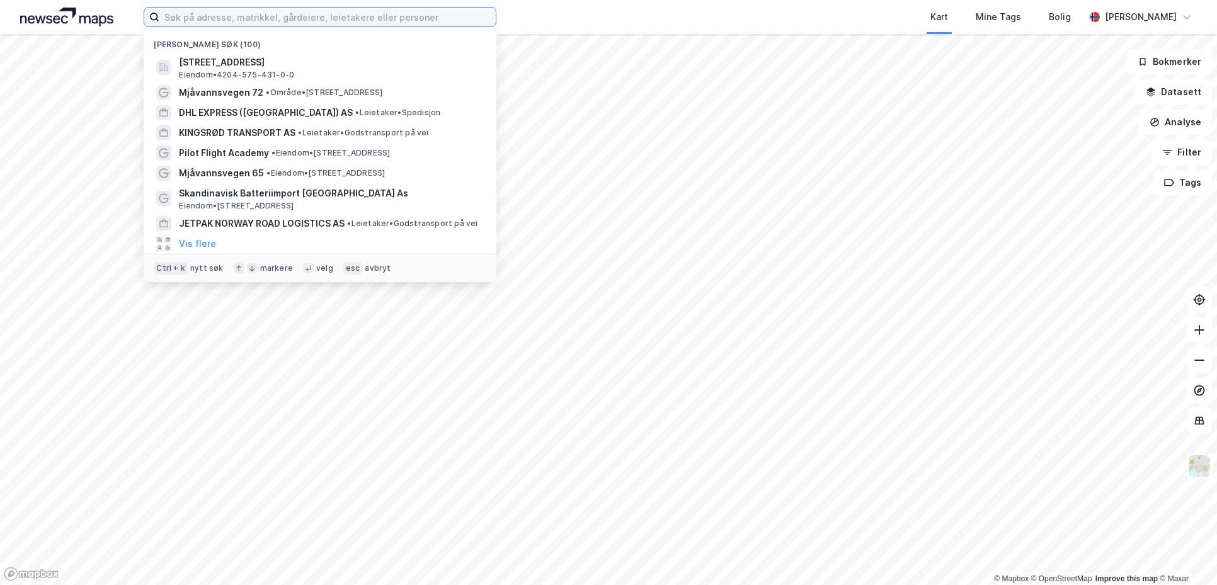
click at [308, 13] on input at bounding box center [327, 17] width 336 height 19
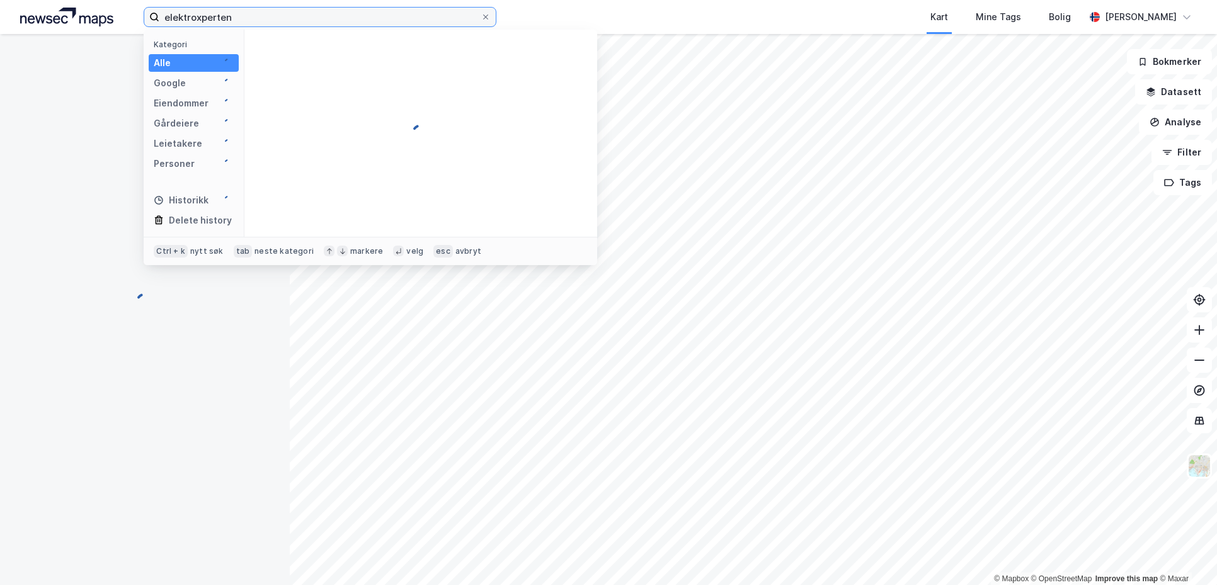
type input "elektroxperten"
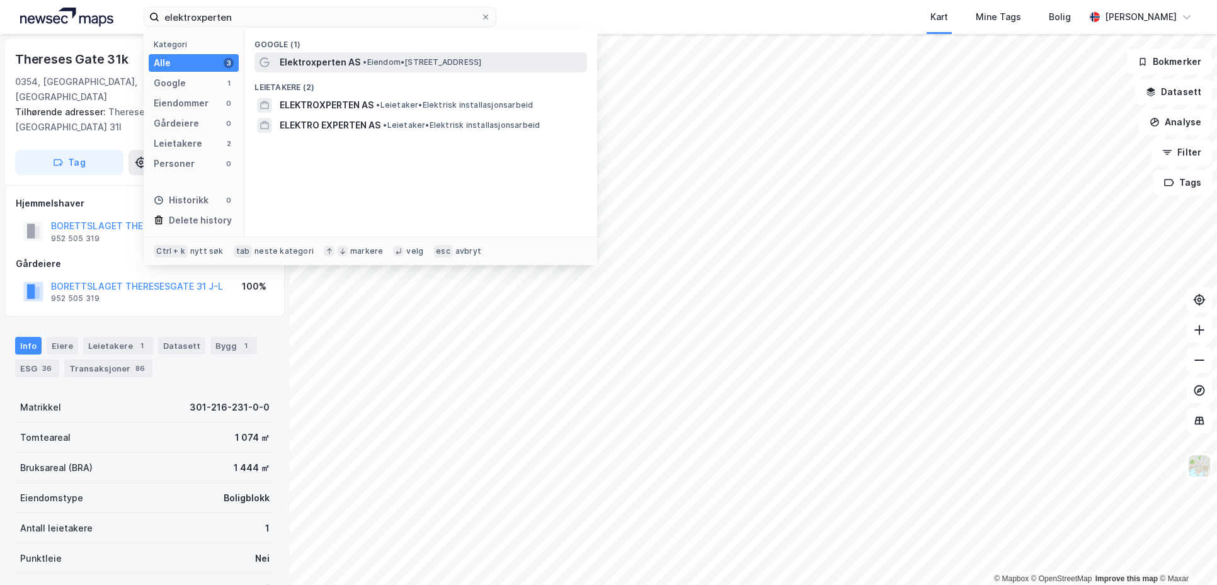
click at [326, 60] on span "Elektroxperten AS" at bounding box center [320, 62] width 81 height 15
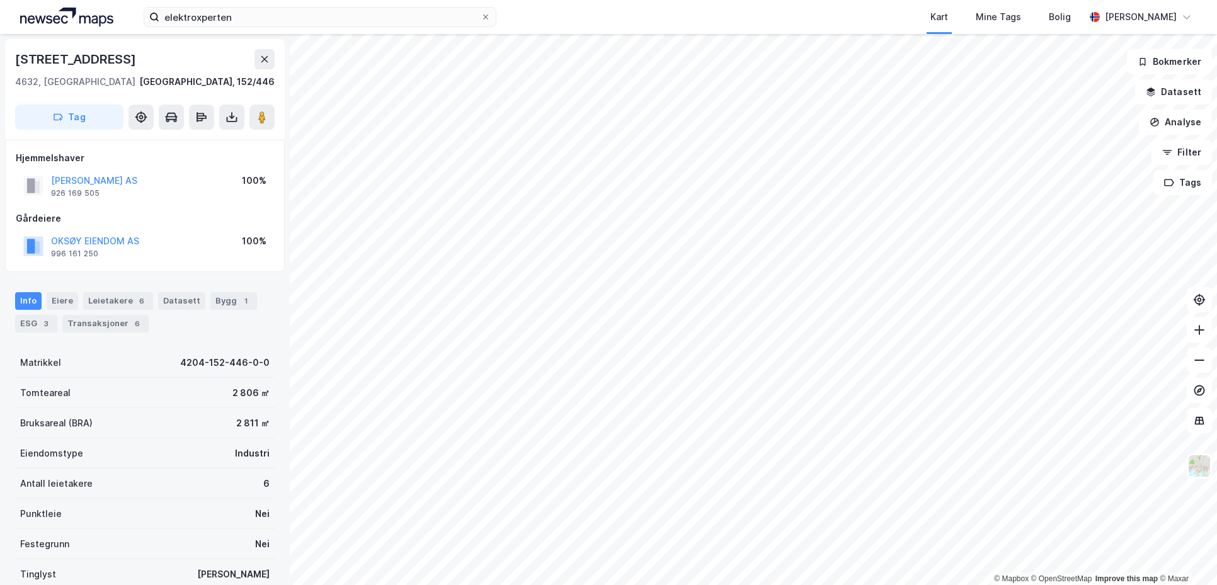
click at [126, 277] on div "Info Eiere Leietakere 6 Datasett Bygg 1 ESG 3 Transaksjoner 6" at bounding box center [145, 307] width 290 height 60
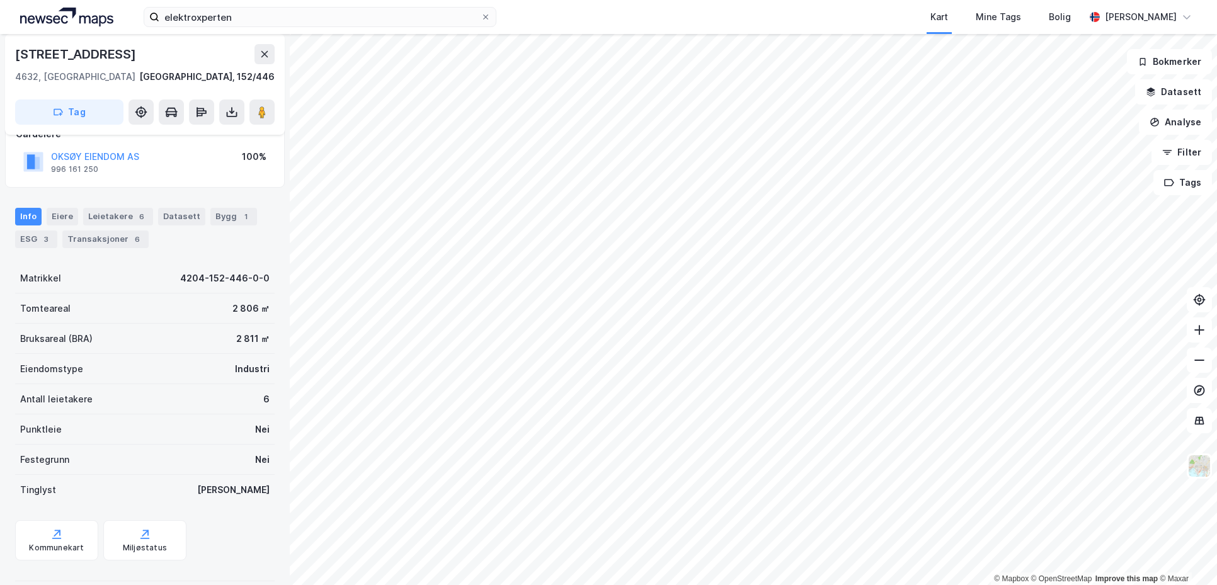
scroll to position [101, 0]
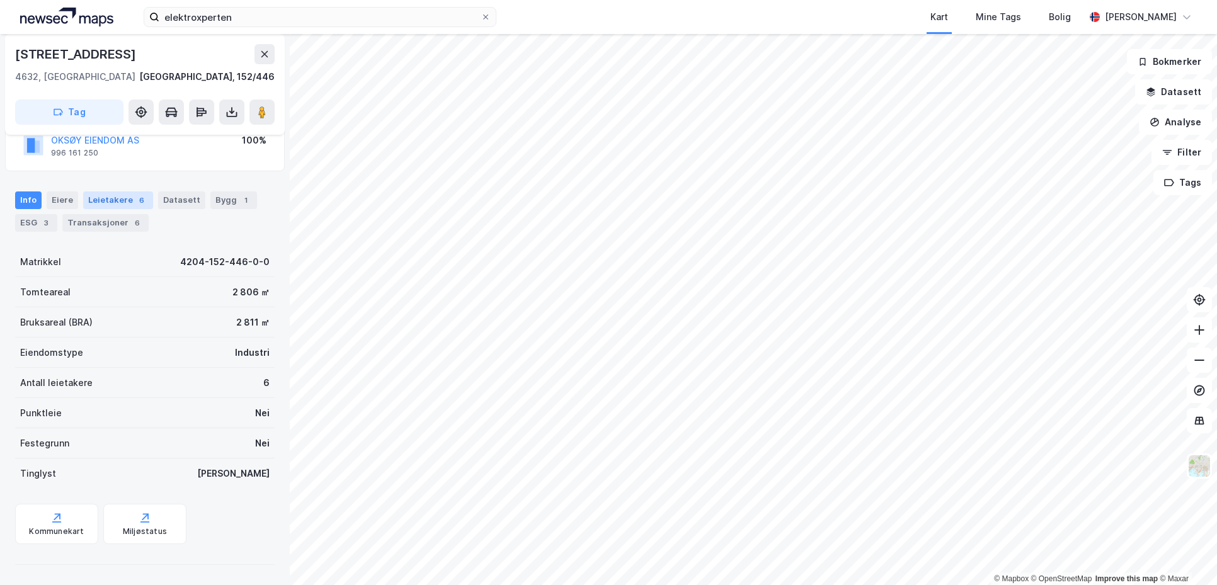
click at [119, 198] on div "Leietakere 6" at bounding box center [118, 200] width 70 height 18
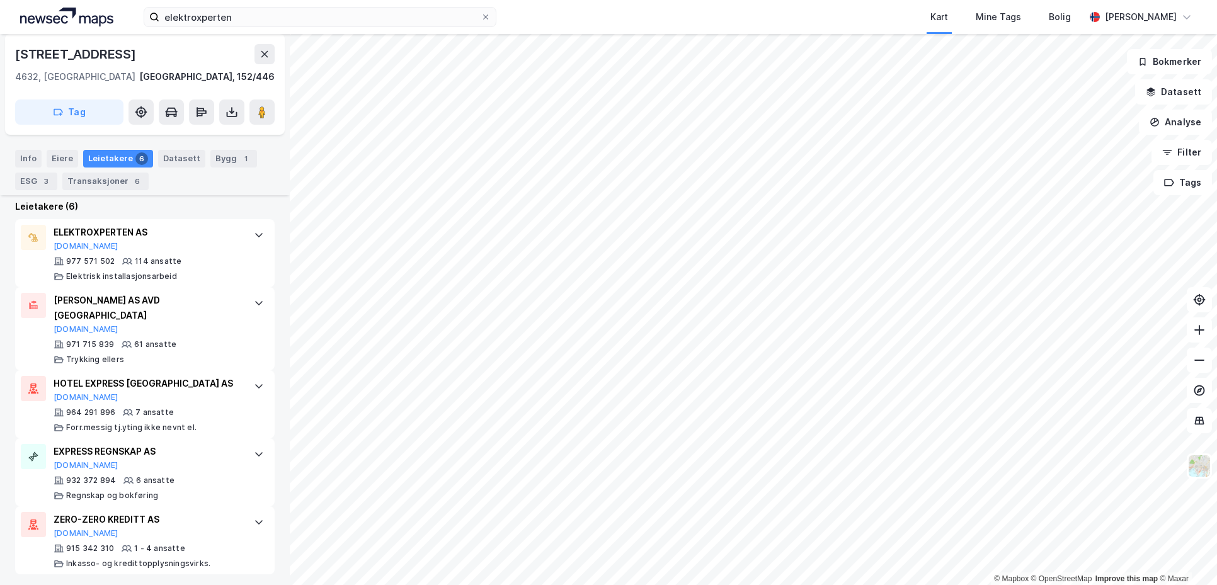
scroll to position [358, 0]
click at [181, 204] on div "Leietakere (6)" at bounding box center [145, 204] width 260 height 15
click at [189, 317] on div "AKSELL AS AVD KRISTIANSAND Brreg.no 971 715 839 61 ansatte Trykking ellers" at bounding box center [148, 327] width 188 height 72
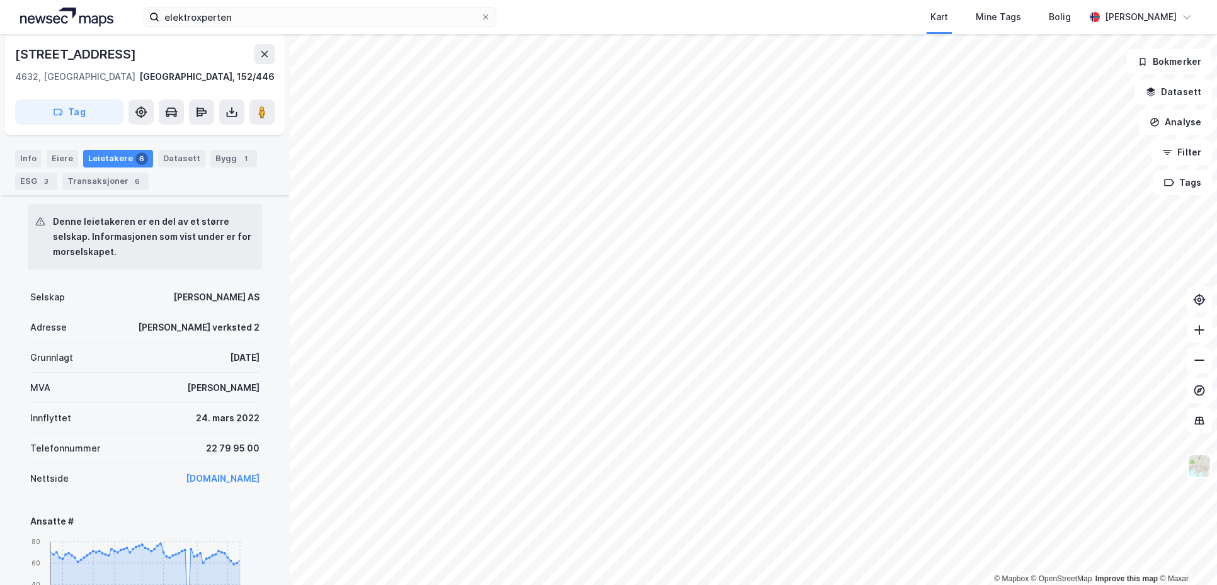
scroll to position [541, 0]
drag, startPoint x: 179, startPoint y: 401, endPoint x: 242, endPoint y: 402, distance: 63.6
click at [242, 402] on div "Innflyttet 24. mars 2022" at bounding box center [144, 417] width 229 height 30
click at [242, 409] on div "24. mars 2022" at bounding box center [228, 416] width 64 height 15
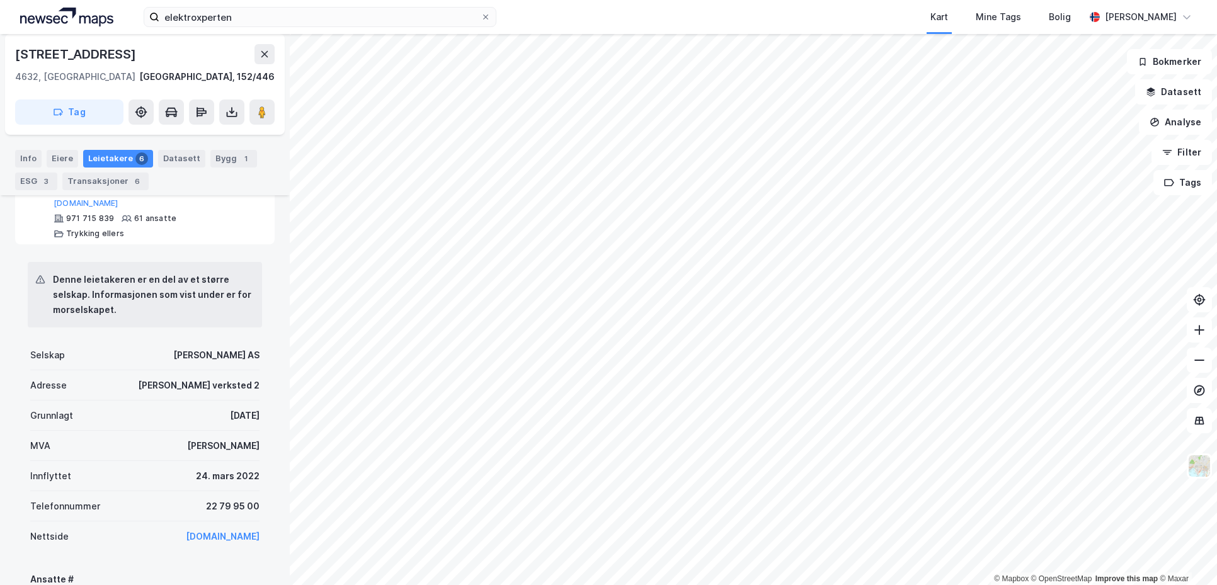
scroll to position [0, 0]
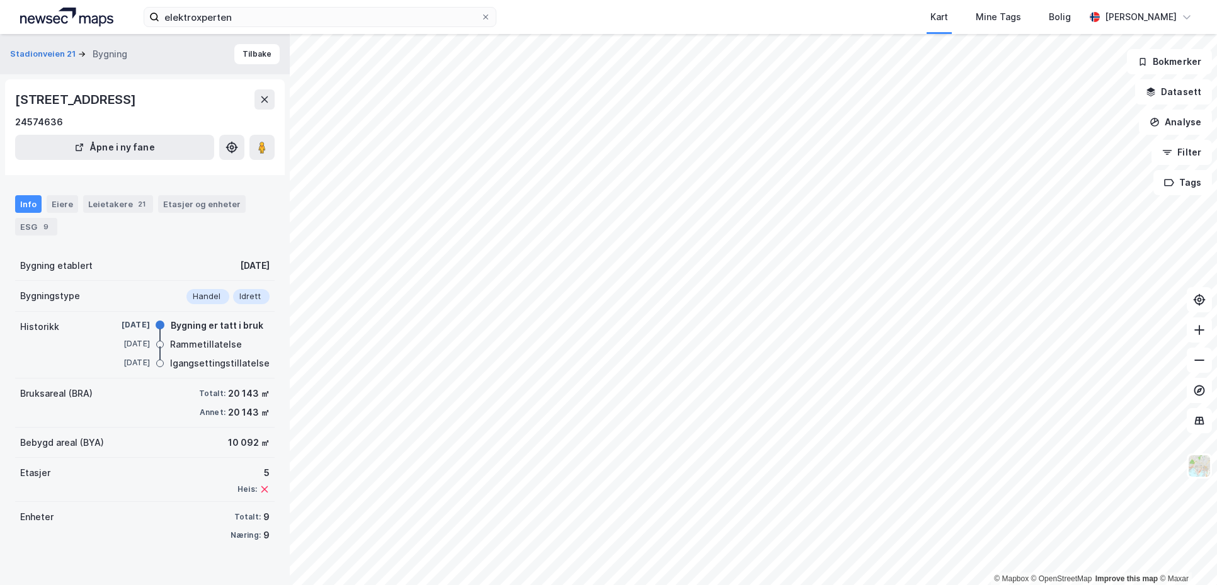
click at [126, 254] on div "Bygning etablert 11. apr. 2007" at bounding box center [145, 266] width 260 height 30
click at [113, 270] on div "Bygning etablert 11. apr. 2007" at bounding box center [145, 266] width 260 height 30
click at [106, 319] on div "11. apr. 2007" at bounding box center [125, 324] width 50 height 11
drag, startPoint x: 122, startPoint y: 319, endPoint x: 236, endPoint y: 338, distance: 114.9
click at [236, 338] on div "11. apr. 2007 Bygning er tatt i bruk 5. jan. 2006 Rammetillatelse 5. jan. 2006 …" at bounding box center [185, 345] width 170 height 52
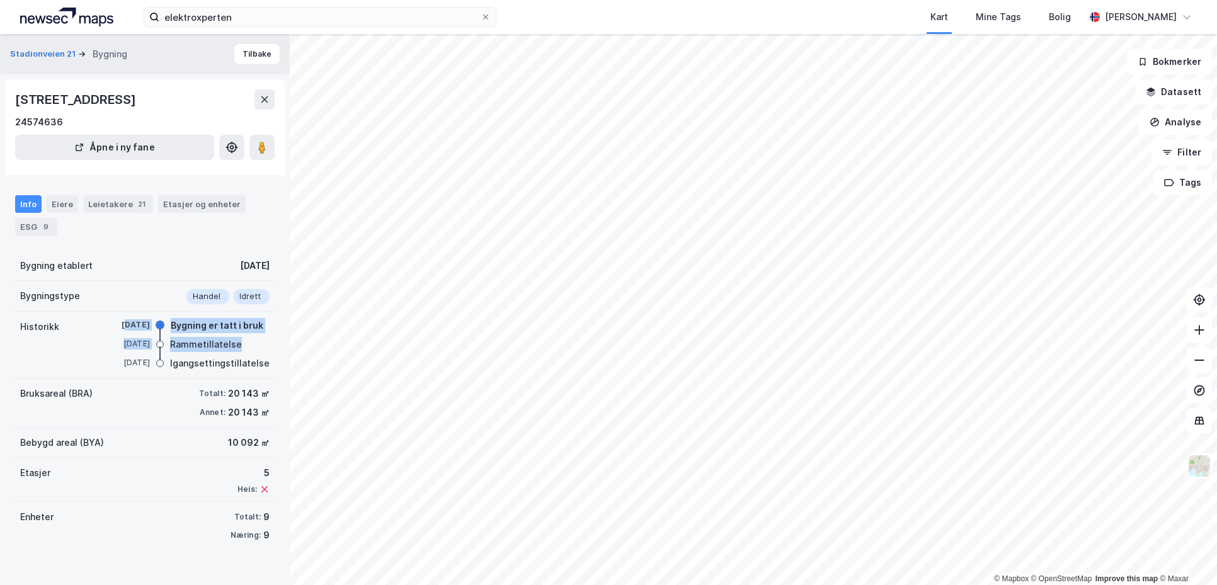
click at [236, 338] on div "5. jan. 2006 Rammetillatelse" at bounding box center [185, 345] width 170 height 14
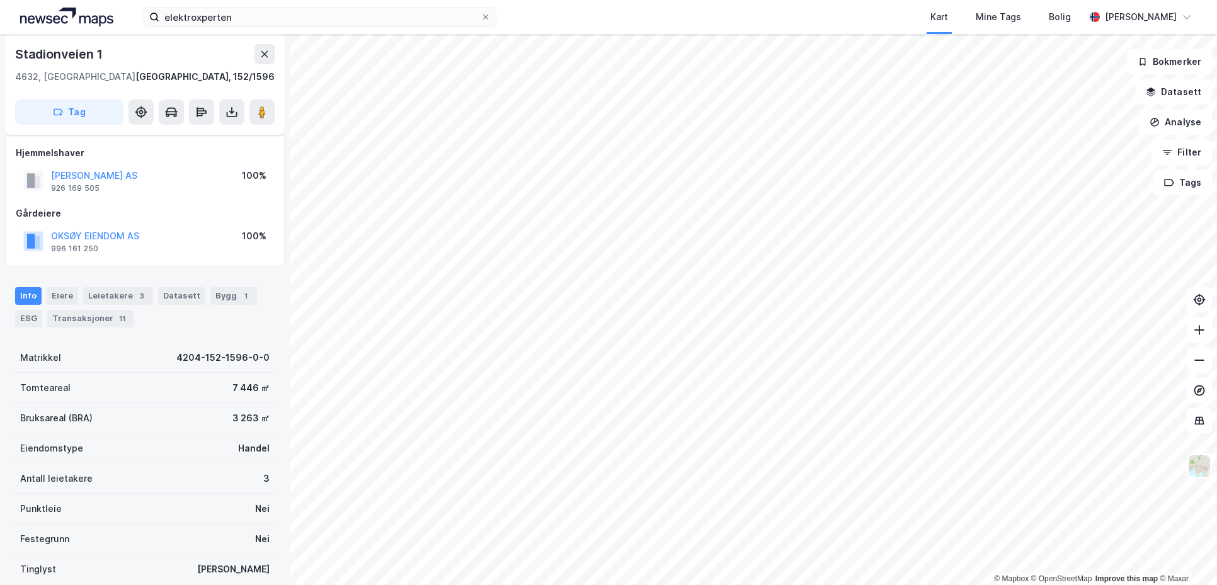
scroll to position [4, 0]
click at [154, 256] on div "OKSØY EIENDOM AS 996 161 250 100%" at bounding box center [145, 242] width 258 height 30
click at [125, 304] on div "Leietakere 3" at bounding box center [118, 297] width 70 height 18
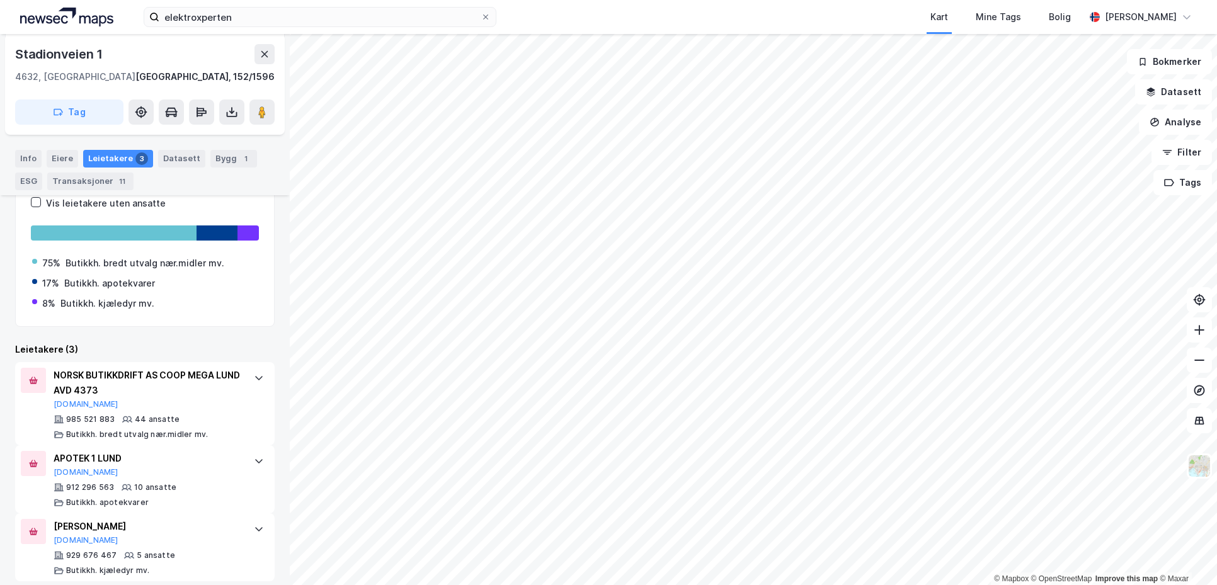
scroll to position [200, 0]
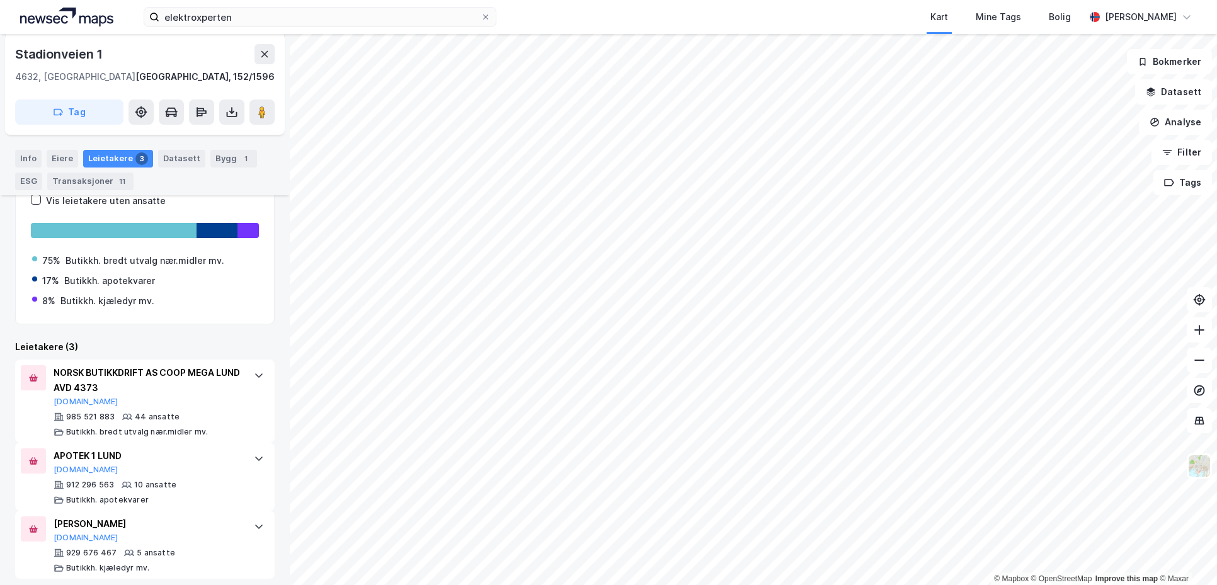
click at [125, 334] on div "Leietakere etter industri Vis leietakere uten ansatte 75% Butikkh. bredt utvalg…" at bounding box center [145, 363] width 260 height 432
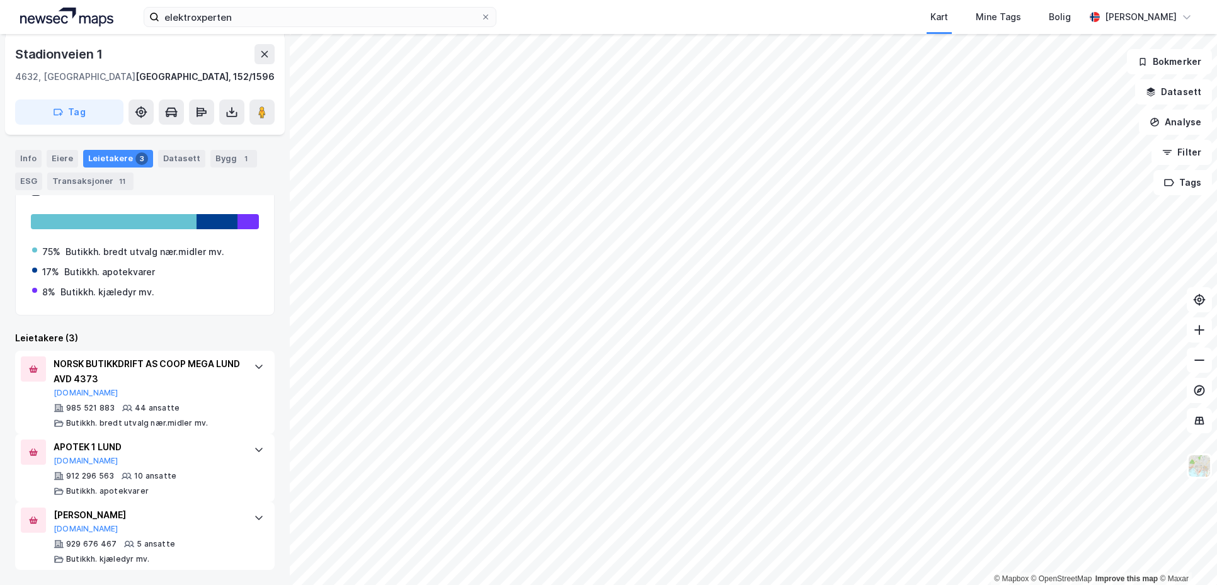
scroll to position [0, 0]
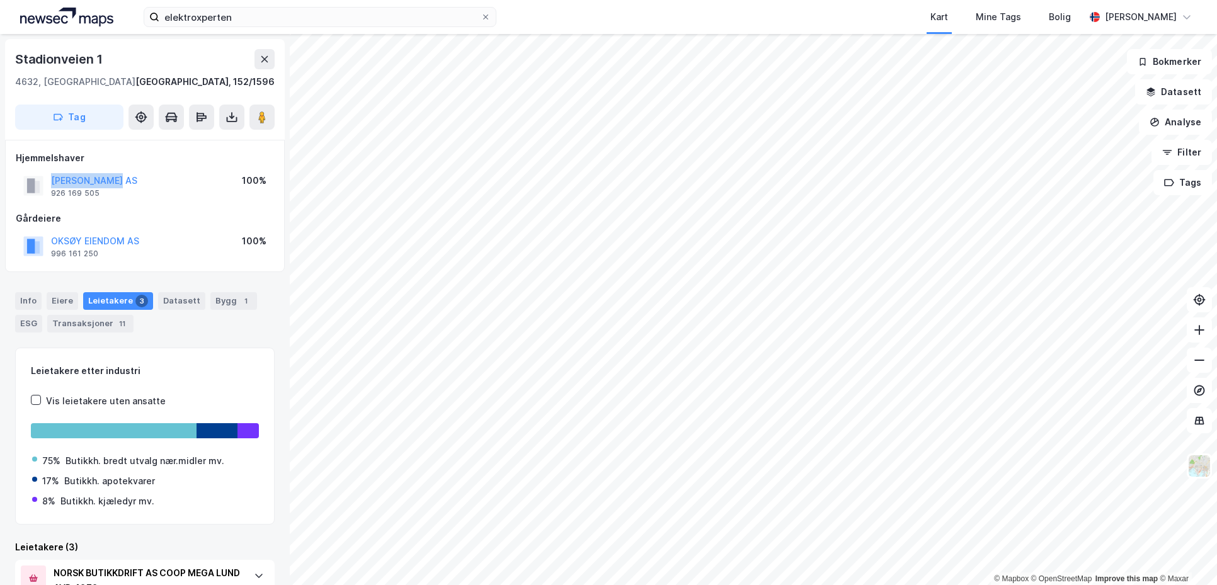
drag, startPoint x: 131, startPoint y: 184, endPoint x: 49, endPoint y: 177, distance: 82.2
click at [49, 177] on div "OKSØY LUND AS 926 169 505 100%" at bounding box center [145, 186] width 258 height 30
copy button "OKSØY LUND AS"
